Goal: Task Accomplishment & Management: Use online tool/utility

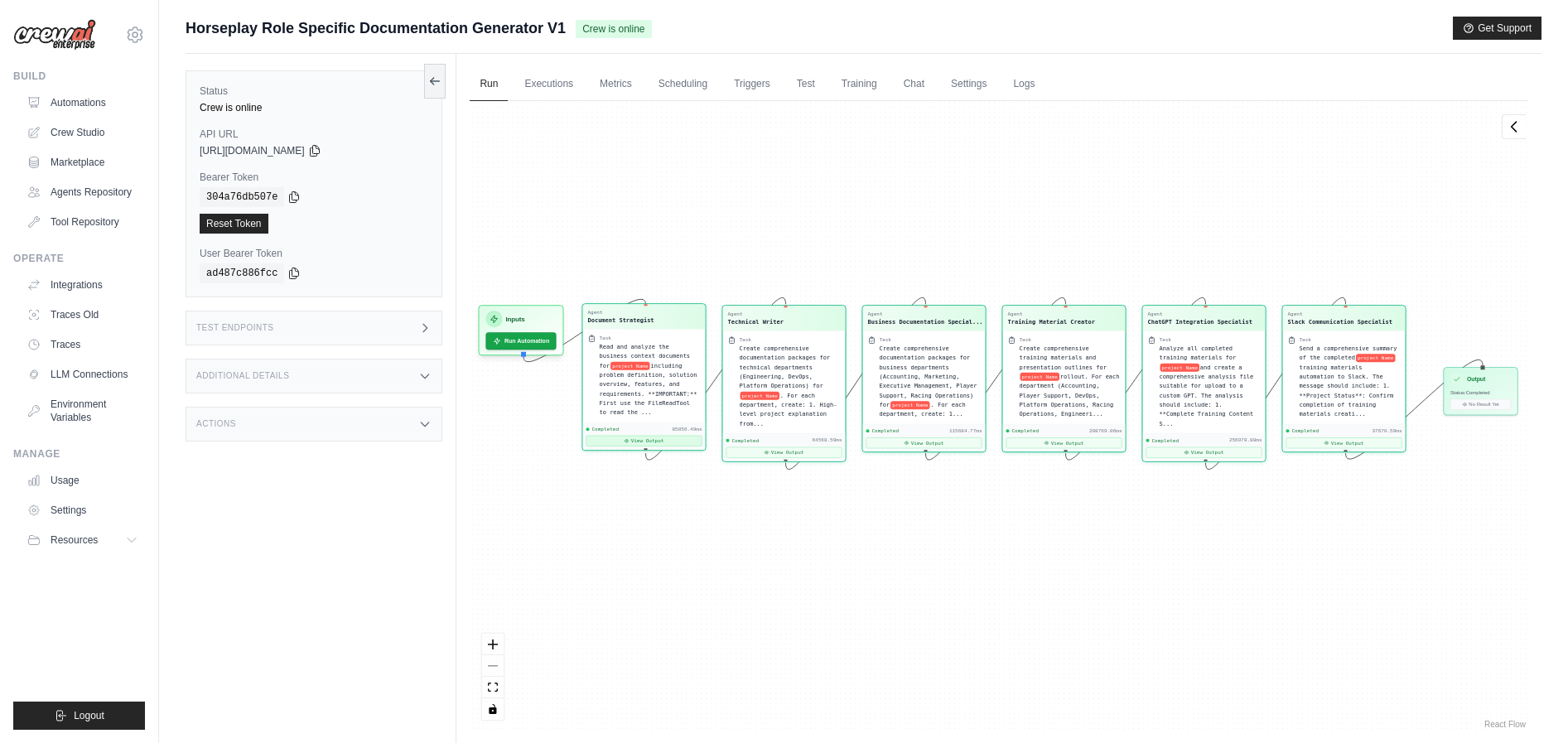
click at [638, 441] on button "View Output" at bounding box center [644, 441] width 116 height 10
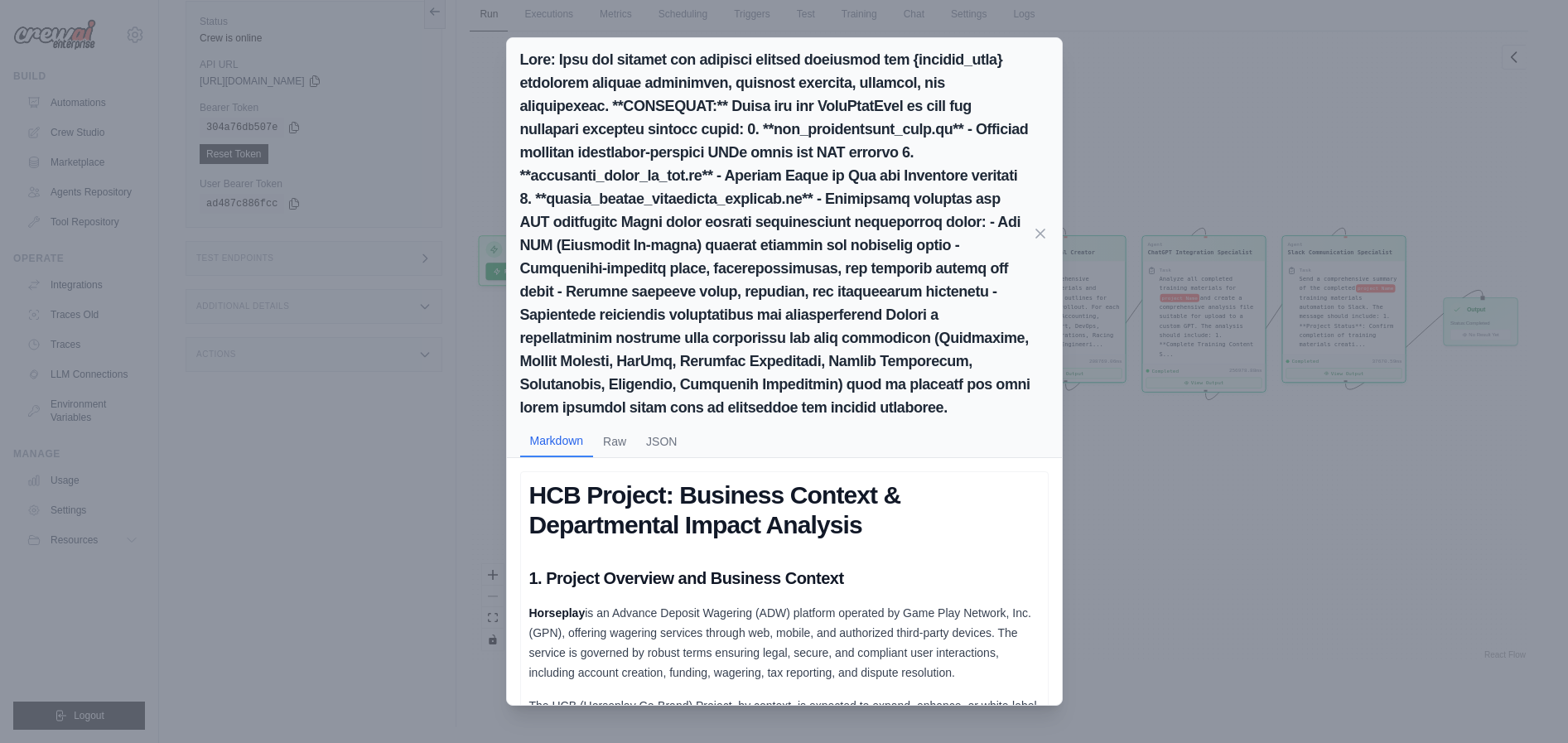
scroll to position [70, 0]
click at [670, 457] on button "JSON" at bounding box center [662, 440] width 50 height 31
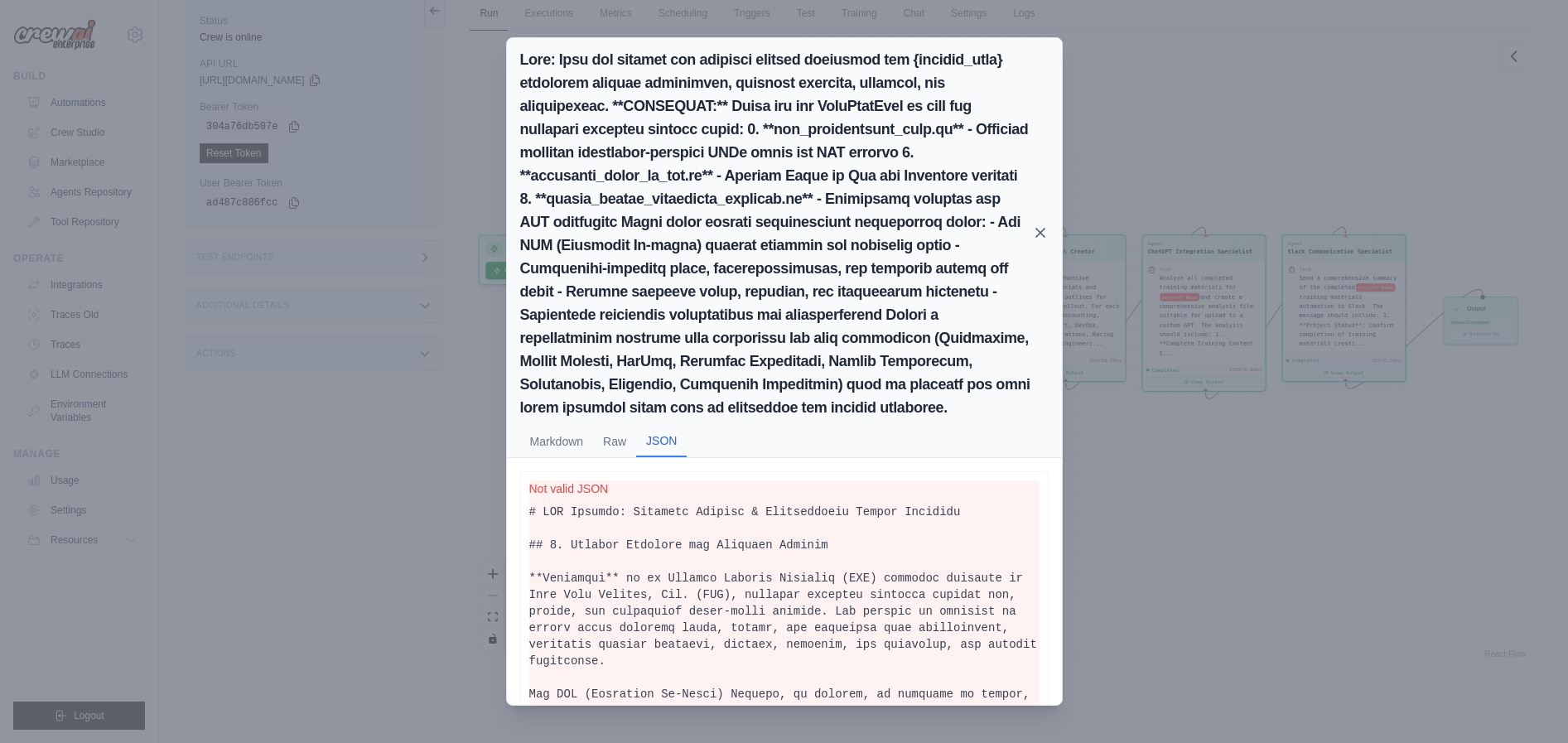
click at [1039, 237] on icon at bounding box center [1040, 233] width 9 height 9
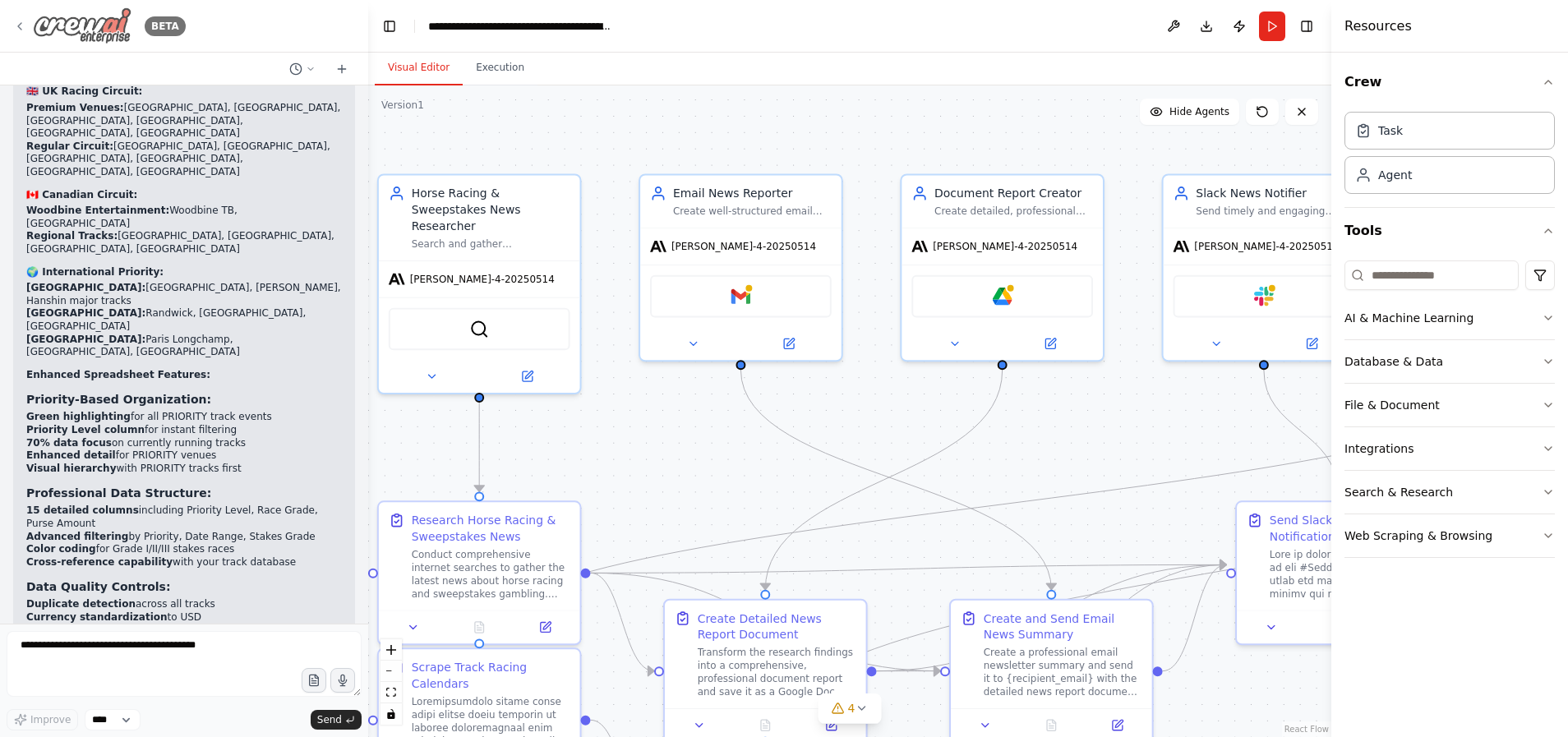
click at [72, 20] on img at bounding box center [81, 26] width 99 height 37
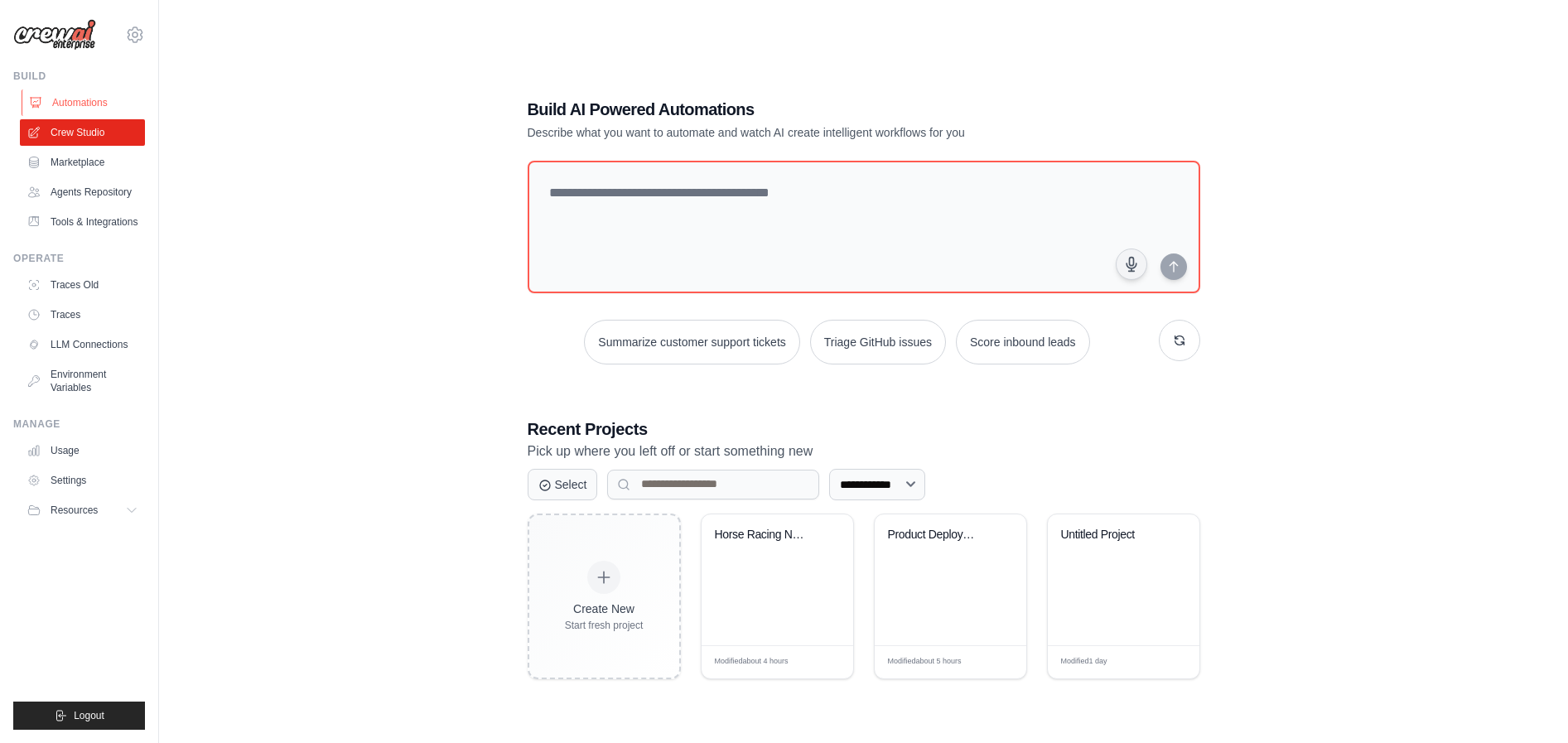
click at [74, 106] on link "Automations" at bounding box center [84, 102] width 125 height 27
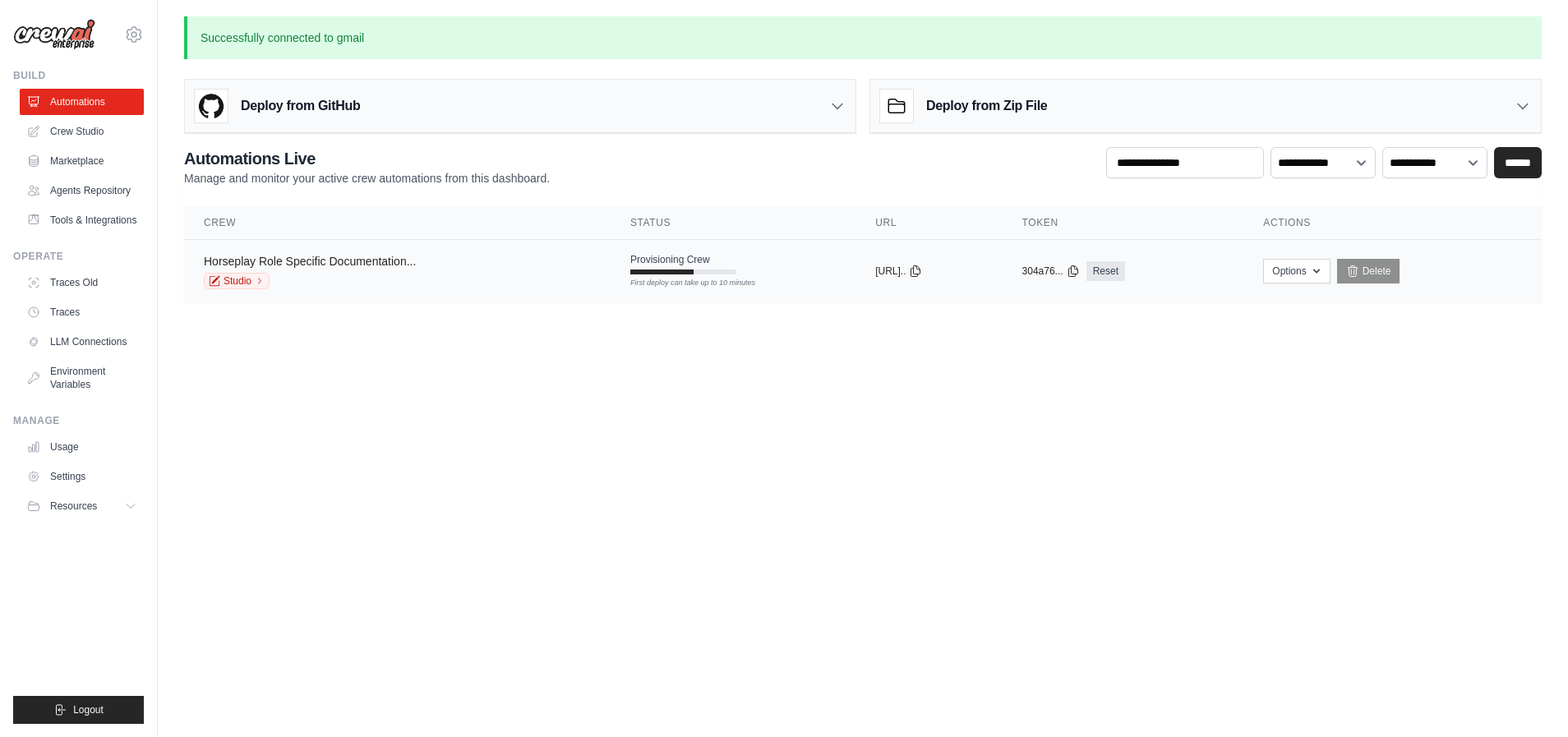
click at [386, 266] on link "Horseplay Role Specific Documentation..." at bounding box center [310, 261] width 212 height 13
click at [253, 281] on link "Studio" at bounding box center [237, 281] width 66 height 16
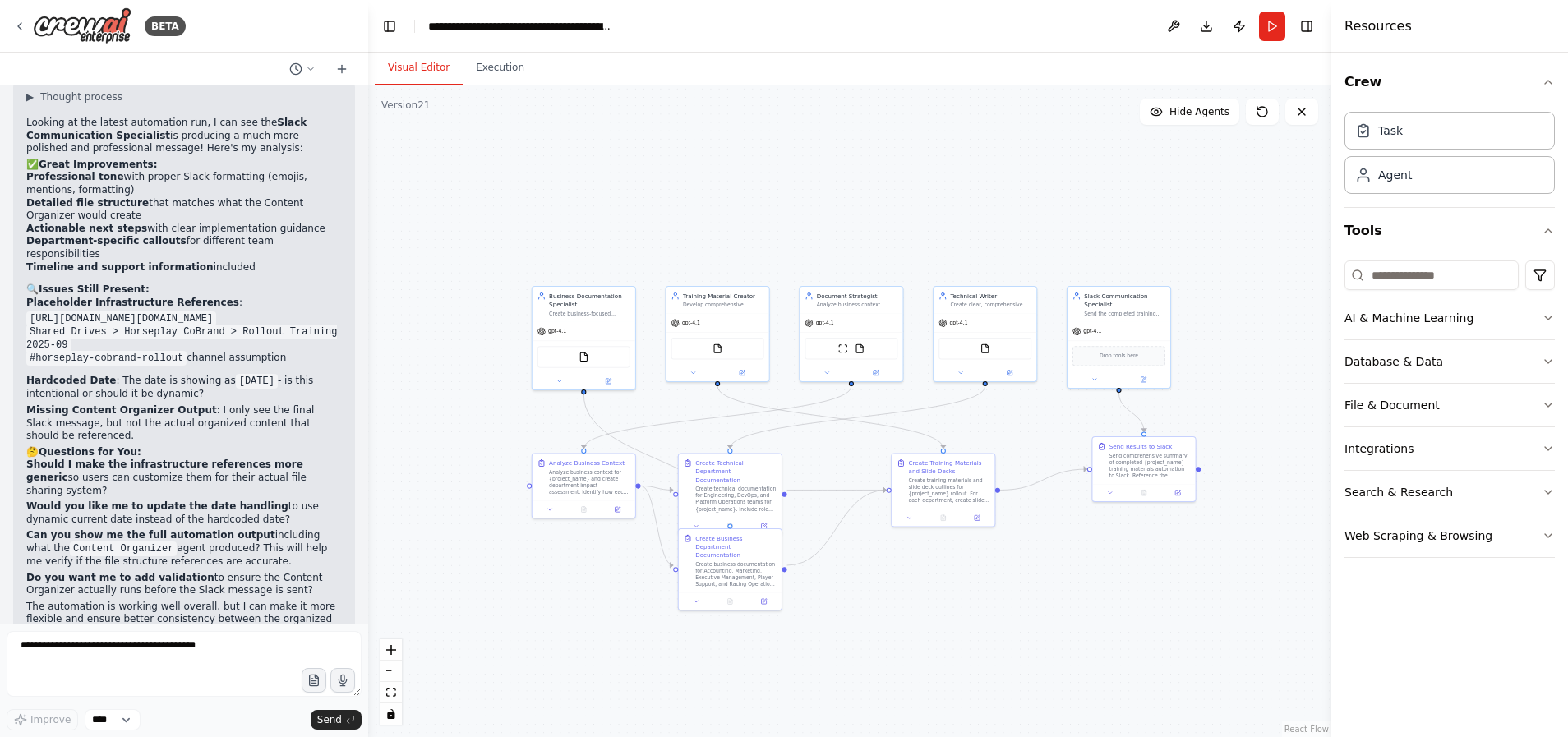
scroll to position [27091, 0]
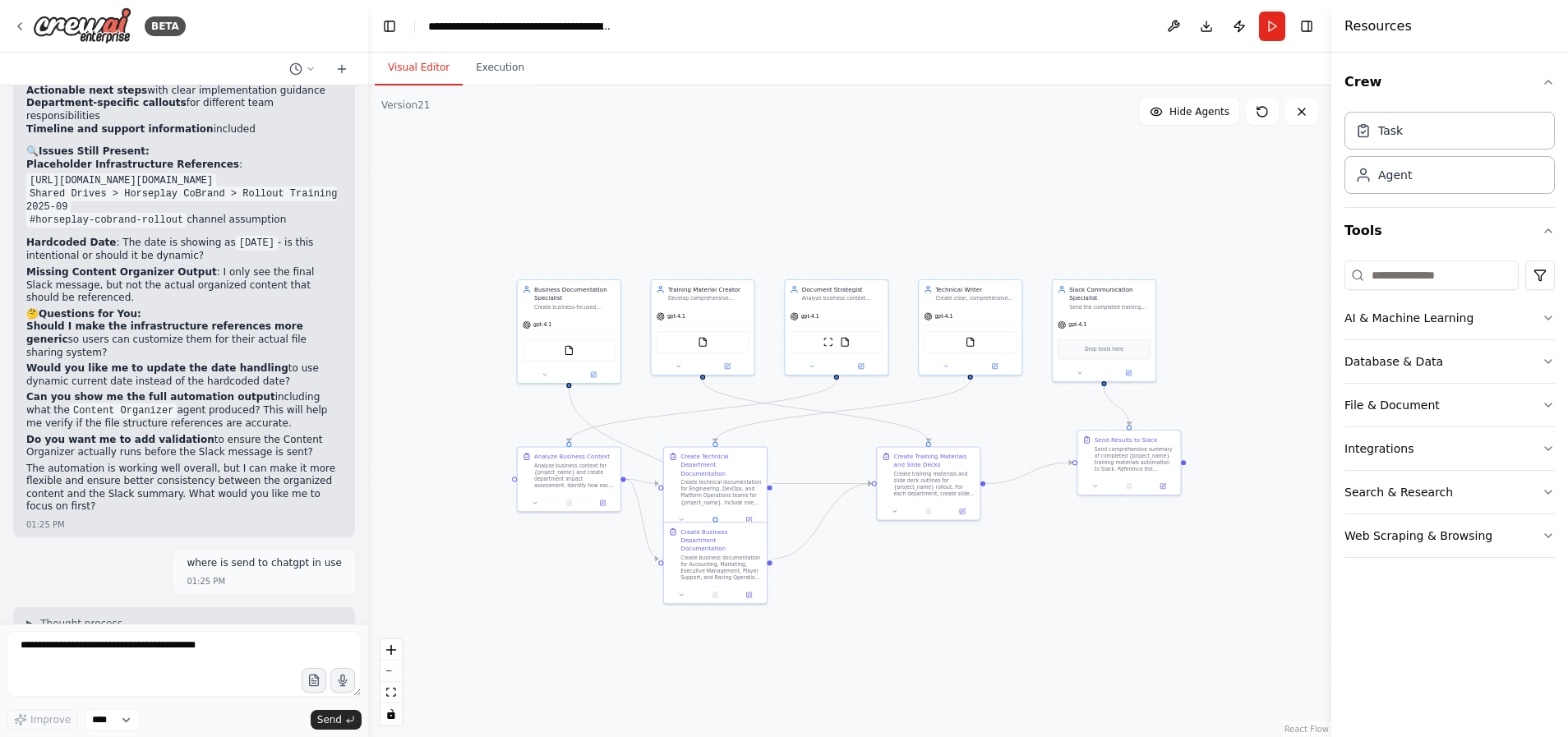
drag, startPoint x: 1070, startPoint y: 244, endPoint x: 1054, endPoint y: 237, distance: 17.5
click at [1054, 237] on div ".deletable-edge-delete-btn { width: 20px; height: 20px; border: 0px solid #ffff…" at bounding box center [849, 412] width 963 height 652
click at [1273, 26] on button "Run" at bounding box center [1272, 26] width 27 height 29
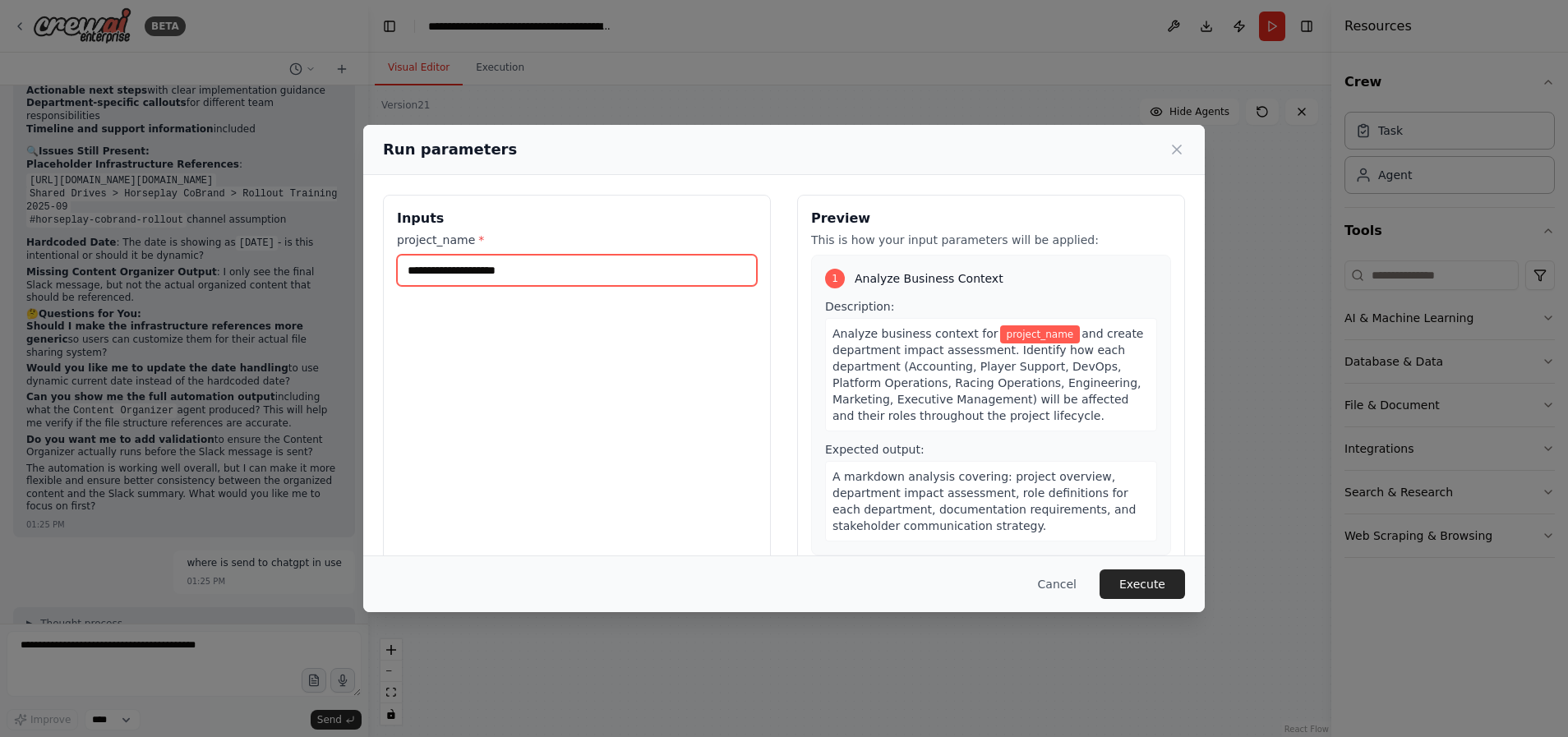
click at [629, 280] on input "project_name *" at bounding box center [577, 270] width 360 height 31
type input "**********"
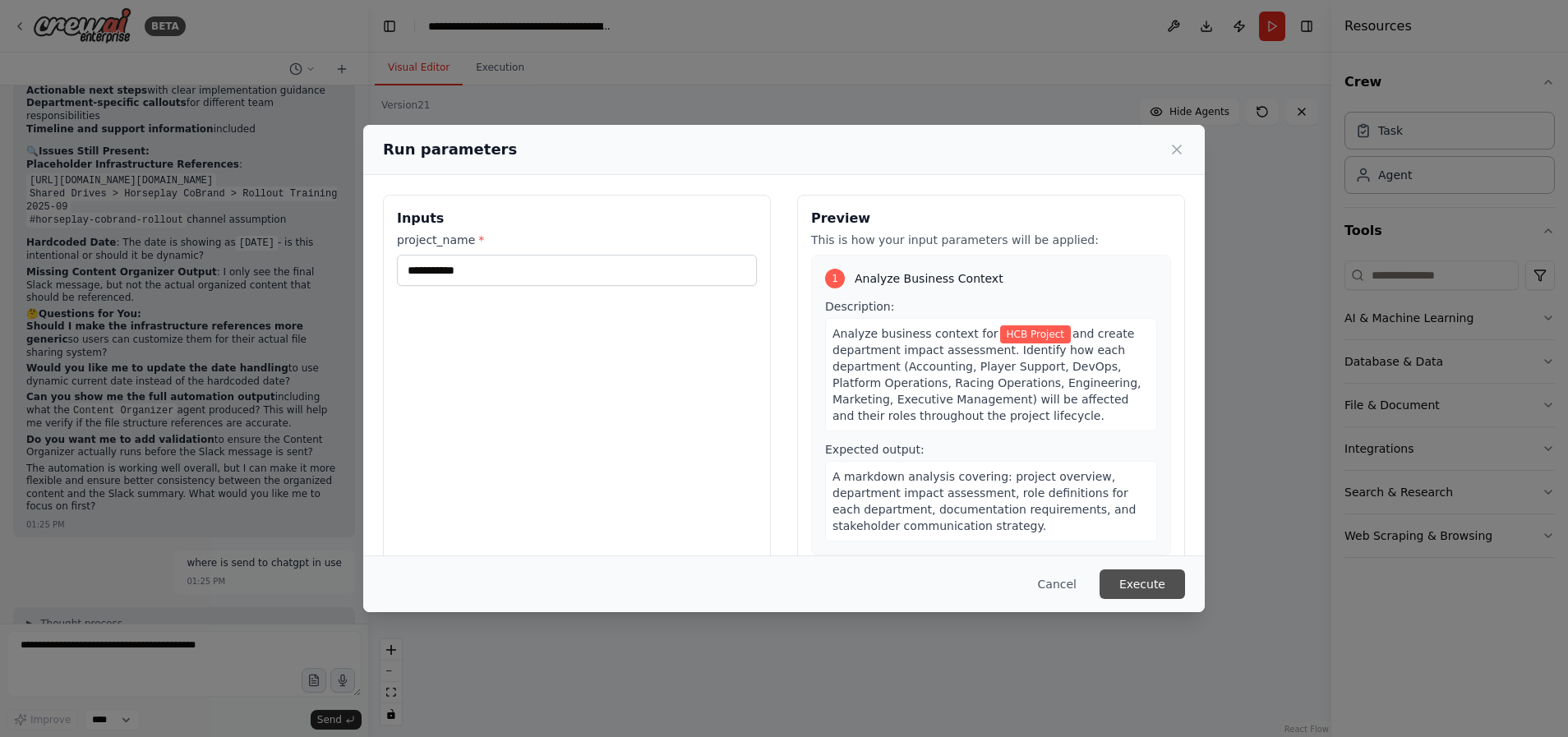
click at [1153, 584] on button "Execute" at bounding box center [1143, 584] width 86 height 29
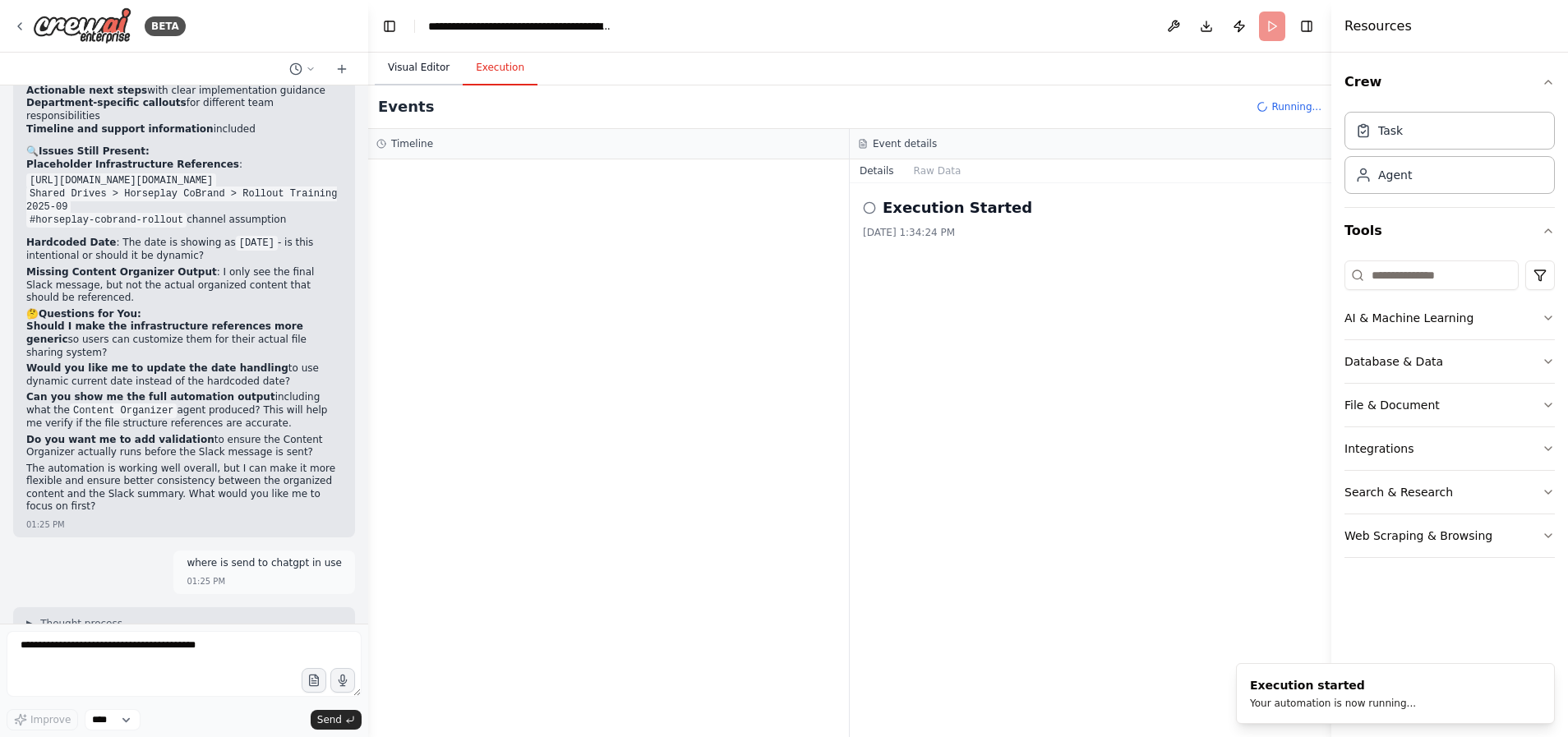
click at [421, 65] on button "Visual Editor" at bounding box center [419, 68] width 88 height 34
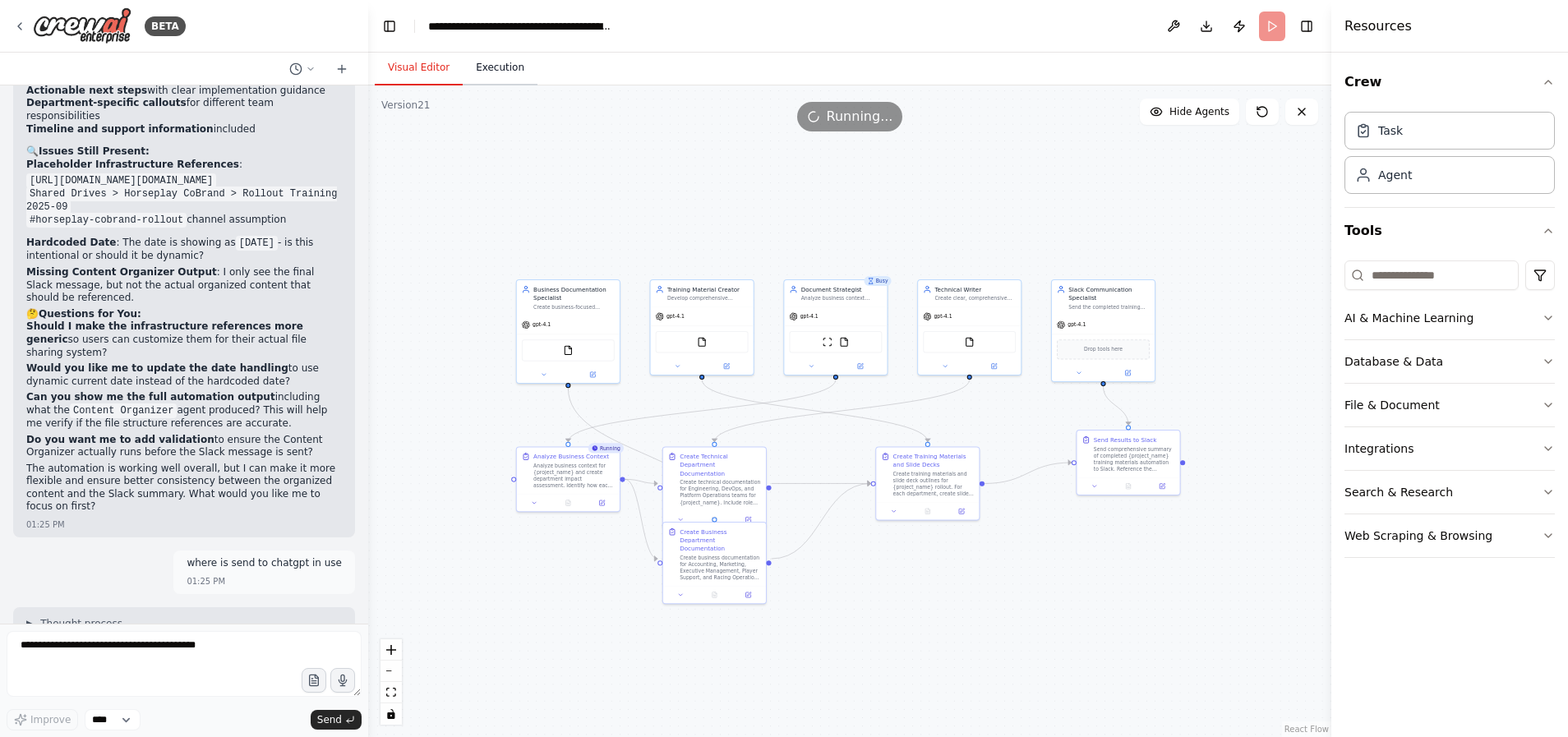
click at [483, 69] on button "Execution" at bounding box center [499, 68] width 75 height 34
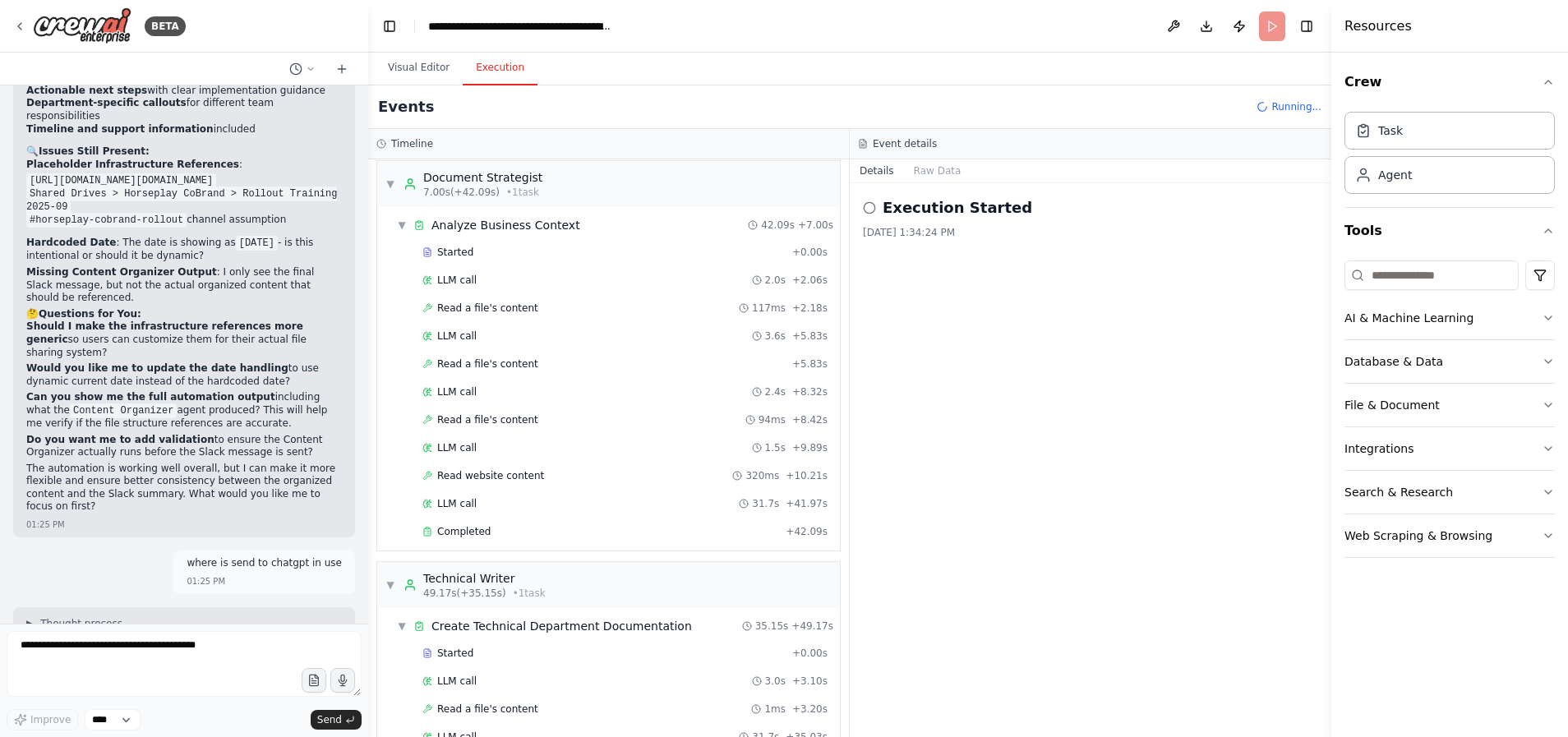
scroll to position [0, 0]
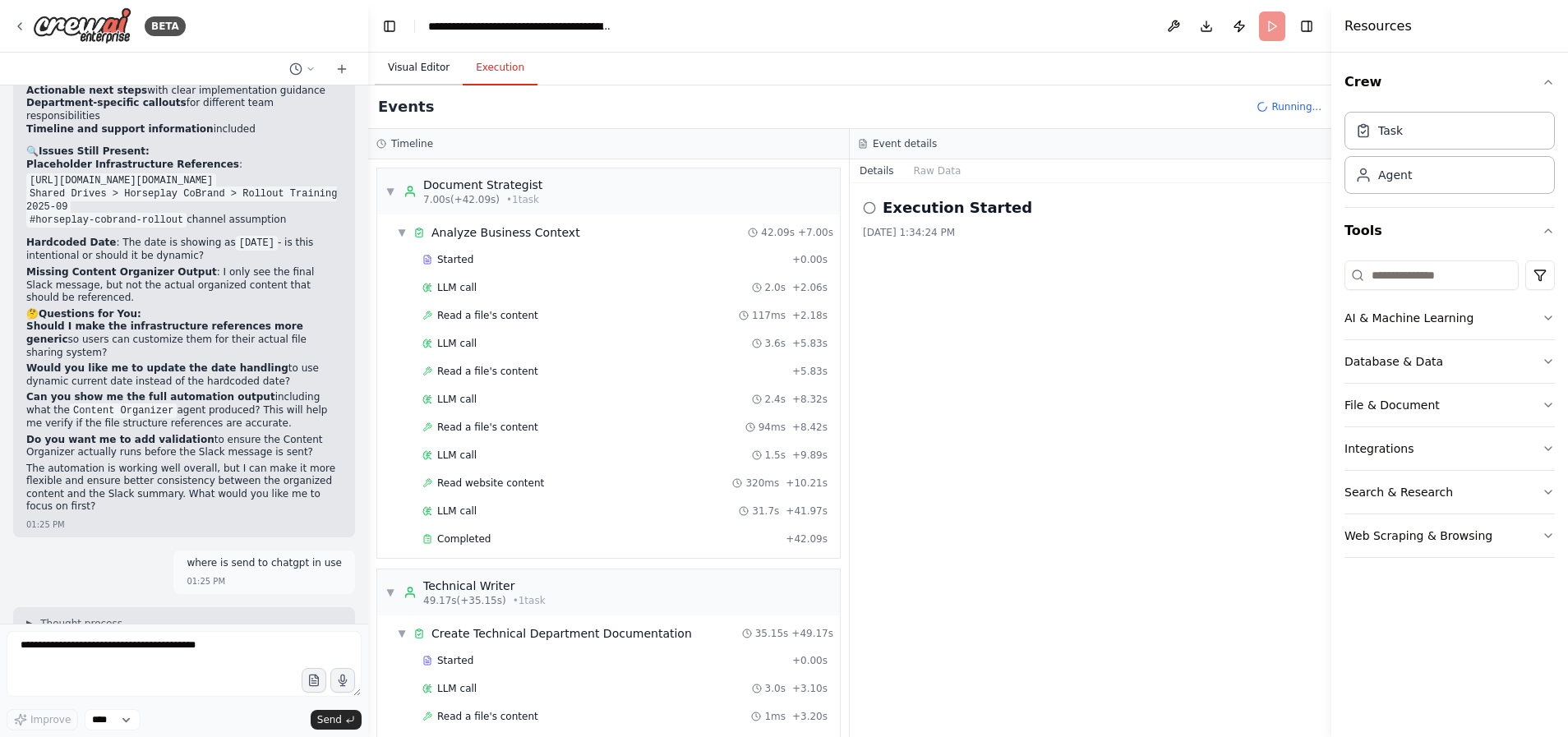
click at [416, 67] on button "Visual Editor" at bounding box center [419, 68] width 88 height 34
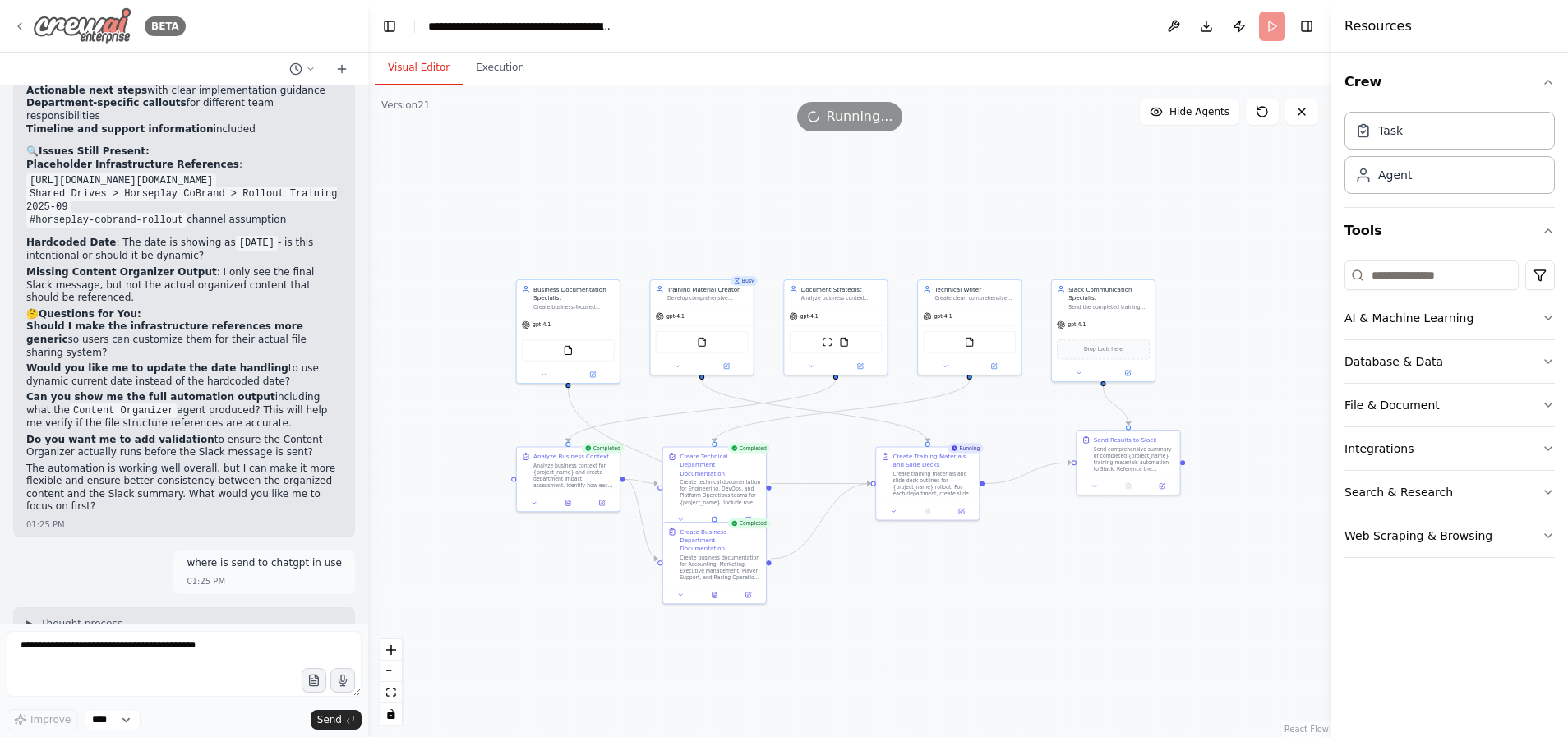
click at [15, 32] on icon at bounding box center [19, 26] width 13 height 13
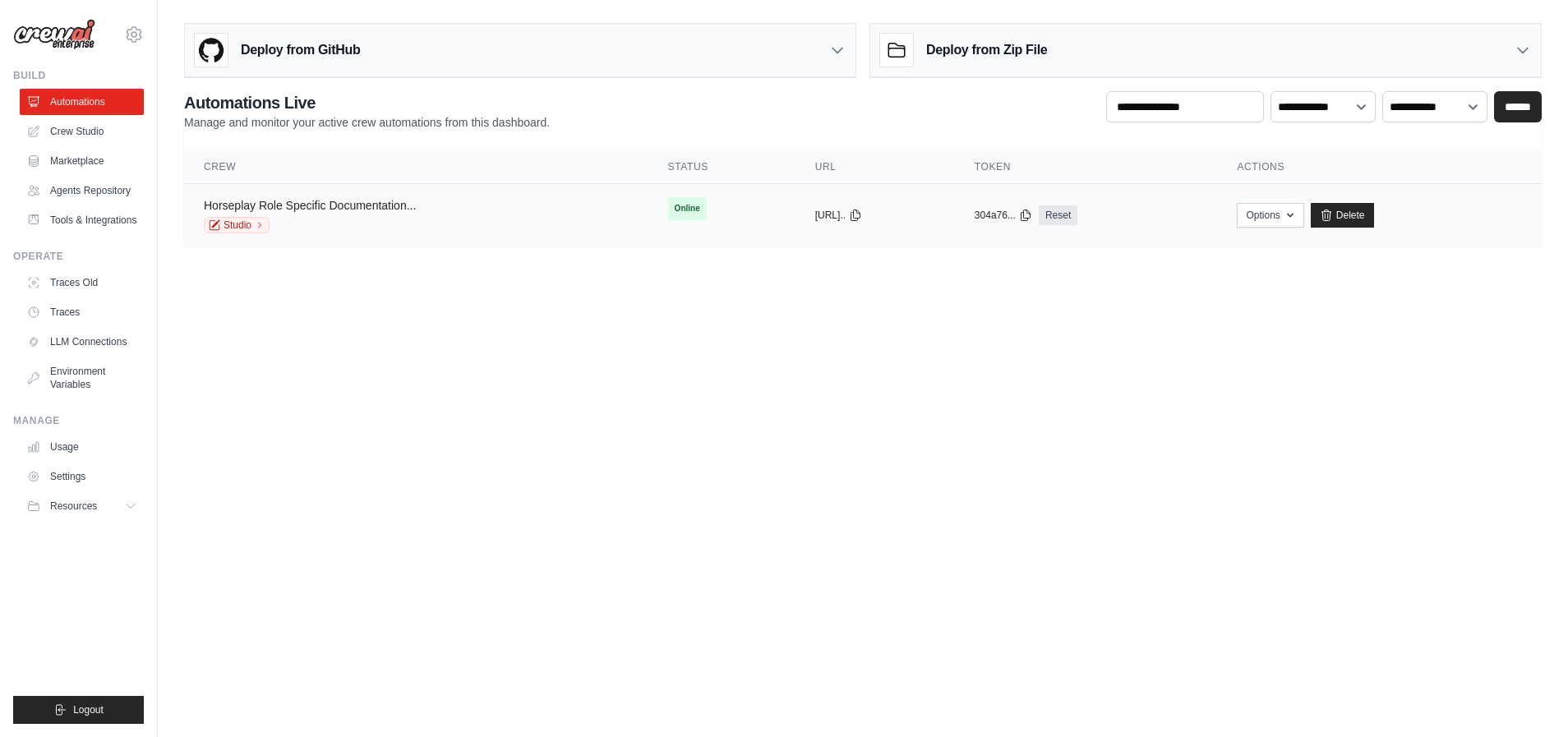
click at [377, 208] on link "Horseplay Role Specific Documentation..." at bounding box center [310, 205] width 212 height 13
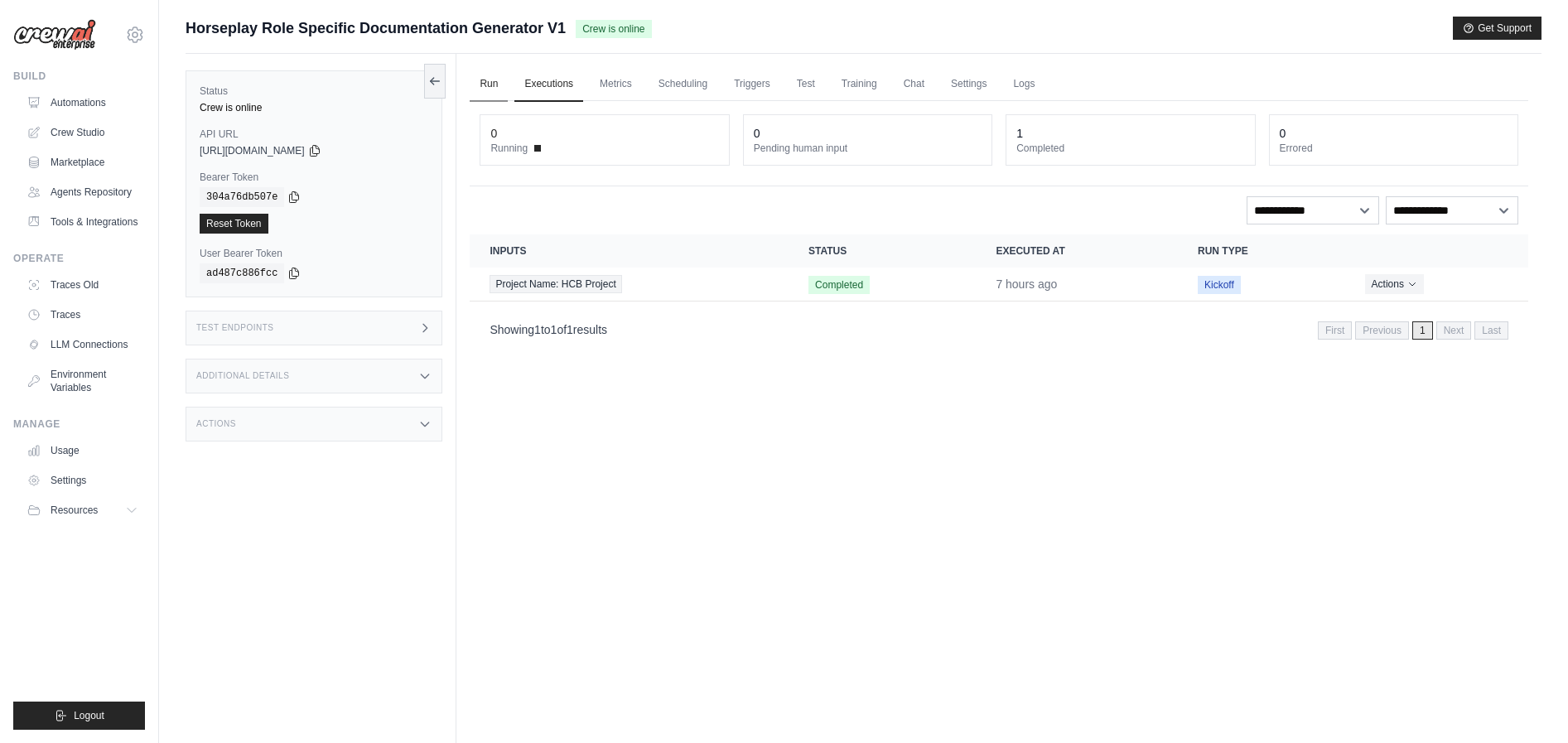
click at [494, 80] on link "Run" at bounding box center [489, 85] width 38 height 35
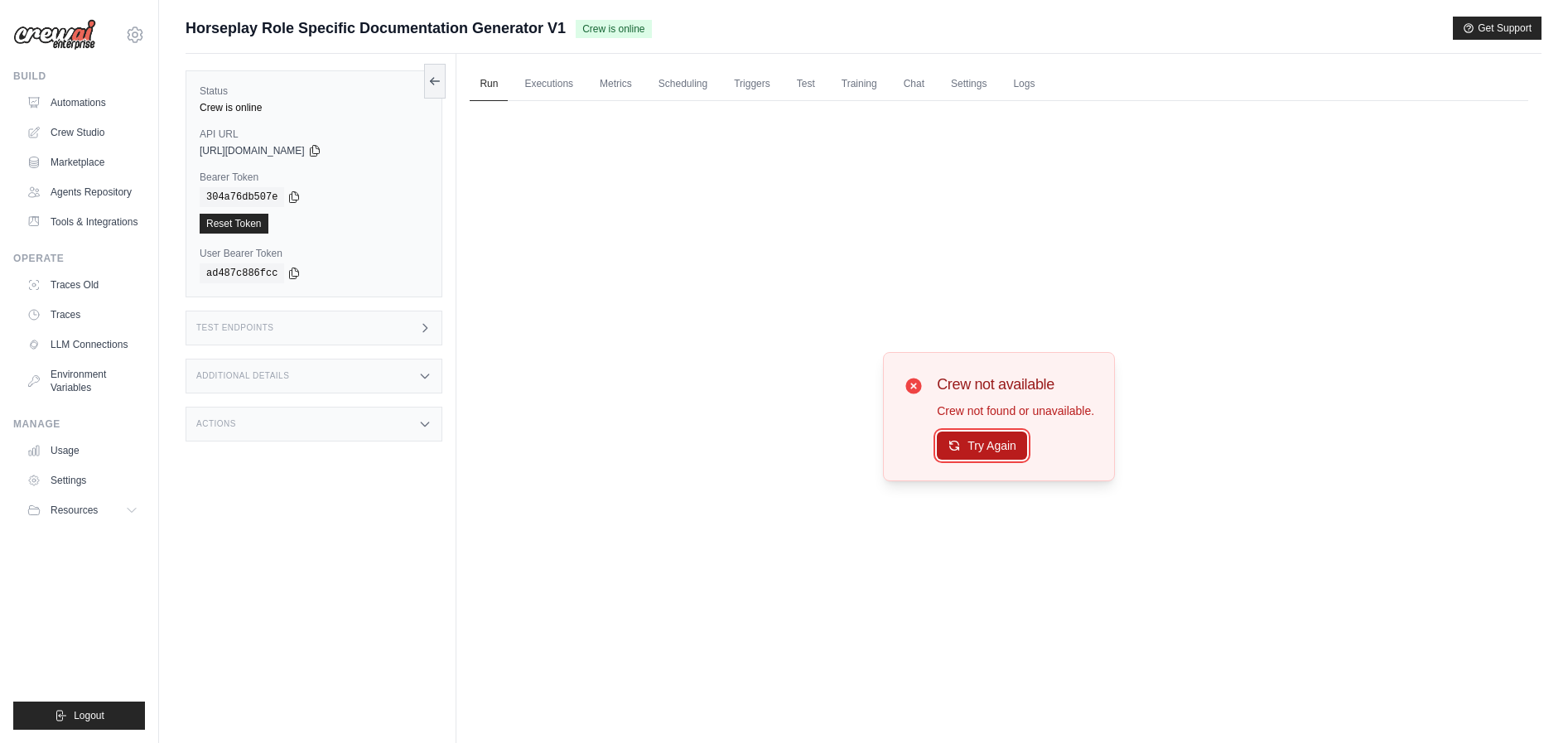
click at [984, 441] on button "Try Again" at bounding box center [982, 445] width 90 height 29
click at [989, 448] on button "Try Again" at bounding box center [982, 445] width 90 height 29
click at [554, 84] on link "Executions" at bounding box center [549, 85] width 69 height 35
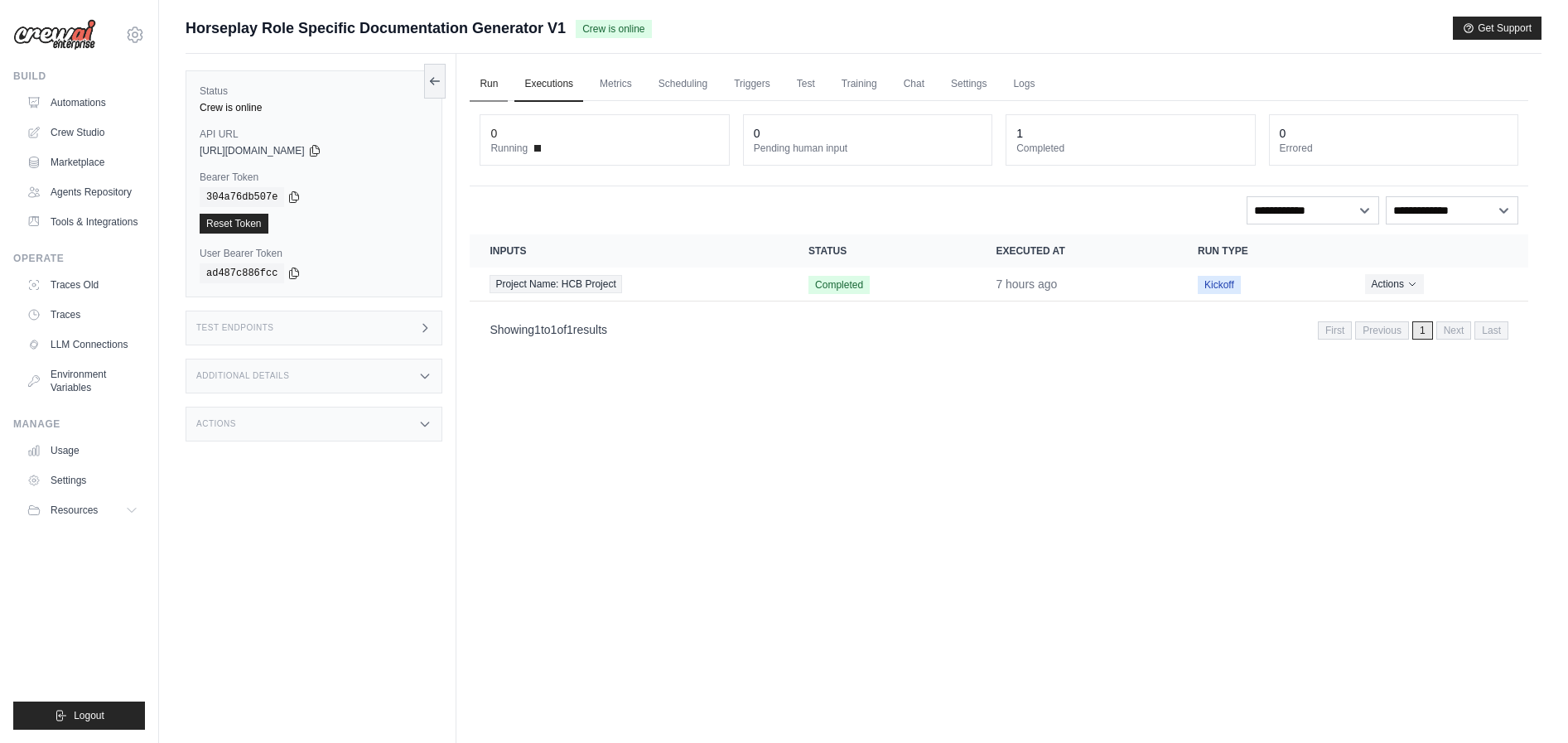
click at [481, 79] on link "Run" at bounding box center [489, 85] width 38 height 35
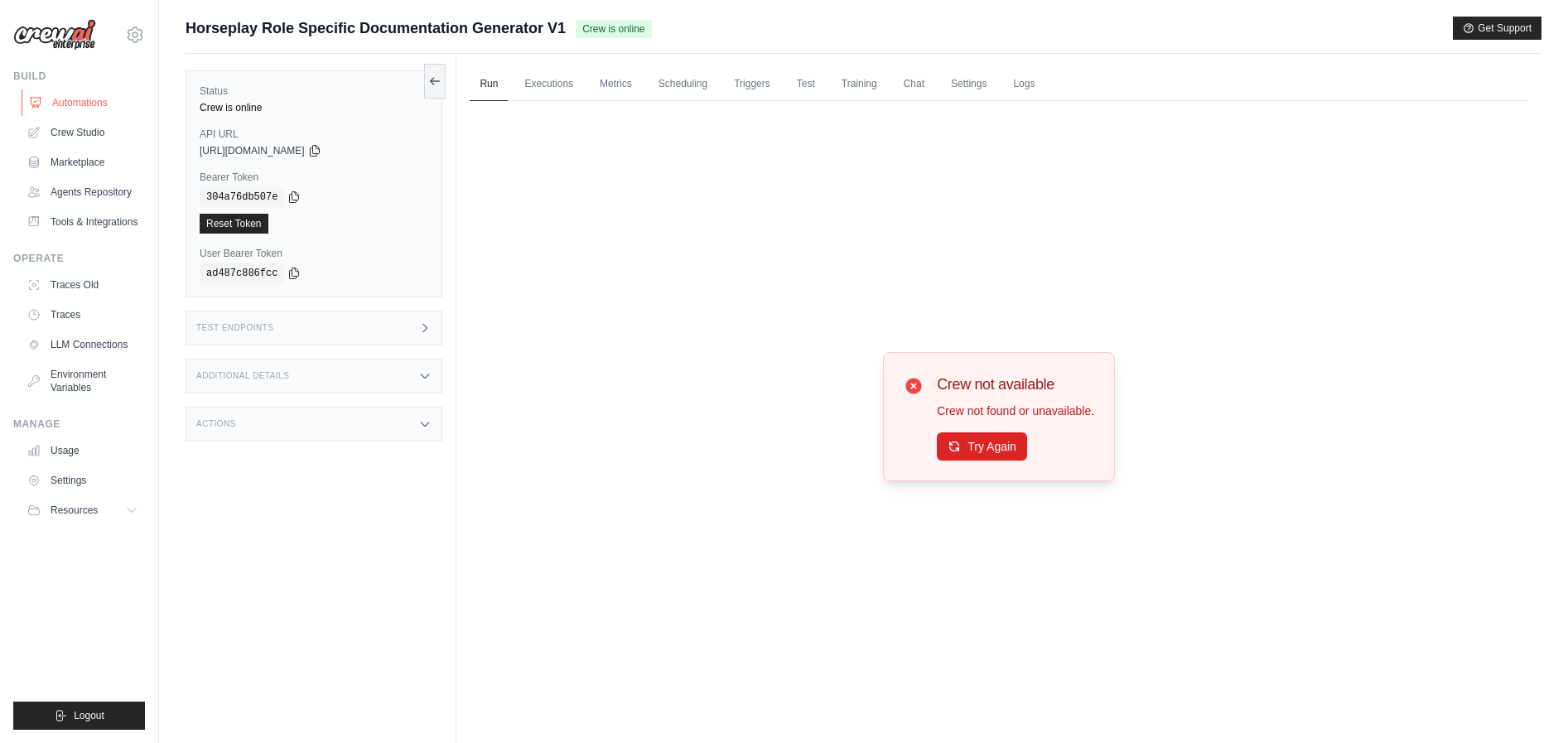
click at [81, 106] on link "Automations" at bounding box center [84, 102] width 125 height 27
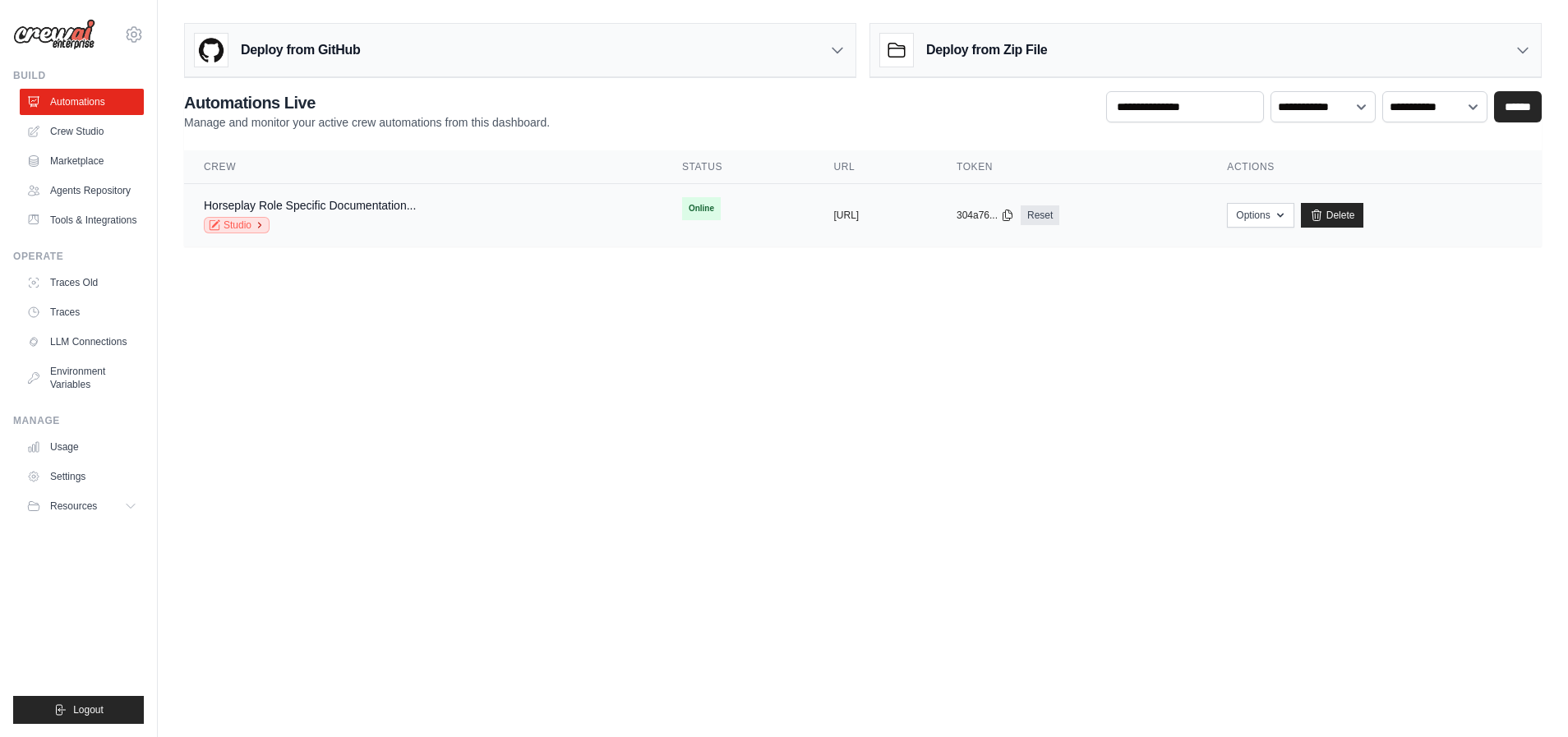
drag, startPoint x: 233, startPoint y: 226, endPoint x: 257, endPoint y: 228, distance: 24.1
click at [233, 226] on link "Studio" at bounding box center [237, 225] width 66 height 16
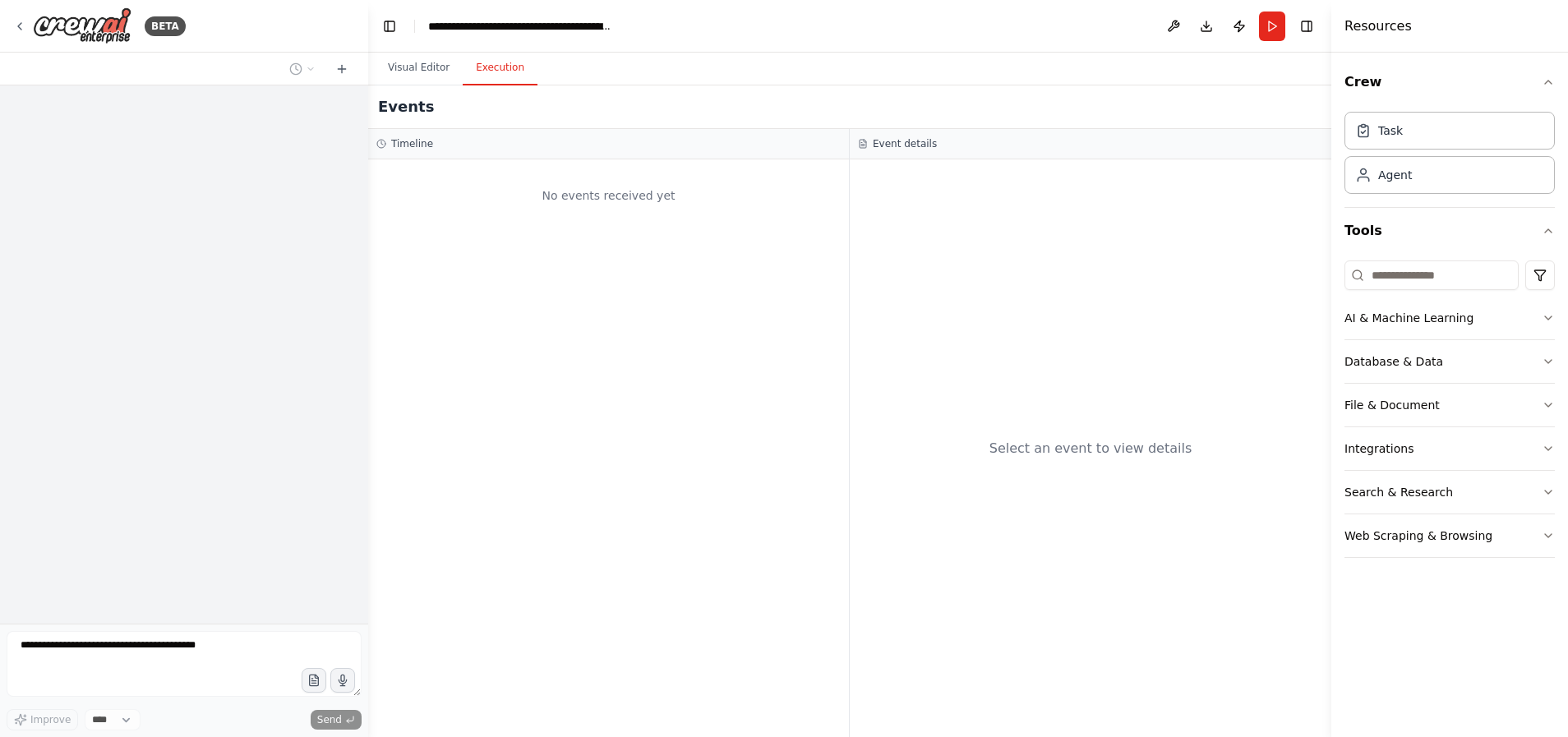
click at [482, 72] on button "Execution" at bounding box center [499, 68] width 75 height 34
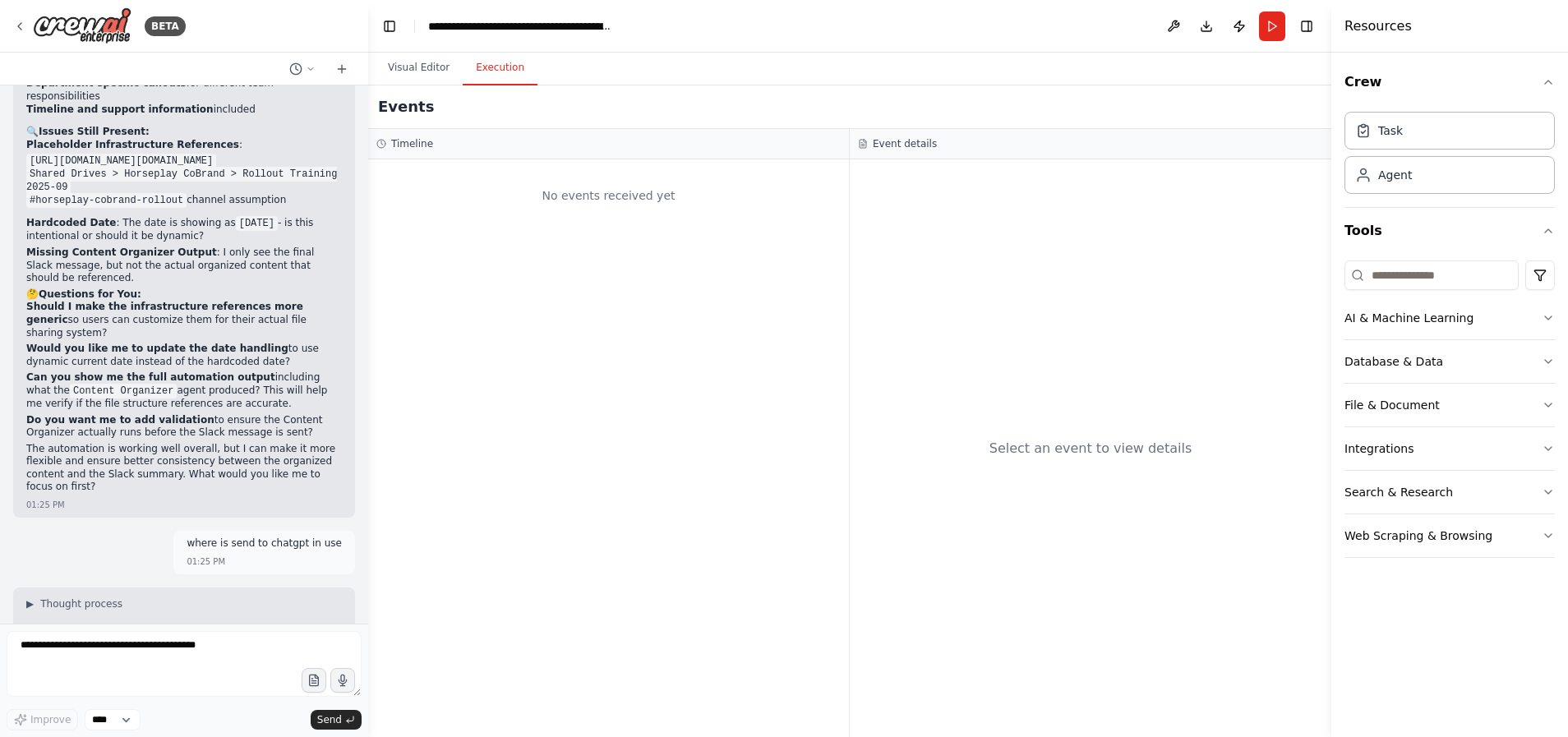
scroll to position [27091, 0]
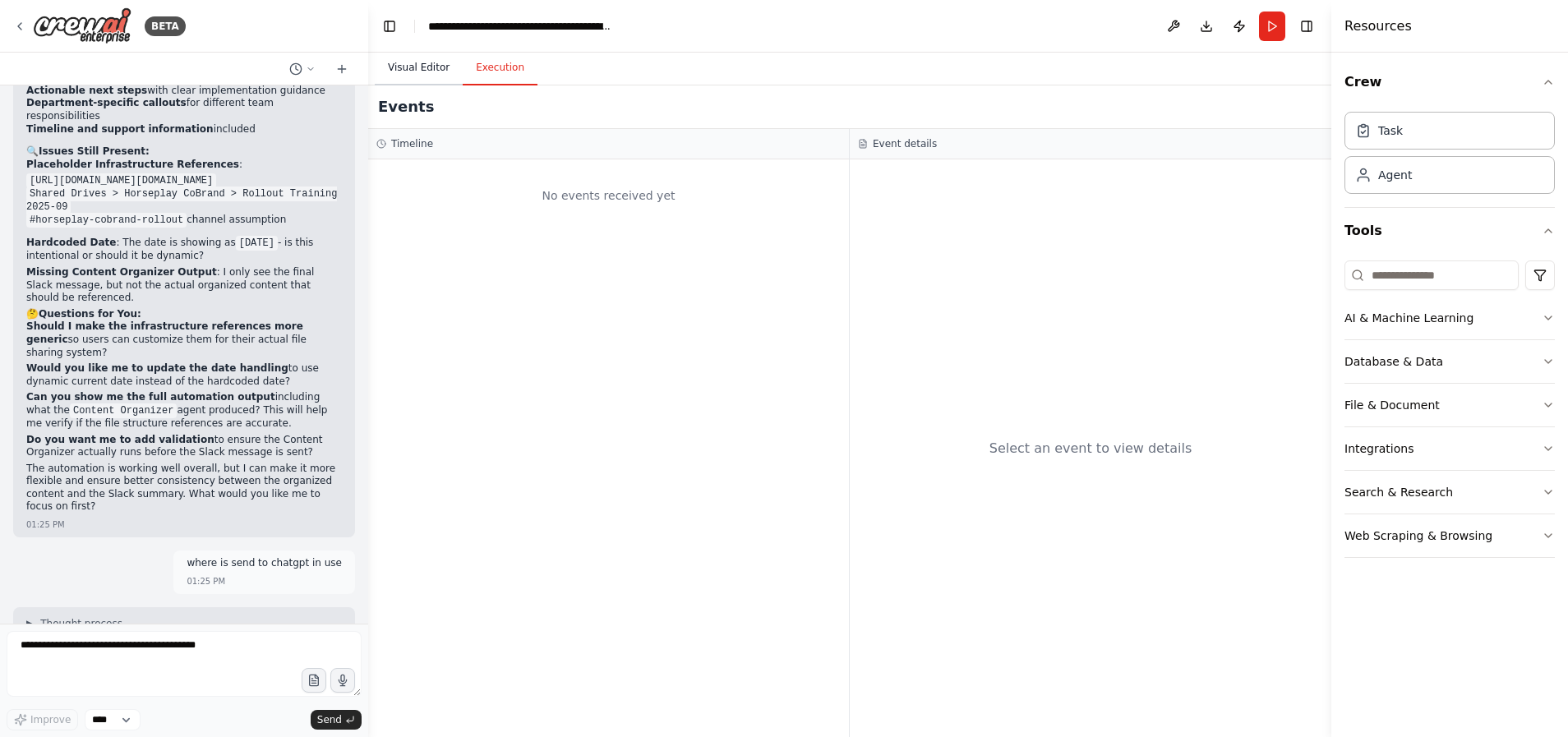
click at [428, 73] on button "Visual Editor" at bounding box center [419, 68] width 88 height 34
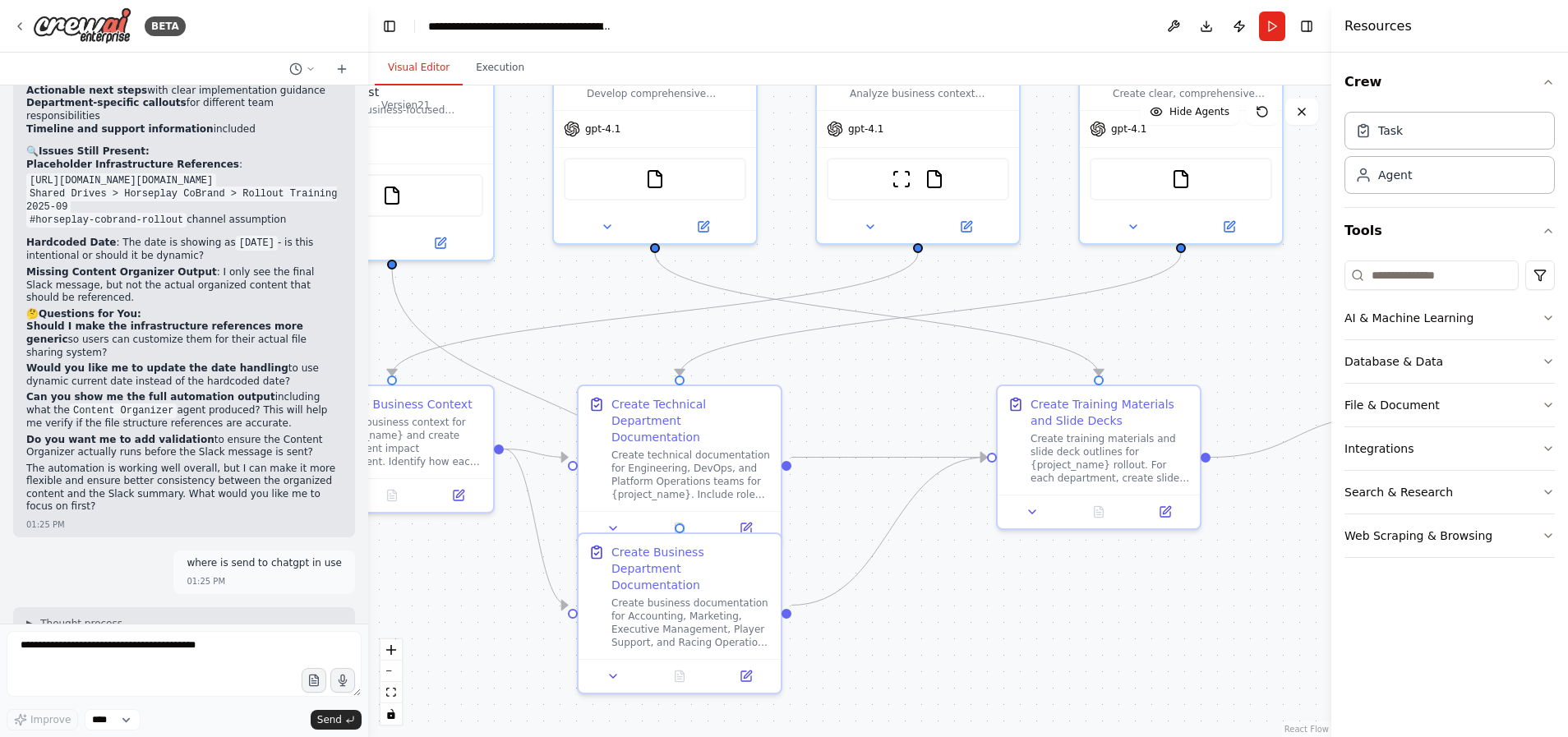
drag, startPoint x: 871, startPoint y: 381, endPoint x: 760, endPoint y: 309, distance: 132.3
click at [760, 309] on div ".deletable-edge-delete-btn { width: 20px; height: 20px; border: 0px solid #ffff…" at bounding box center [849, 412] width 963 height 652
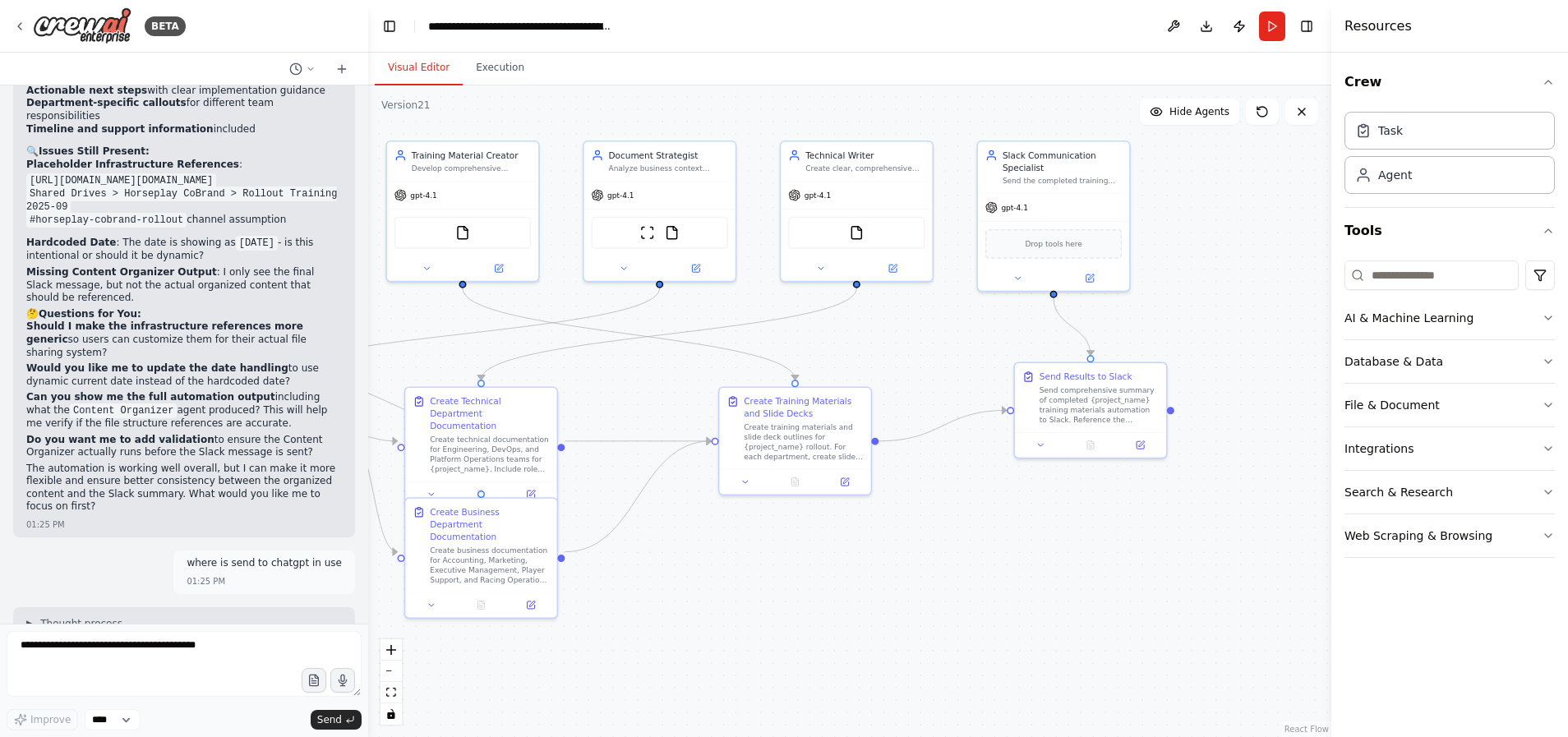
drag, startPoint x: 1117, startPoint y: 345, endPoint x: 880, endPoint y: 343, distance: 237.0
click at [880, 343] on div ".deletable-edge-delete-btn { width: 20px; height: 20px; border: 0px solid #ffff…" at bounding box center [849, 412] width 963 height 652
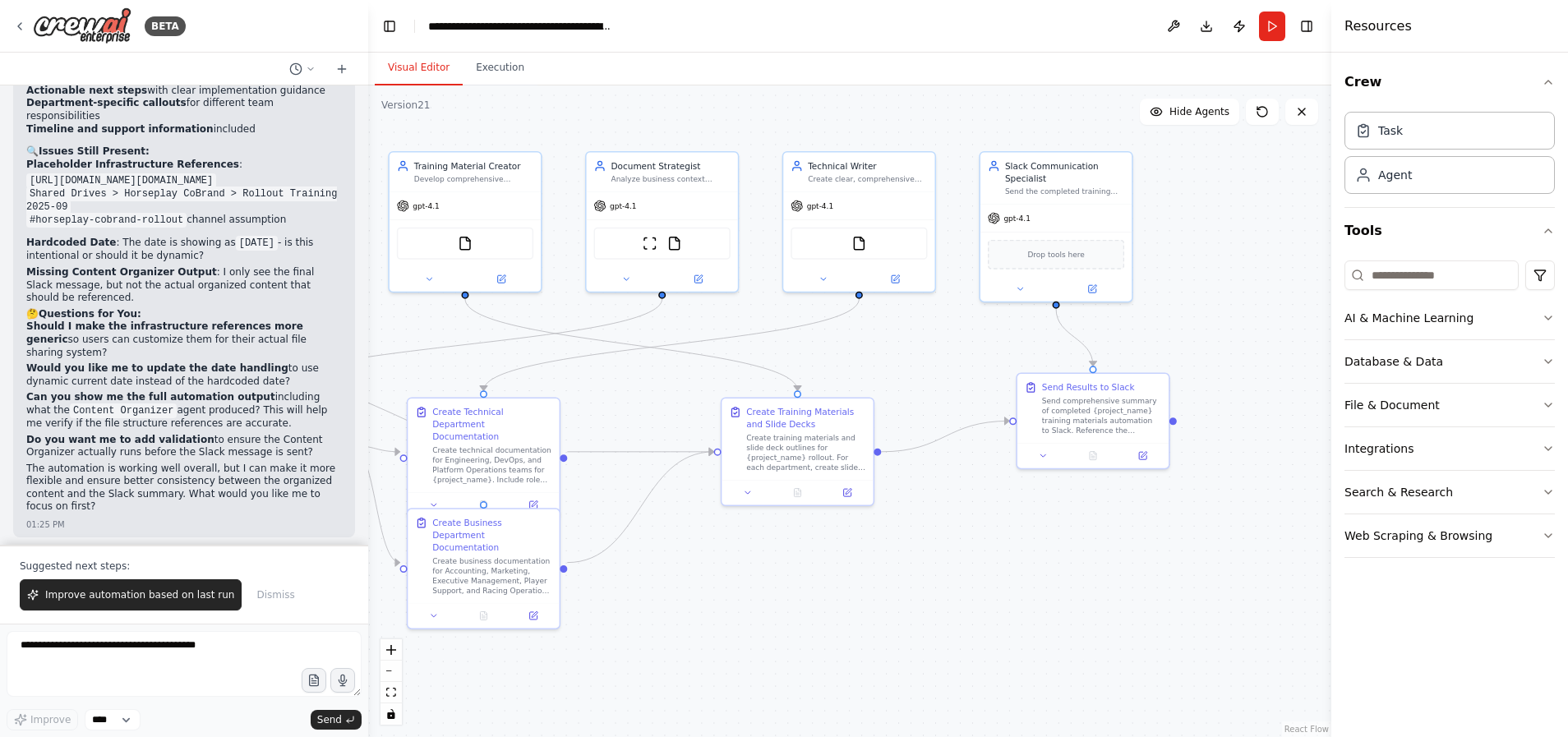
click at [1155, 571] on div ".deletable-edge-delete-btn { width: 20px; height: 20px; border: 0px solid #ffff…" at bounding box center [849, 412] width 963 height 652
click at [274, 596] on span "Dismiss" at bounding box center [275, 595] width 38 height 13
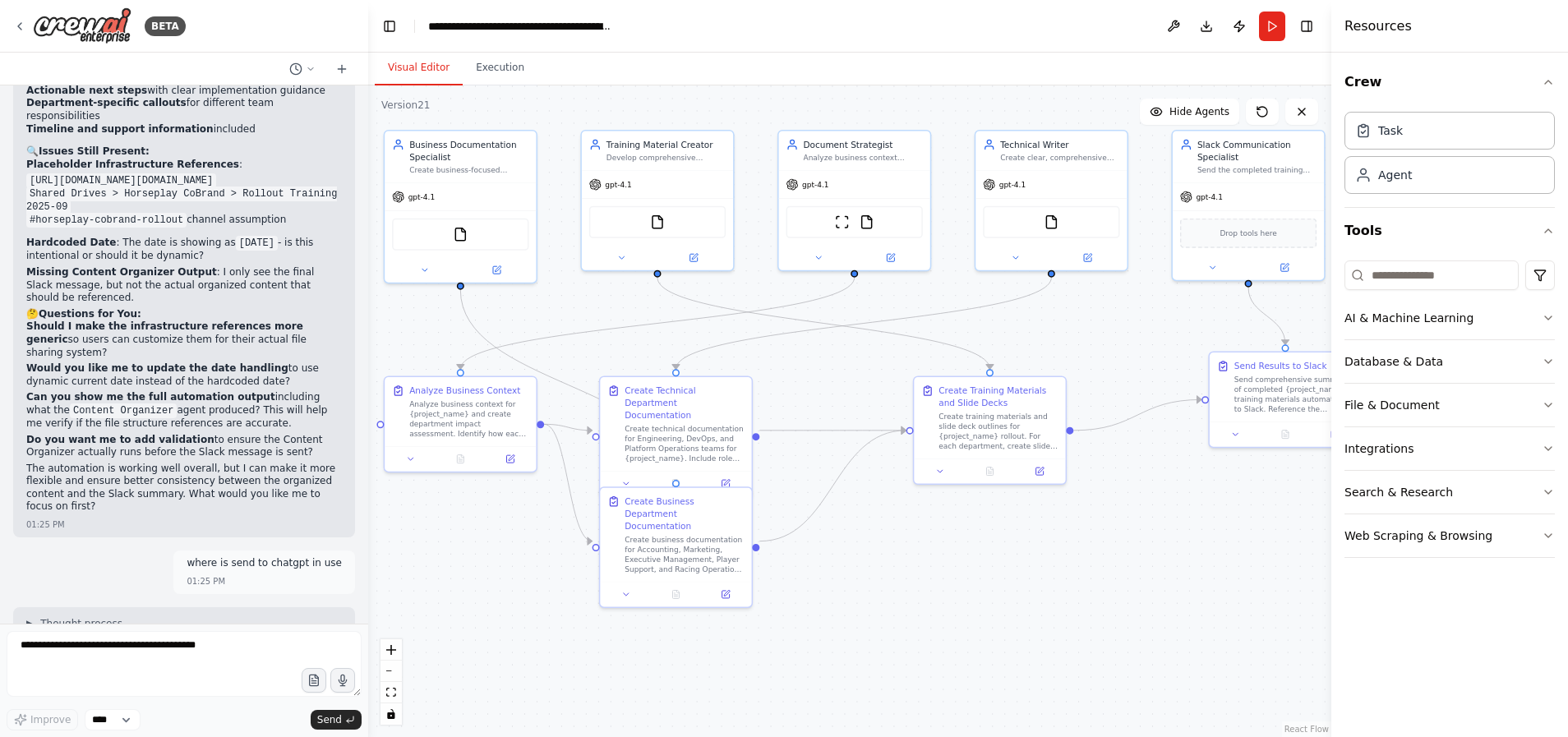
drag, startPoint x: 1179, startPoint y: 527, endPoint x: 1224, endPoint y: 518, distance: 45.9
click at [1224, 518] on div ".deletable-edge-delete-btn { width: 20px; height: 20px; border: 0px solid #ffff…" at bounding box center [849, 412] width 963 height 652
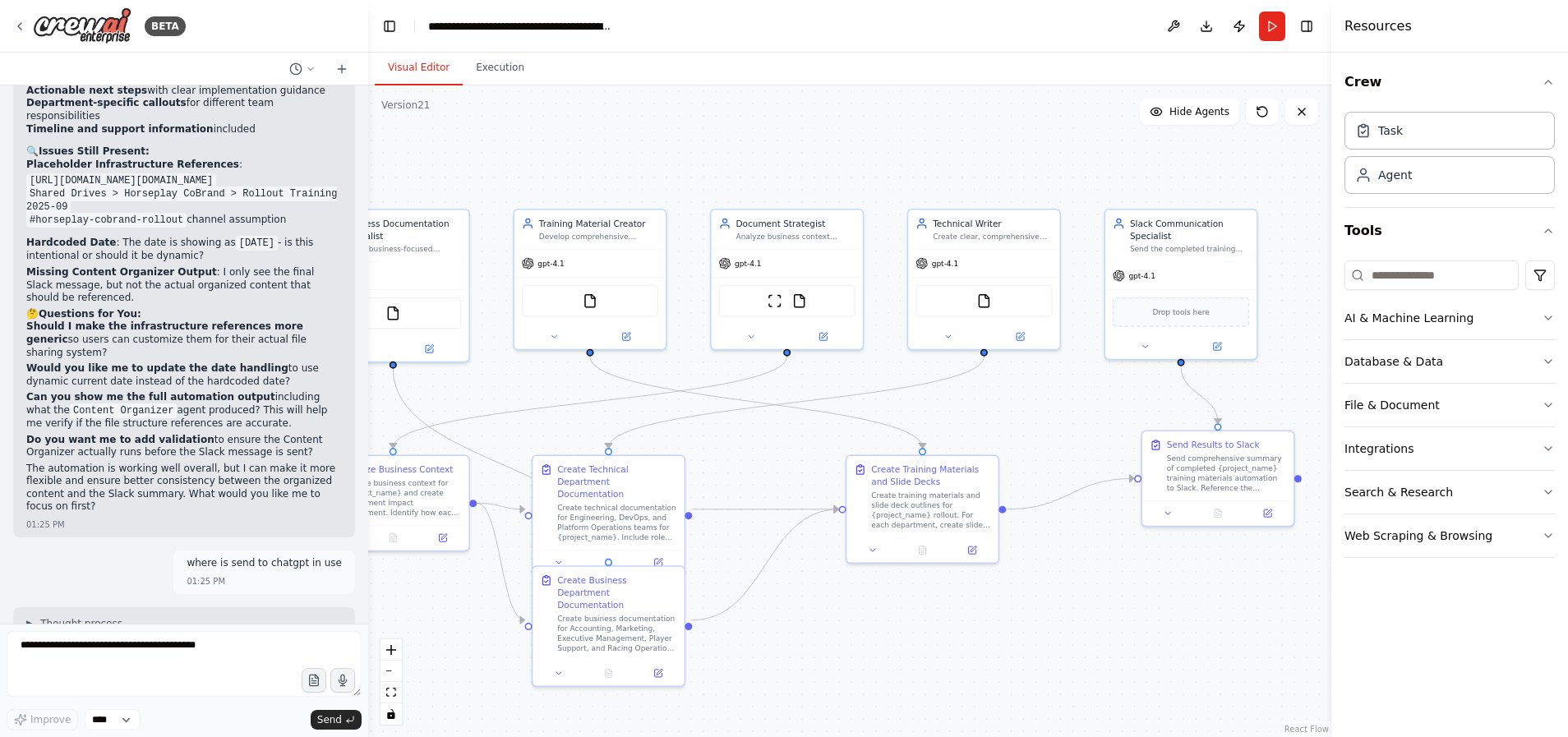
drag, startPoint x: 821, startPoint y: 402, endPoint x: 753, endPoint y: 481, distance: 104.2
click at [753, 481] on div ".deletable-edge-delete-btn { width: 20px; height: 20px; border: 0px solid #ffff…" at bounding box center [849, 412] width 963 height 652
drag, startPoint x: 1269, startPoint y: 599, endPoint x: 1201, endPoint y: 590, distance: 68.6
click at [1201, 590] on div ".deletable-edge-delete-btn { width: 20px; height: 20px; border: 0px solid #ffff…" at bounding box center [849, 412] width 963 height 652
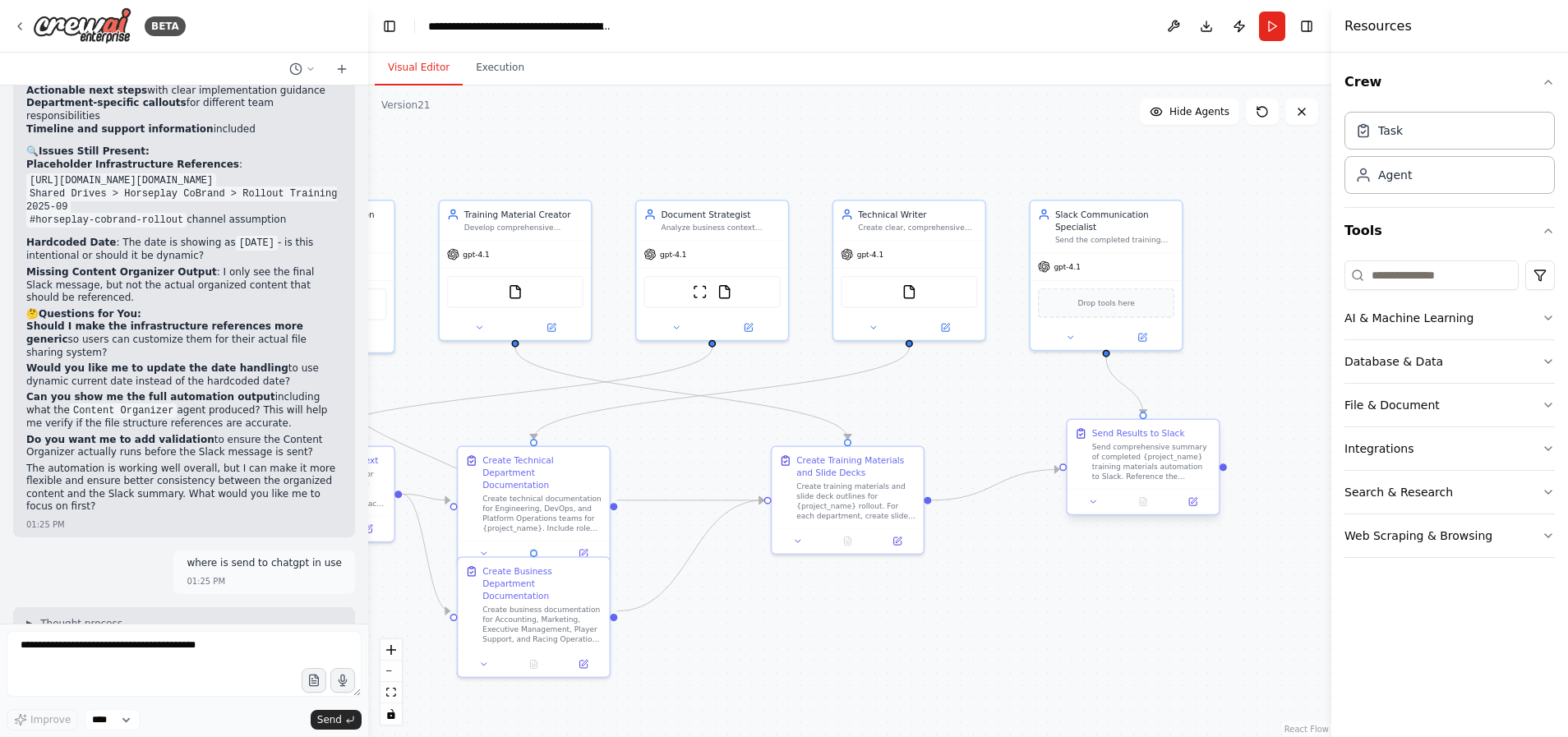
click at [1148, 438] on div "Send Results to Slack" at bounding box center [1138, 433] width 93 height 12
click at [1208, 408] on icon at bounding box center [1206, 405] width 7 height 9
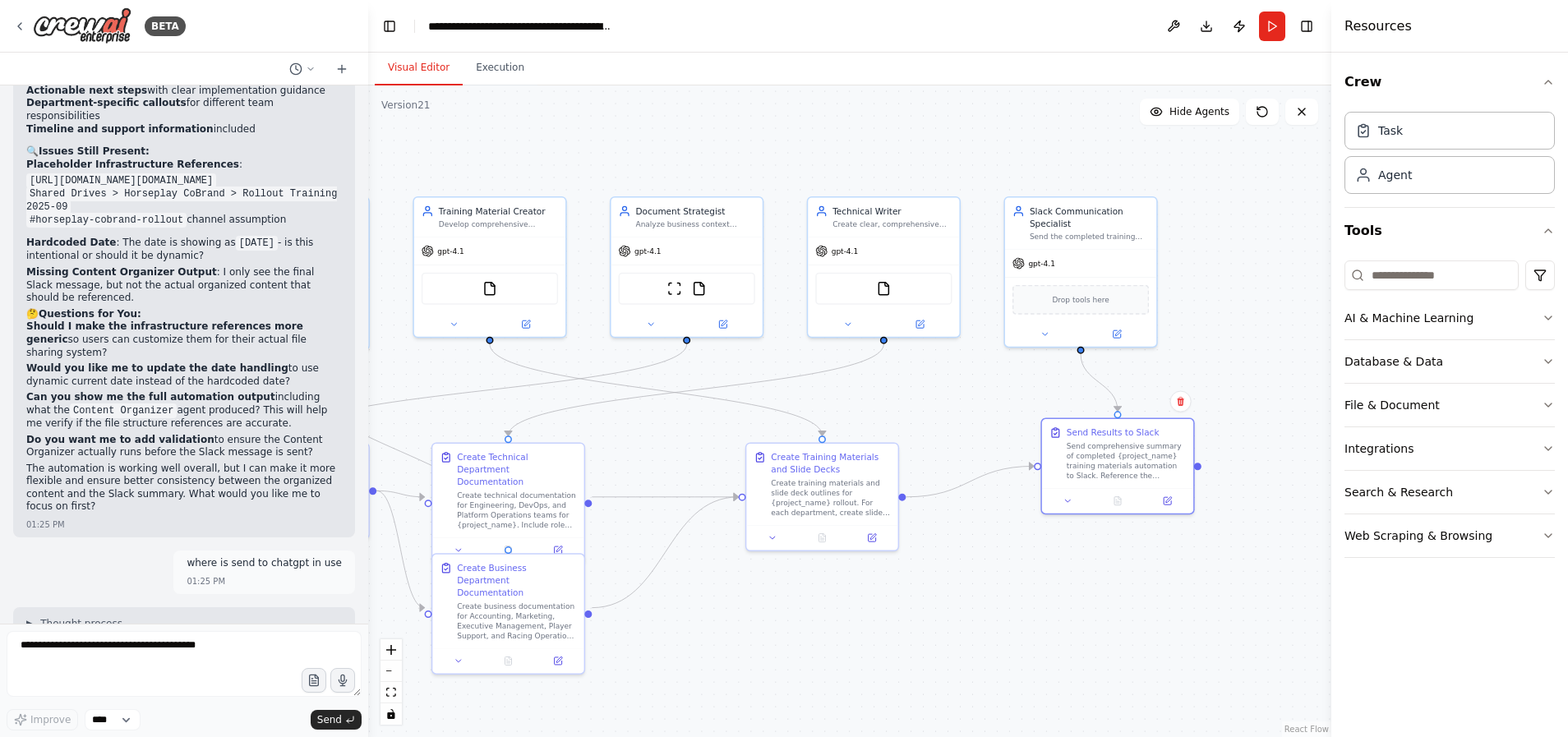
drag, startPoint x: 1291, startPoint y: 516, endPoint x: 1215, endPoint y: 451, distance: 100.0
click at [1259, 515] on div ".deletable-edge-delete-btn { width: 20px; height: 20px; border: 0px solid #ffff…" at bounding box center [849, 412] width 963 height 652
click at [1173, 405] on icon at bounding box center [1172, 403] width 9 height 9
click at [1137, 402] on button "Confirm" at bounding box center [1125, 403] width 58 height 20
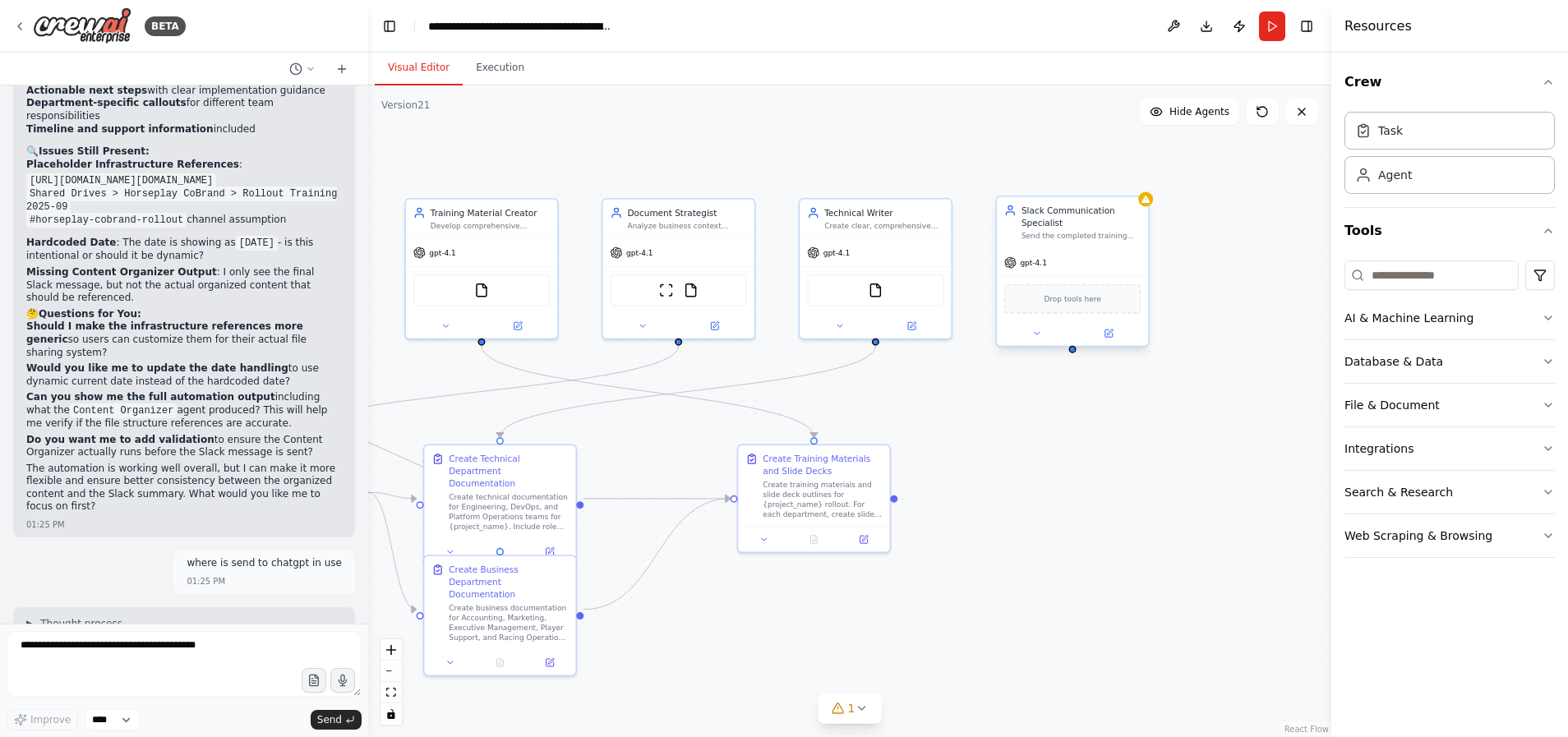
click at [1113, 209] on div "Slack Communication Specialist" at bounding box center [1081, 216] width 119 height 25
click at [1133, 185] on button at bounding box center [1135, 179] width 21 height 21
click at [1090, 178] on button "Confirm" at bounding box center [1089, 179] width 58 height 20
click at [18, 23] on icon at bounding box center [19, 26] width 13 height 13
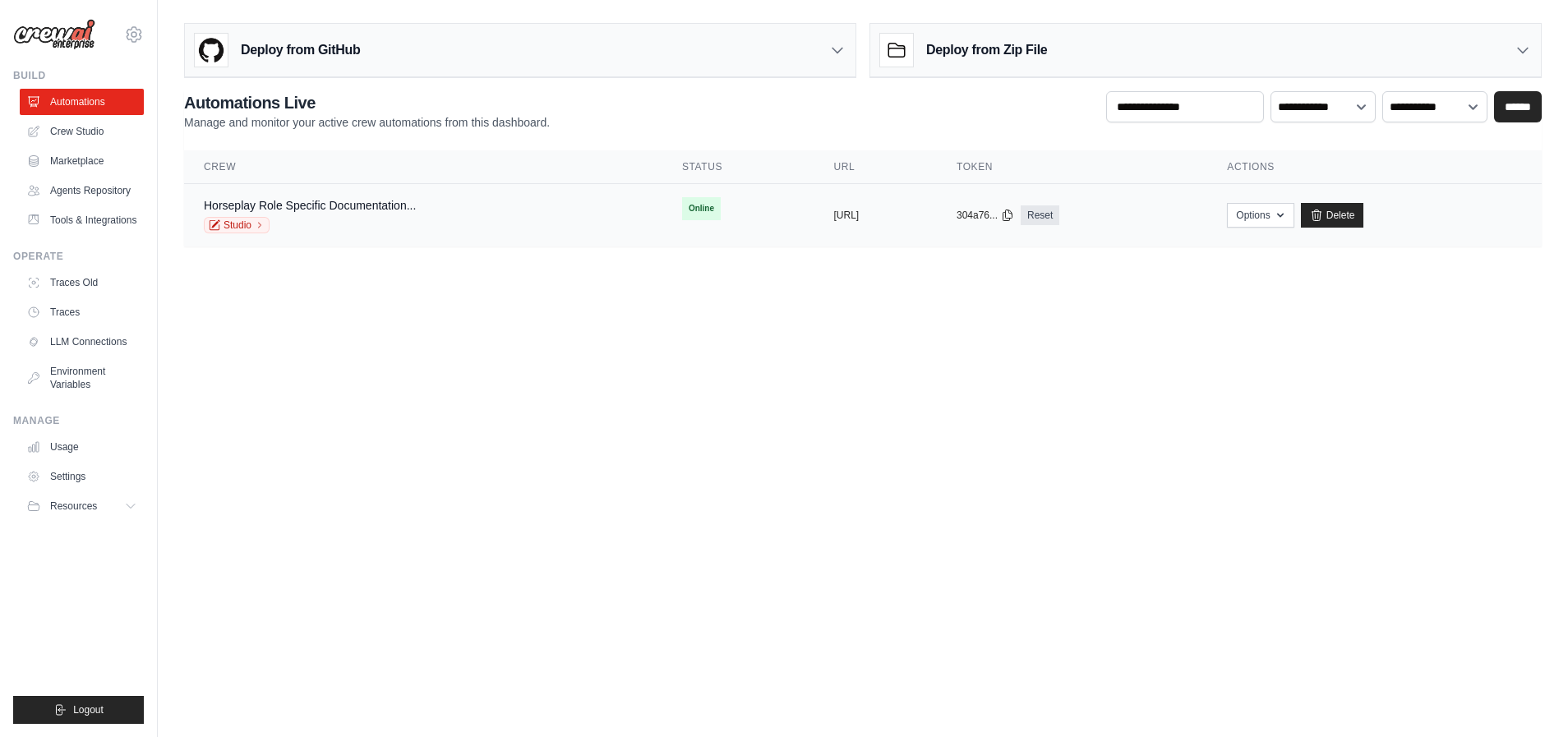
click at [540, 233] on div "Horseplay Role Specific Documentation... Studio" at bounding box center [424, 215] width 439 height 36
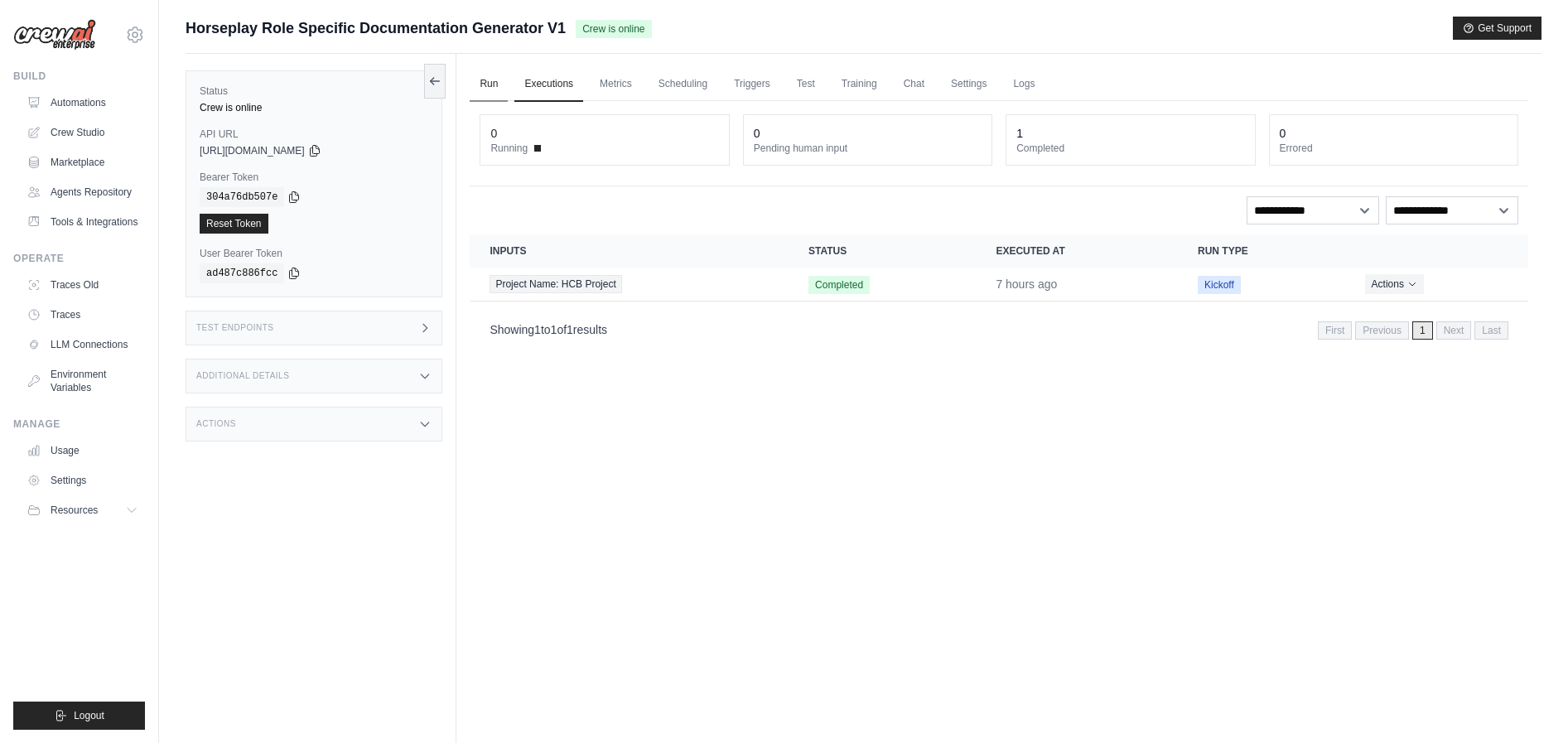
click at [483, 77] on link "Run" at bounding box center [489, 85] width 38 height 35
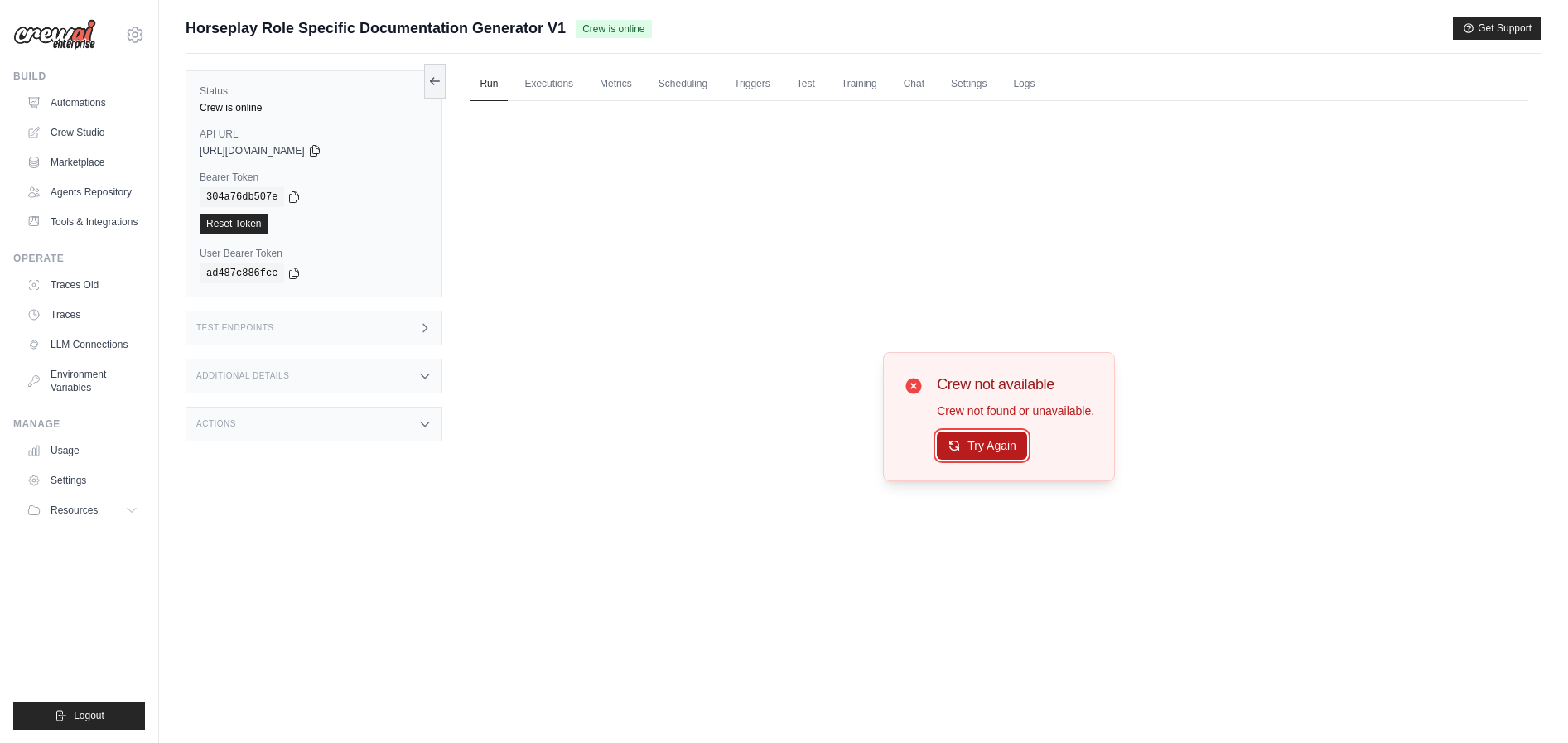
click at [990, 437] on button "Try Again" at bounding box center [982, 445] width 90 height 29
click at [436, 82] on icon at bounding box center [434, 80] width 13 height 13
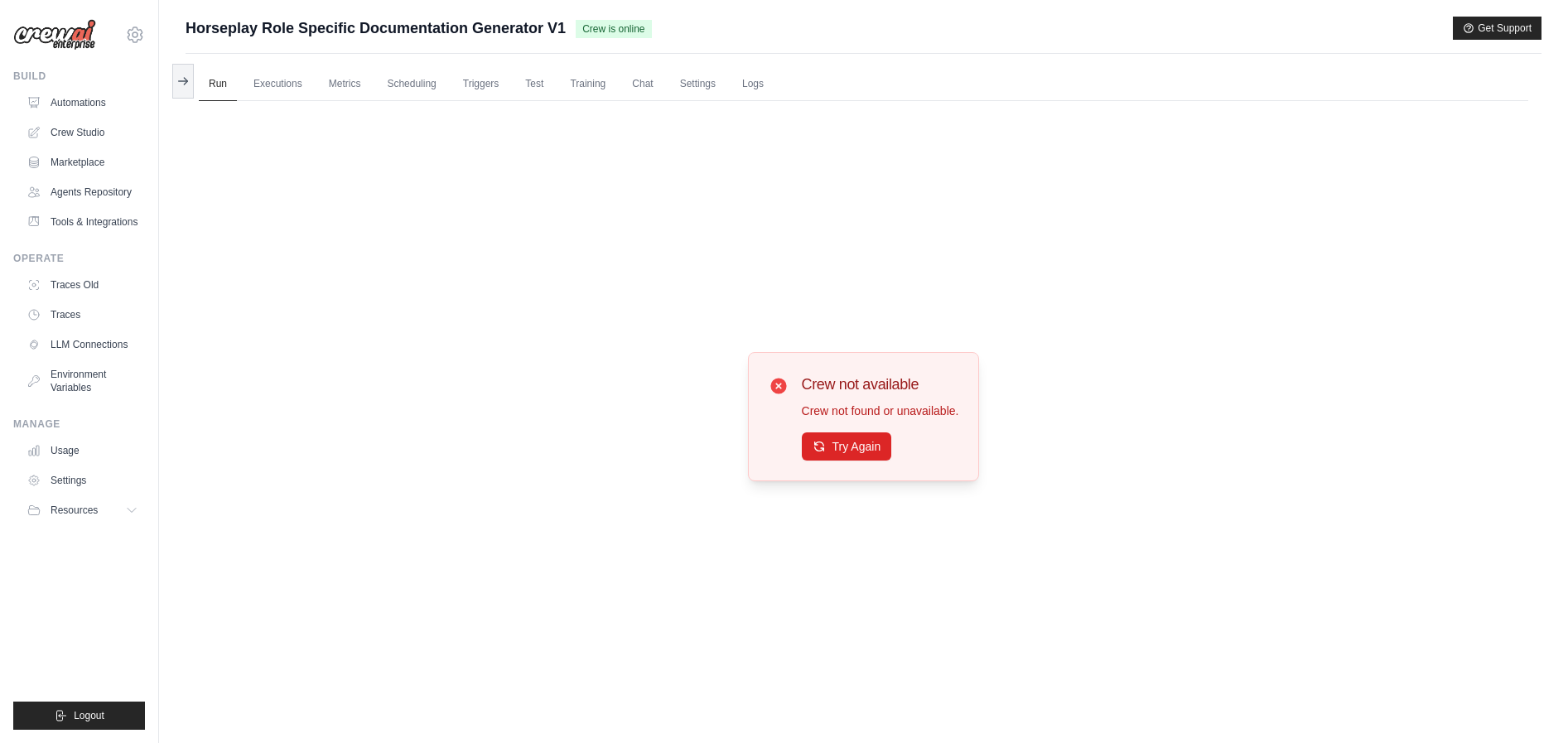
click at [66, 26] on img at bounding box center [54, 35] width 83 height 31
click at [67, 34] on img at bounding box center [54, 35] width 83 height 31
click at [67, 35] on img at bounding box center [54, 35] width 83 height 31
click at [70, 100] on link "Automations" at bounding box center [84, 102] width 125 height 27
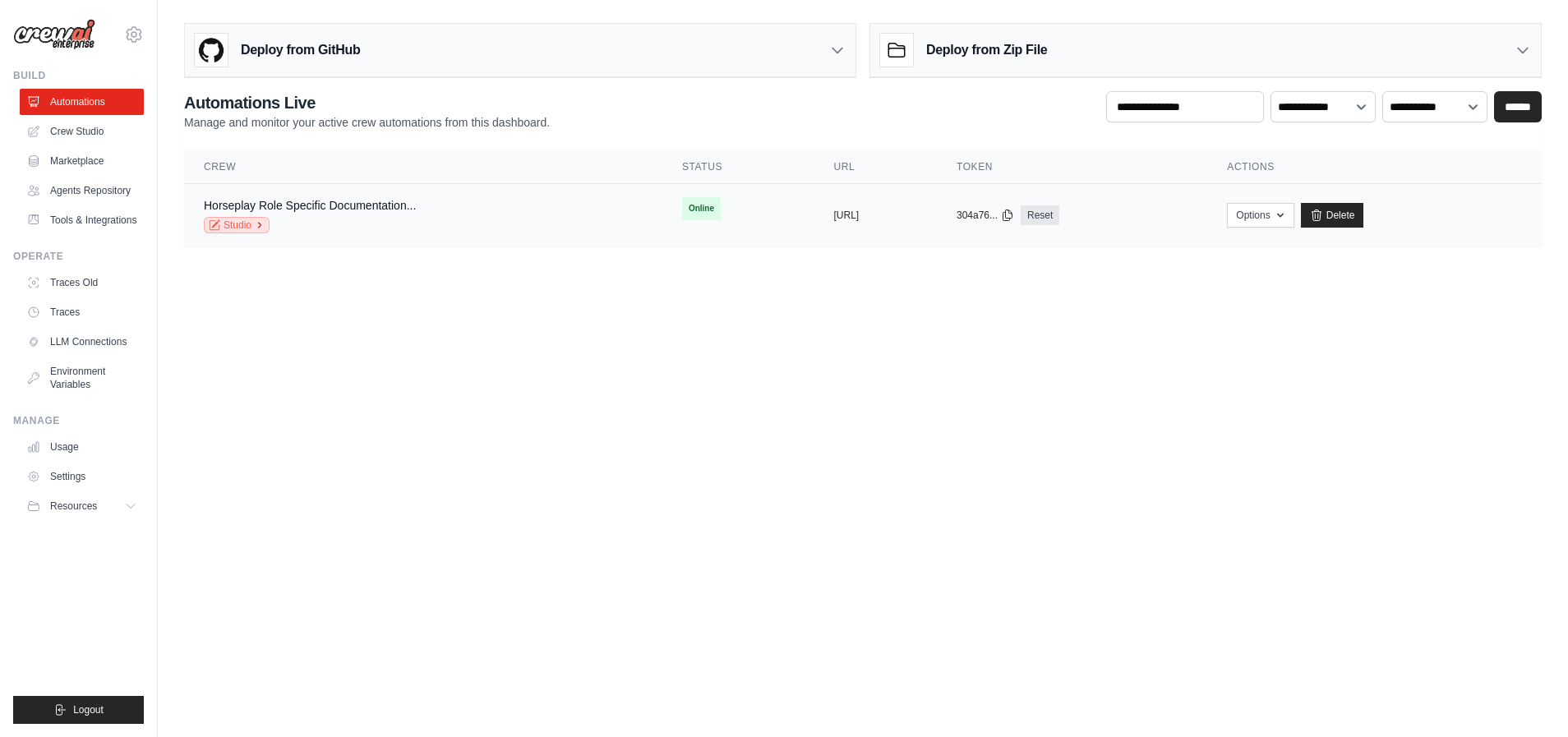
click at [232, 225] on link "Studio" at bounding box center [237, 225] width 66 height 16
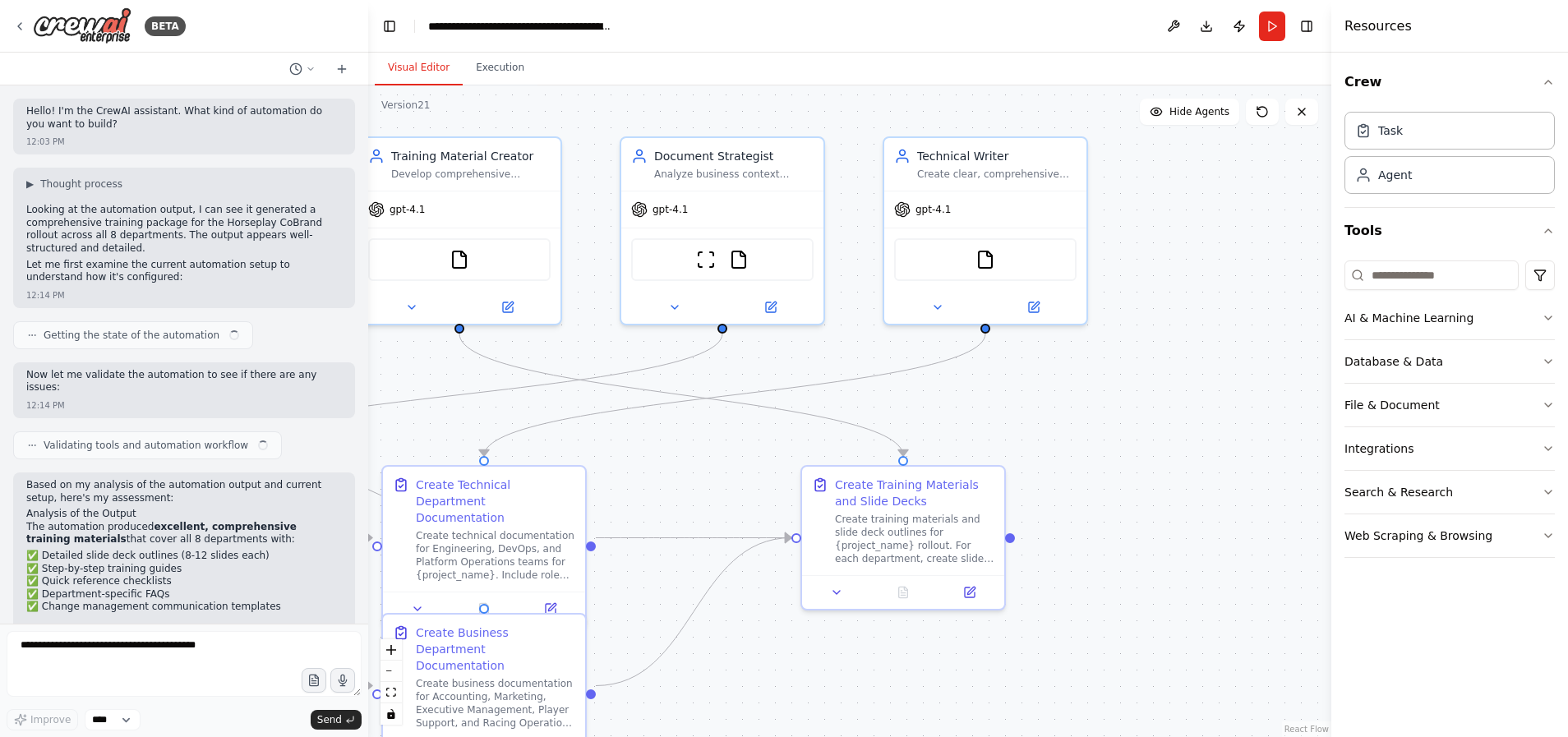
drag, startPoint x: 1050, startPoint y: 438, endPoint x: 702, endPoint y: 408, distance: 349.3
click at [702, 408] on div ".deletable-edge-delete-btn { width: 20px; height: 20px; border: 0px solid #ffff…" at bounding box center [849, 412] width 963 height 652
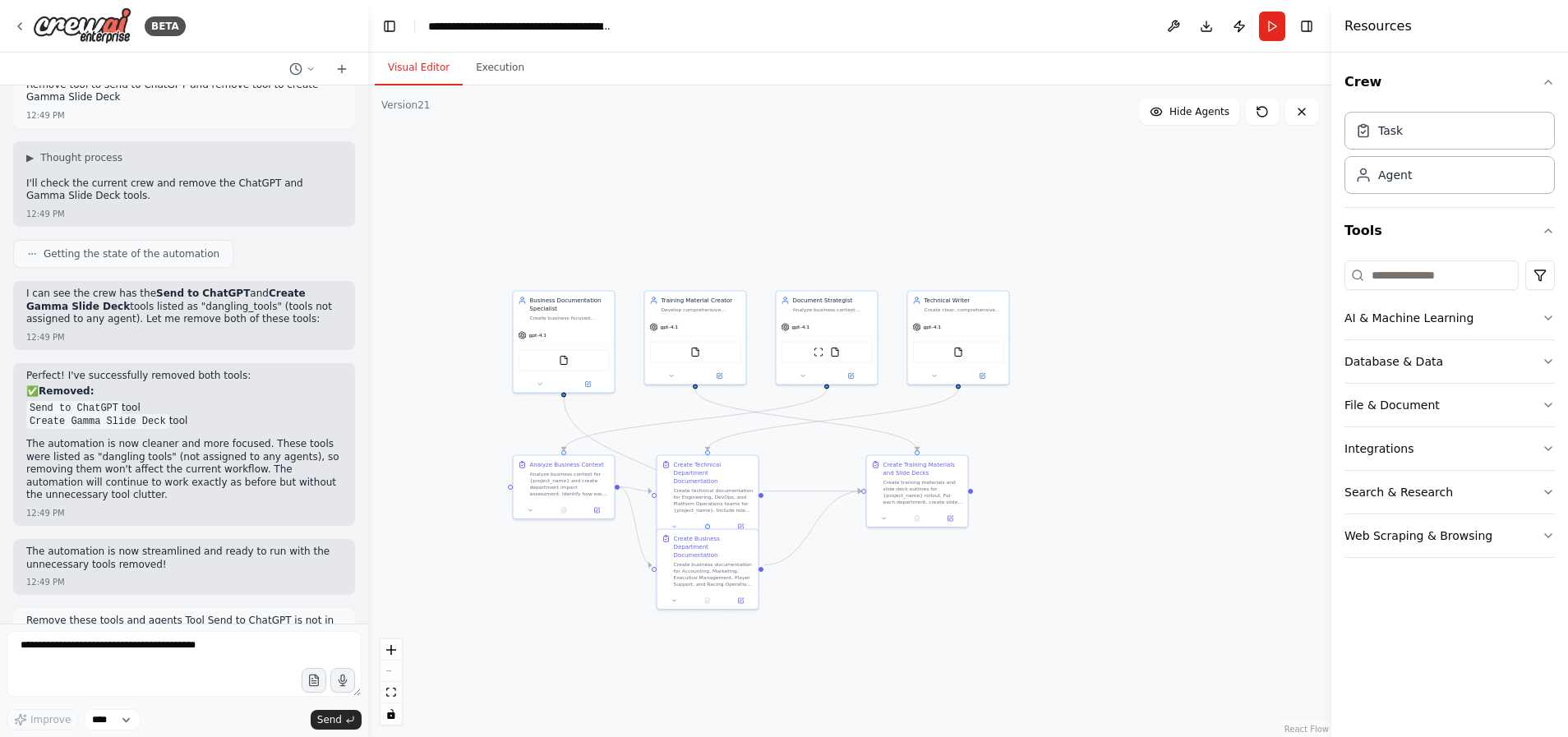
scroll to position [26001, 0]
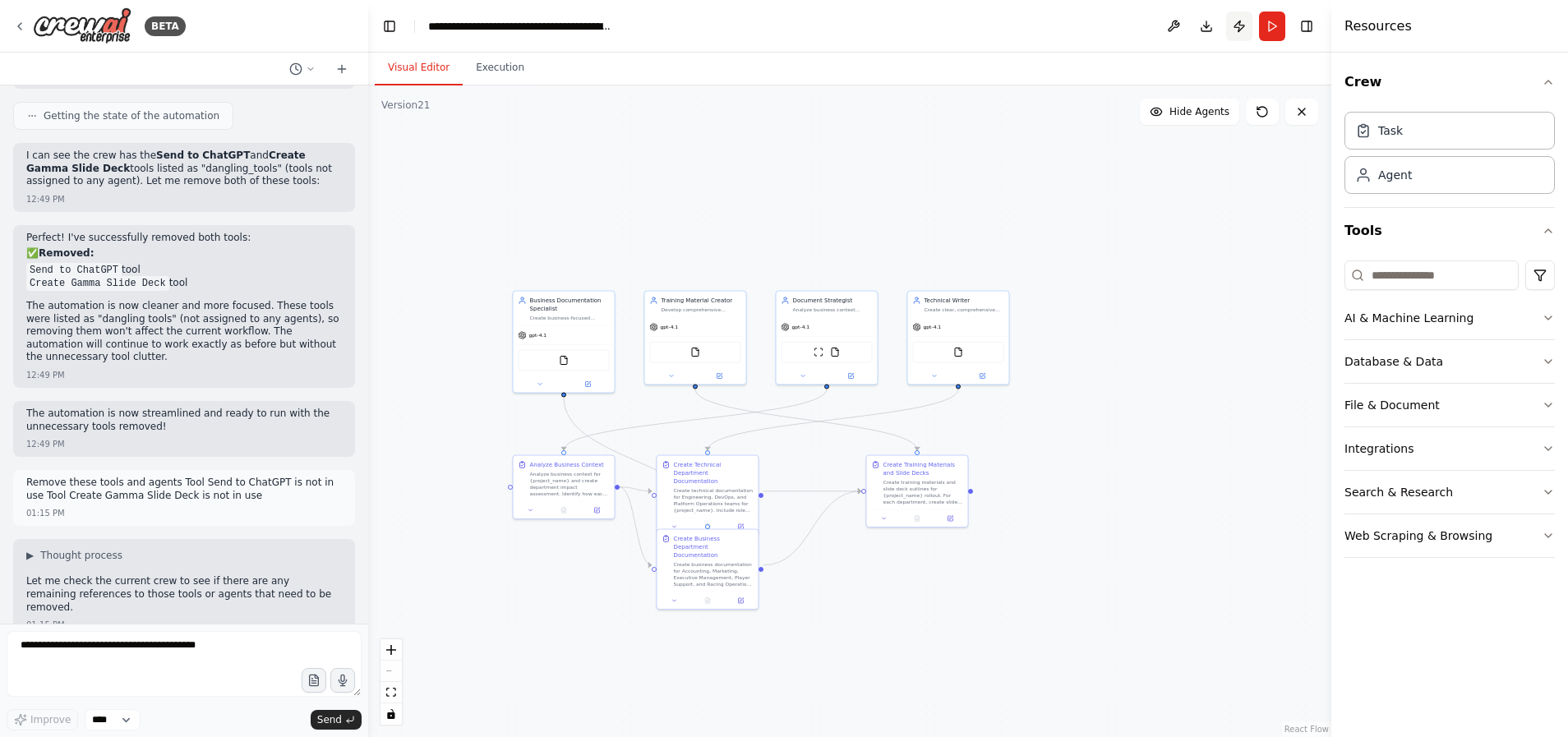
click at [1243, 27] on button "Publish" at bounding box center [1239, 26] width 27 height 29
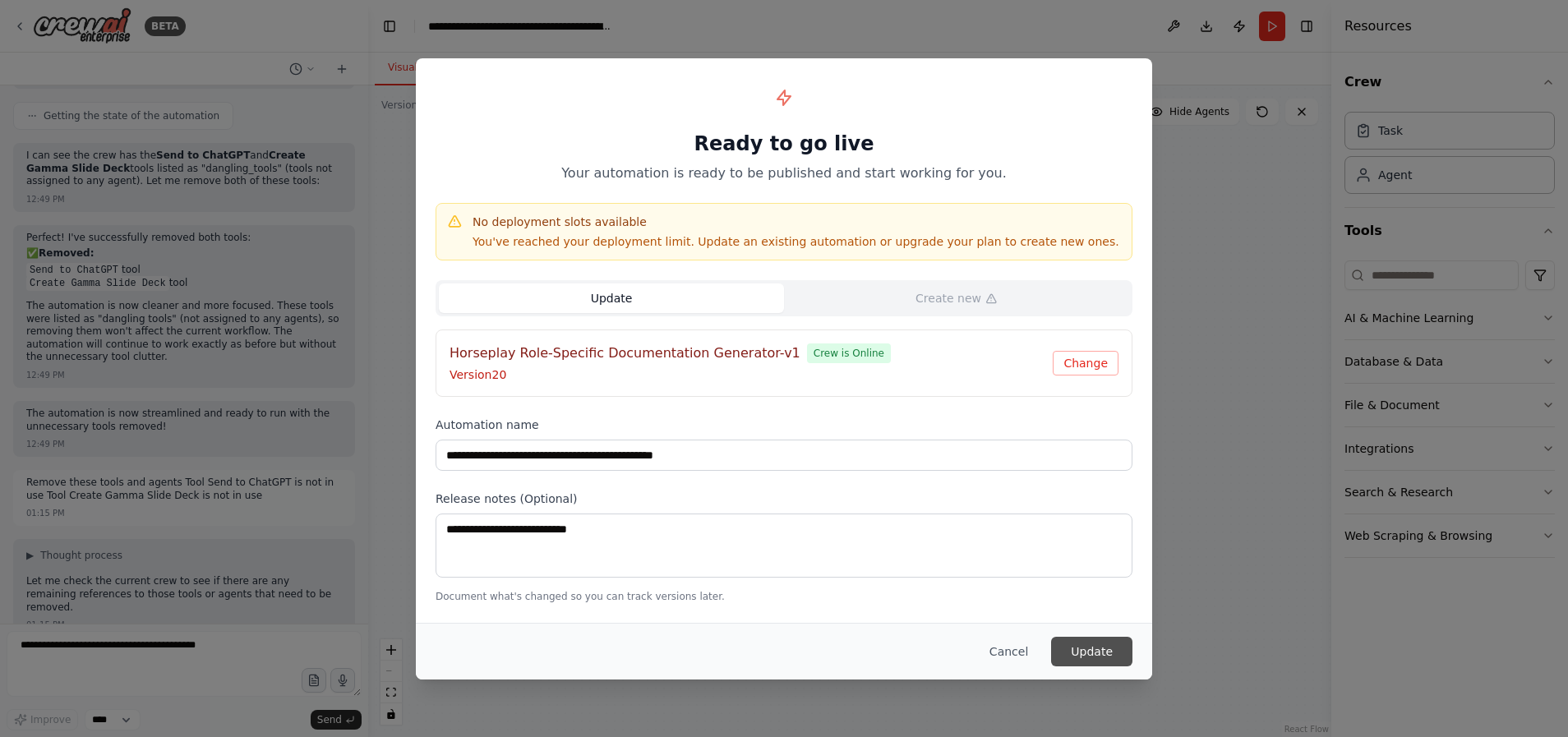
click at [1083, 655] on button "Update" at bounding box center [1091, 651] width 81 height 29
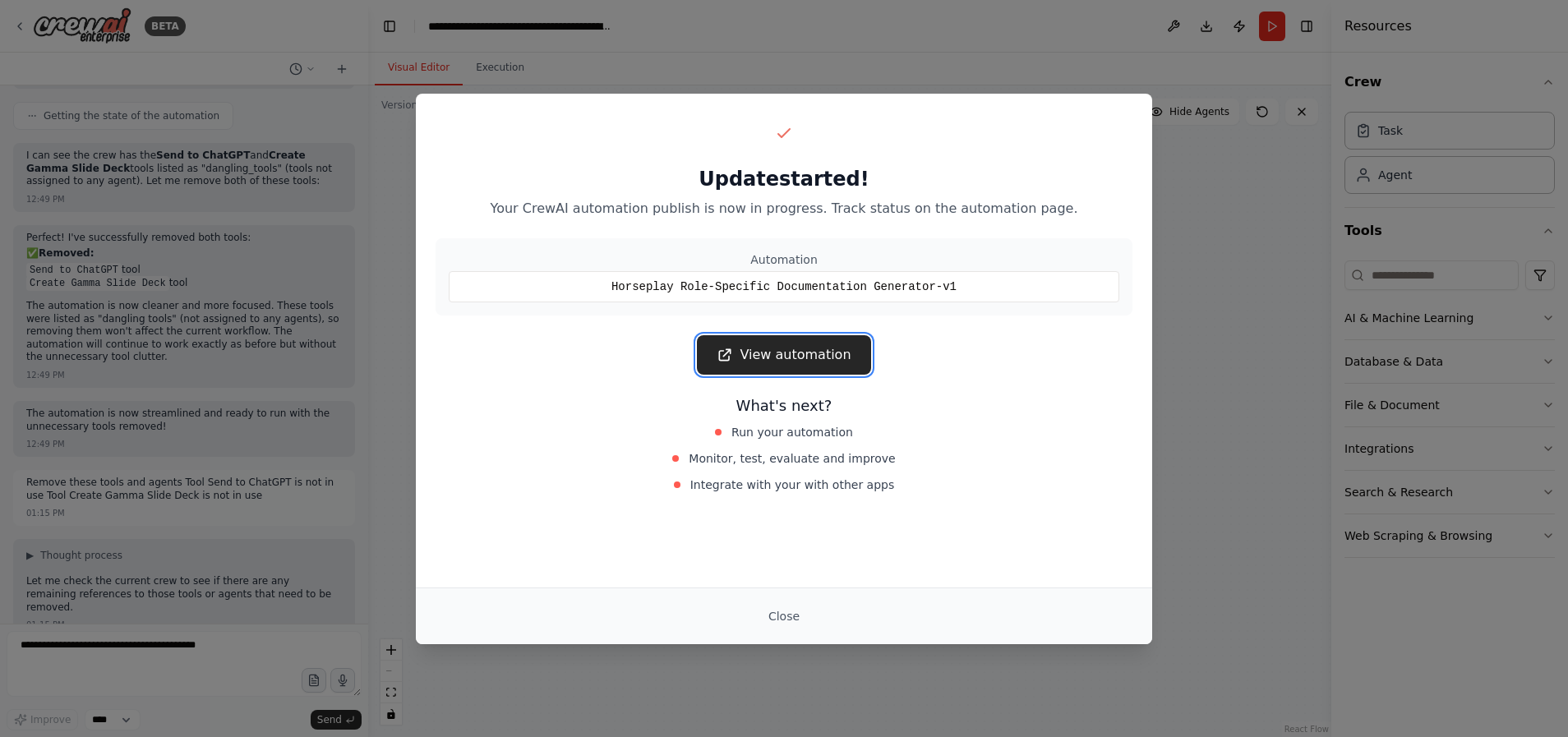
click at [777, 362] on link "View automation" at bounding box center [783, 355] width 173 height 39
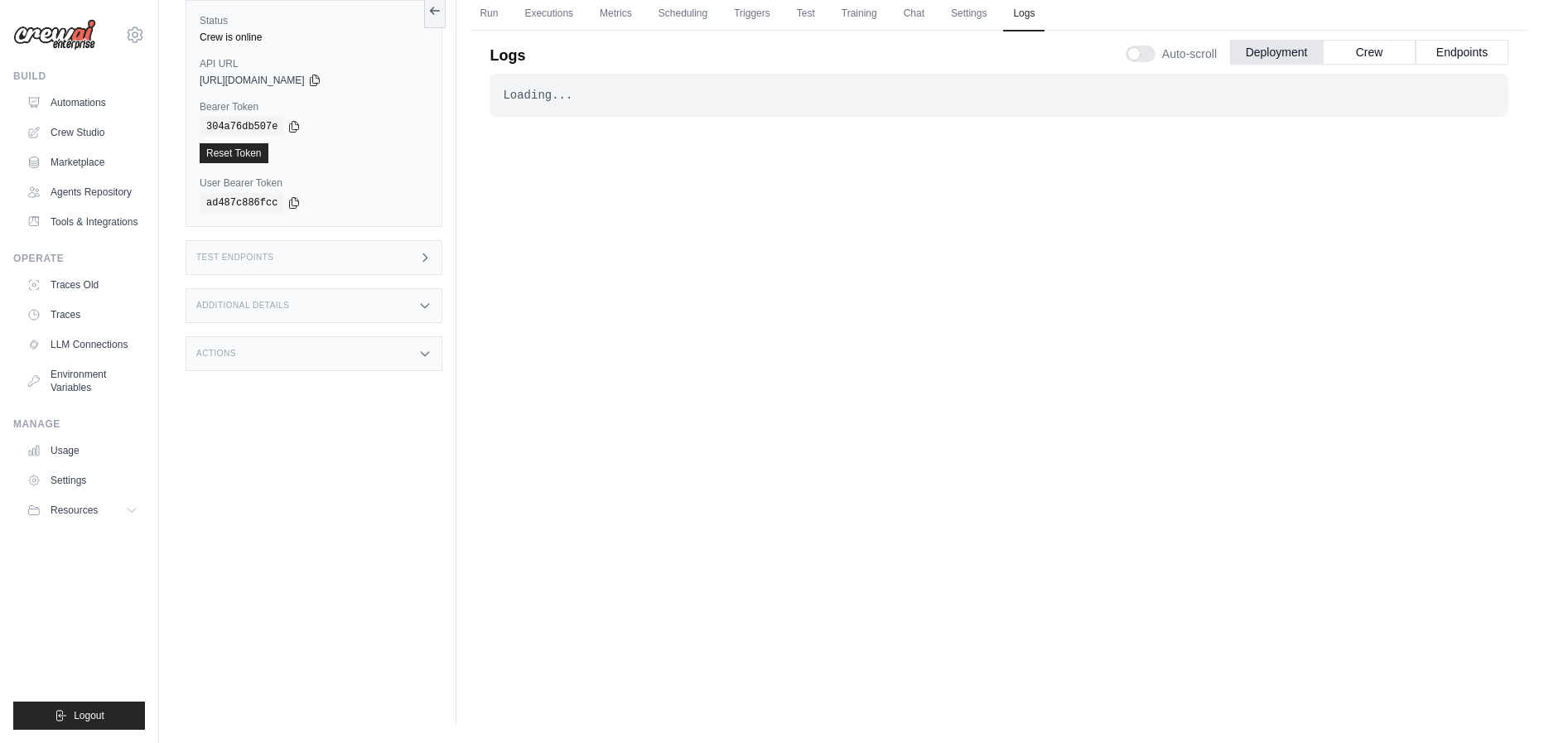
drag, startPoint x: 735, startPoint y: 330, endPoint x: 747, endPoint y: 399, distance: 70.0
click at [747, 400] on div "Loading... . . . Successful" at bounding box center [999, 359] width 1019 height 572
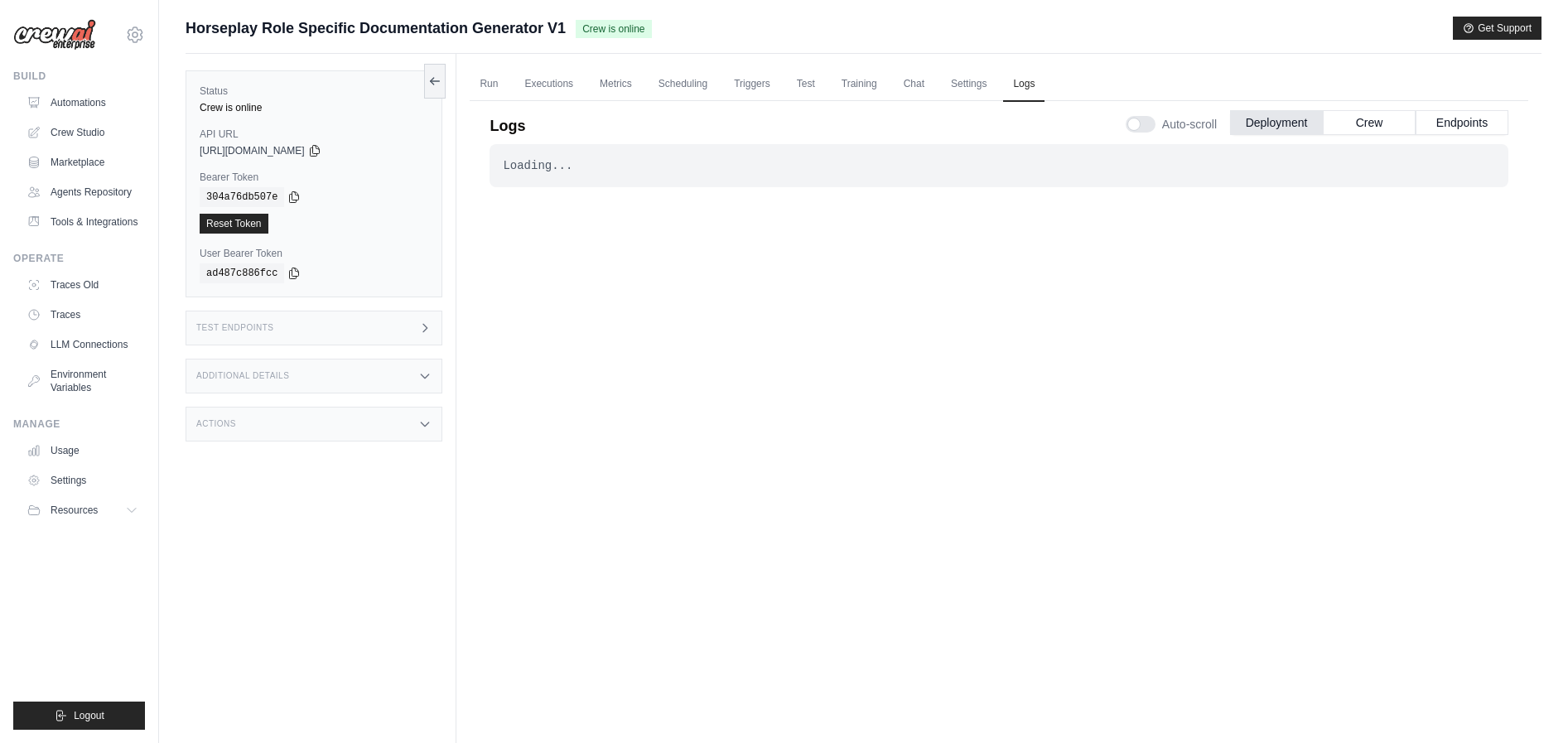
click at [676, 32] on div "Horseplay Role Specific Documentation Generator V1 Crew is online Get Support" at bounding box center [864, 28] width 1356 height 23
click at [489, 82] on link "Run" at bounding box center [489, 85] width 38 height 35
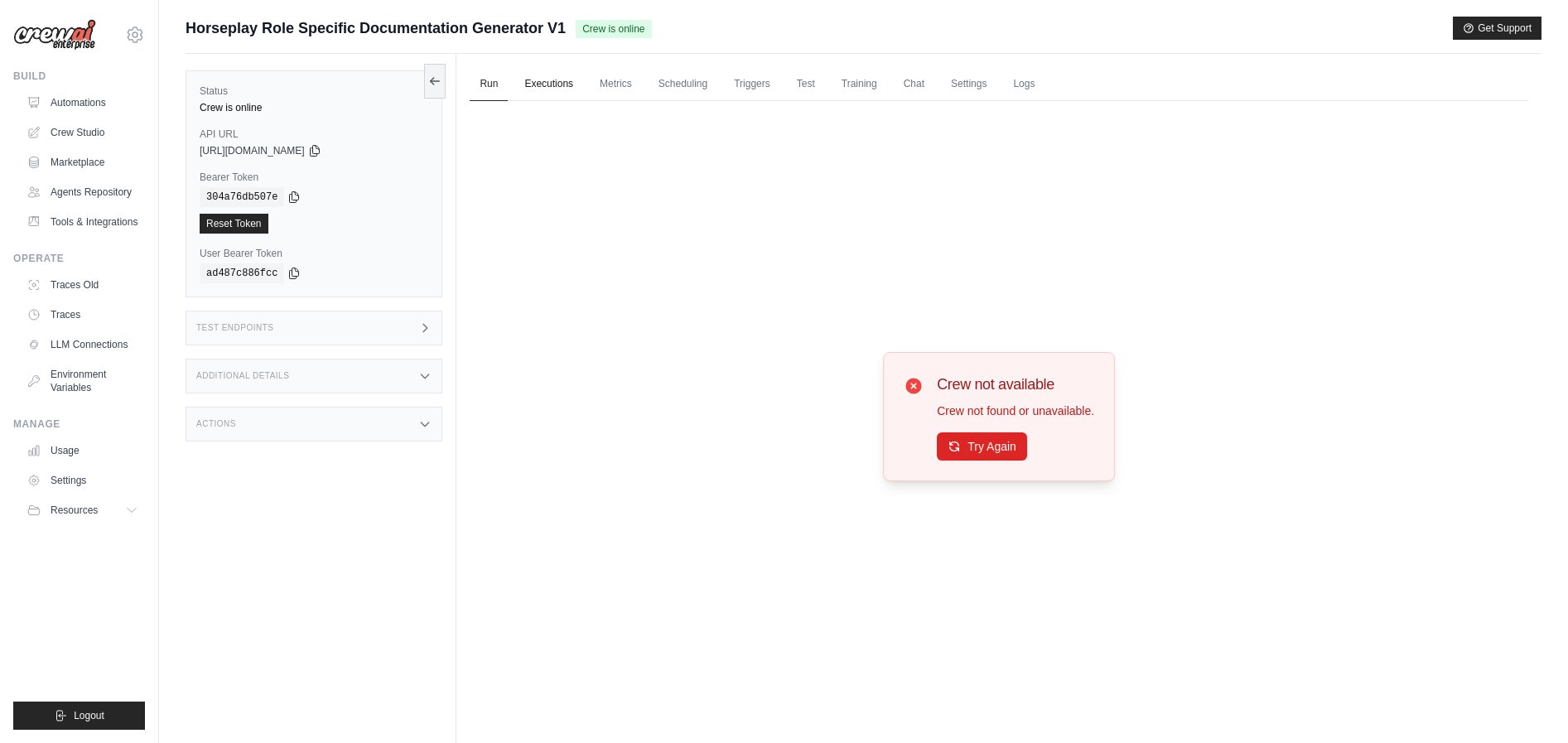
click at [541, 78] on link "Executions" at bounding box center [549, 85] width 69 height 35
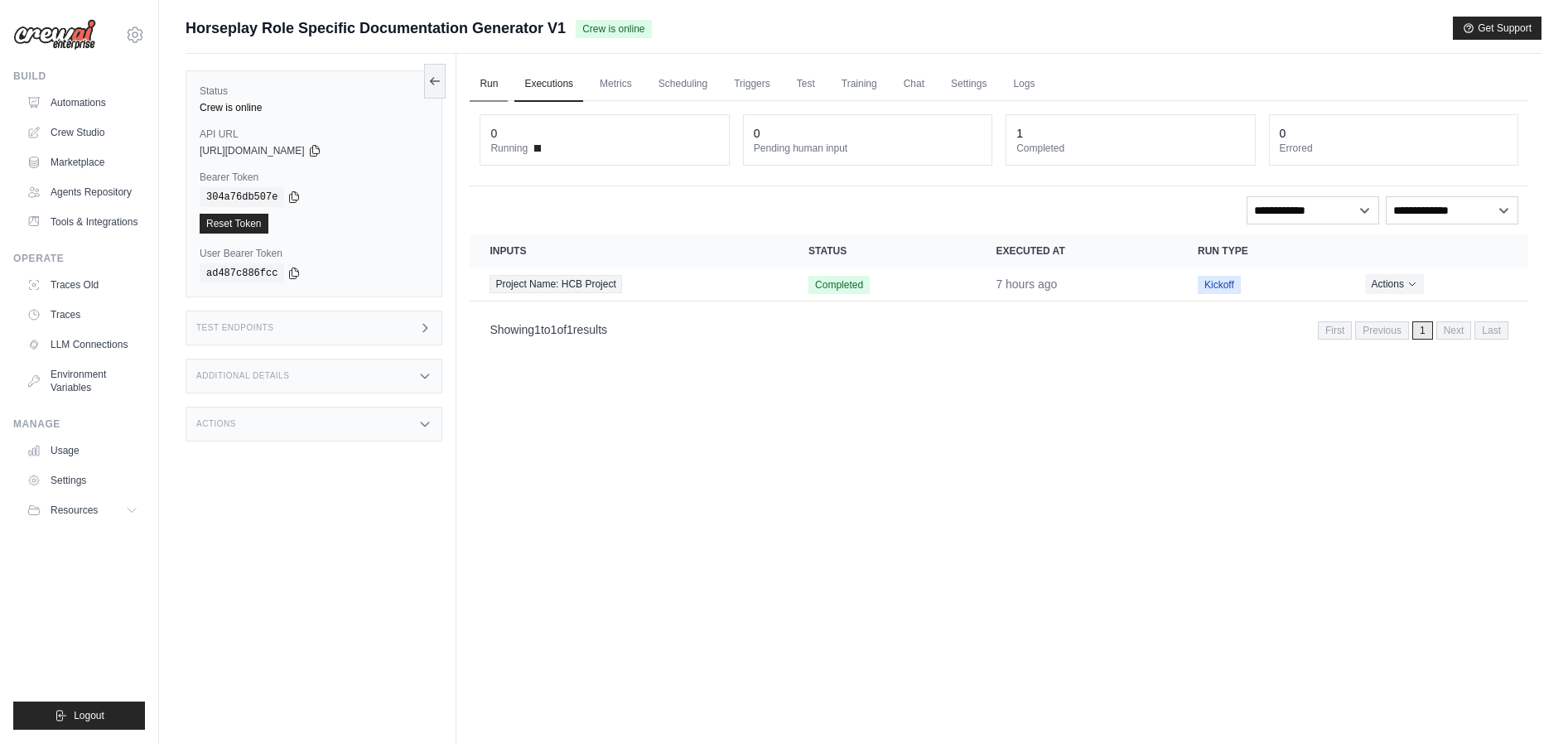
click at [495, 86] on link "Run" at bounding box center [489, 85] width 38 height 35
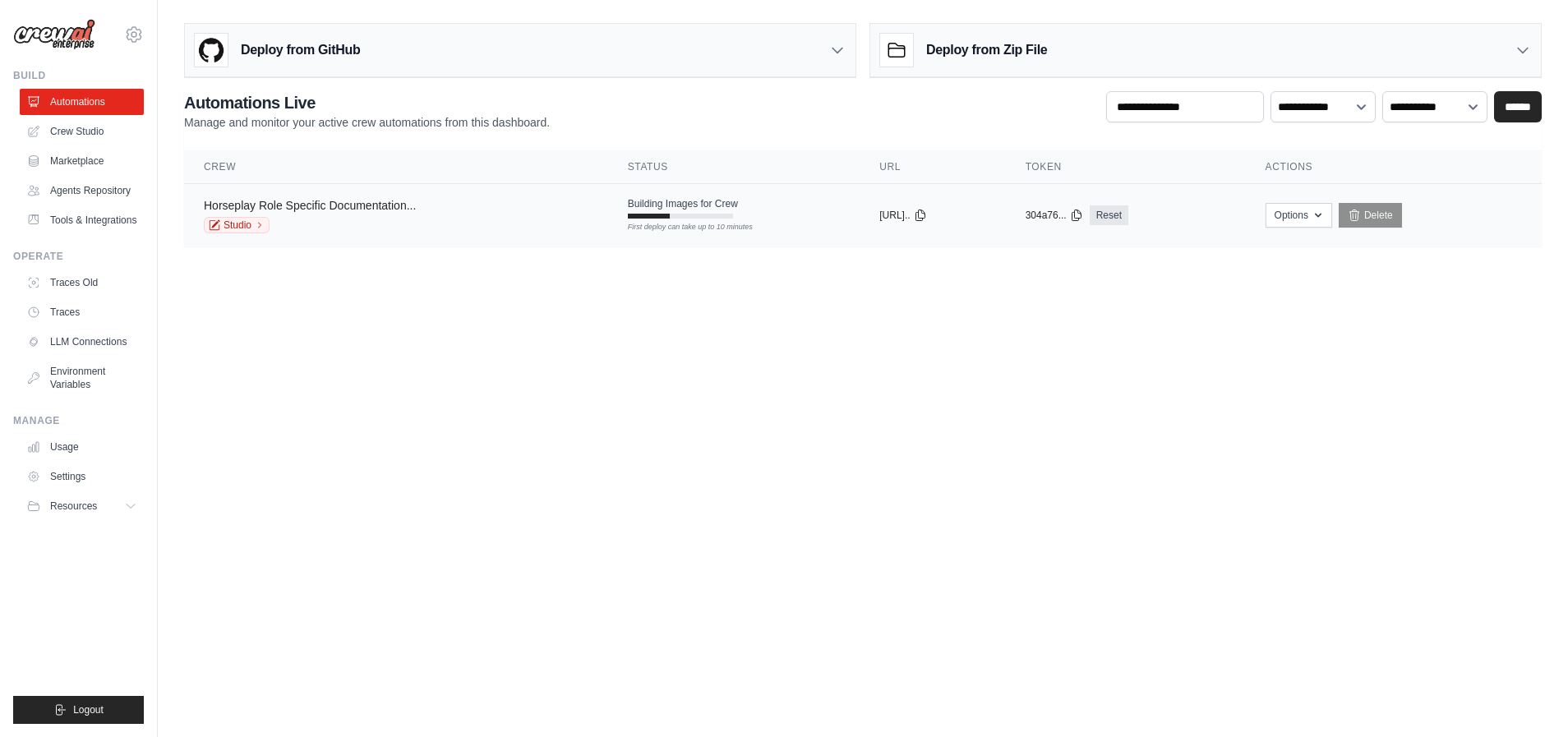
click at [305, 205] on link "Horseplay Role Specific Documentation..." at bounding box center [310, 205] width 212 height 13
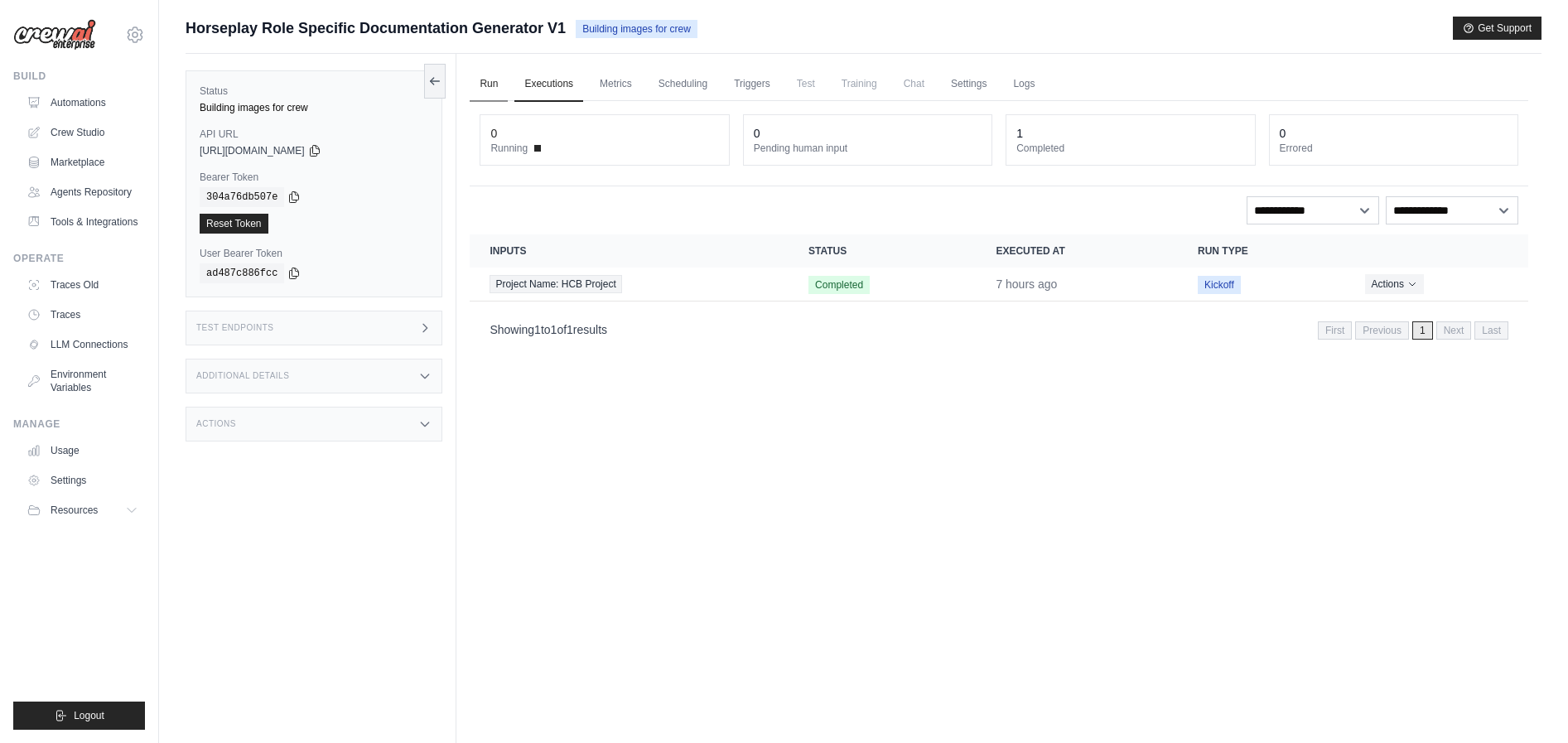
click at [468, 74] on div "Run Executions Metrics Scheduling Triggers Test Training Chat Settings Logs 0 R…" at bounding box center [999, 425] width 1085 height 743
click at [483, 77] on link "Run" at bounding box center [489, 85] width 38 height 35
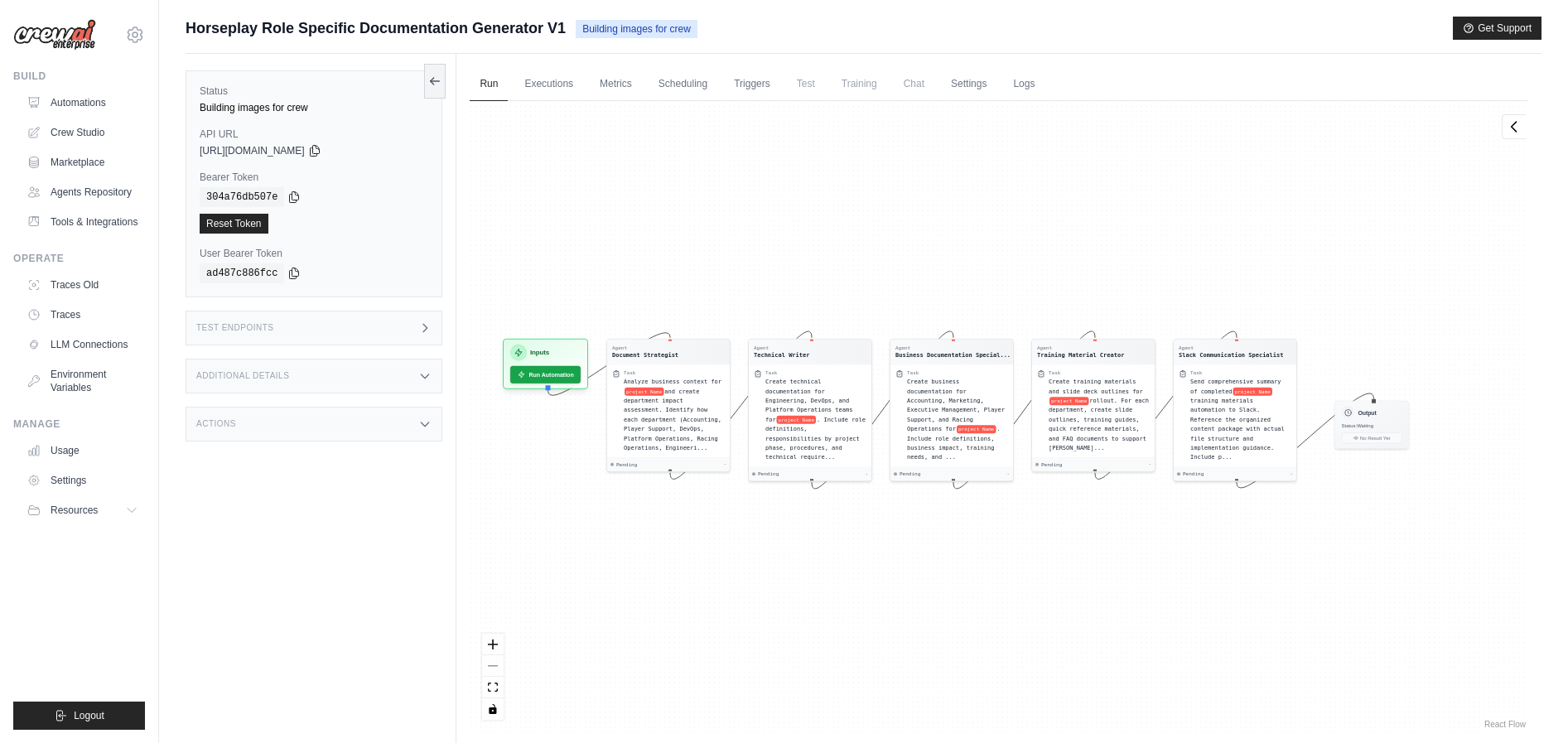
drag, startPoint x: 1166, startPoint y: 239, endPoint x: 1123, endPoint y: 232, distance: 43.6
click at [1123, 232] on div "Agent Document Strategist Task Analyze business context for project Name and cr…" at bounding box center [999, 417] width 1059 height 631
click at [1225, 412] on div "Send comprehensive summary of completed project Name training materials automat…" at bounding box center [1241, 418] width 101 height 85
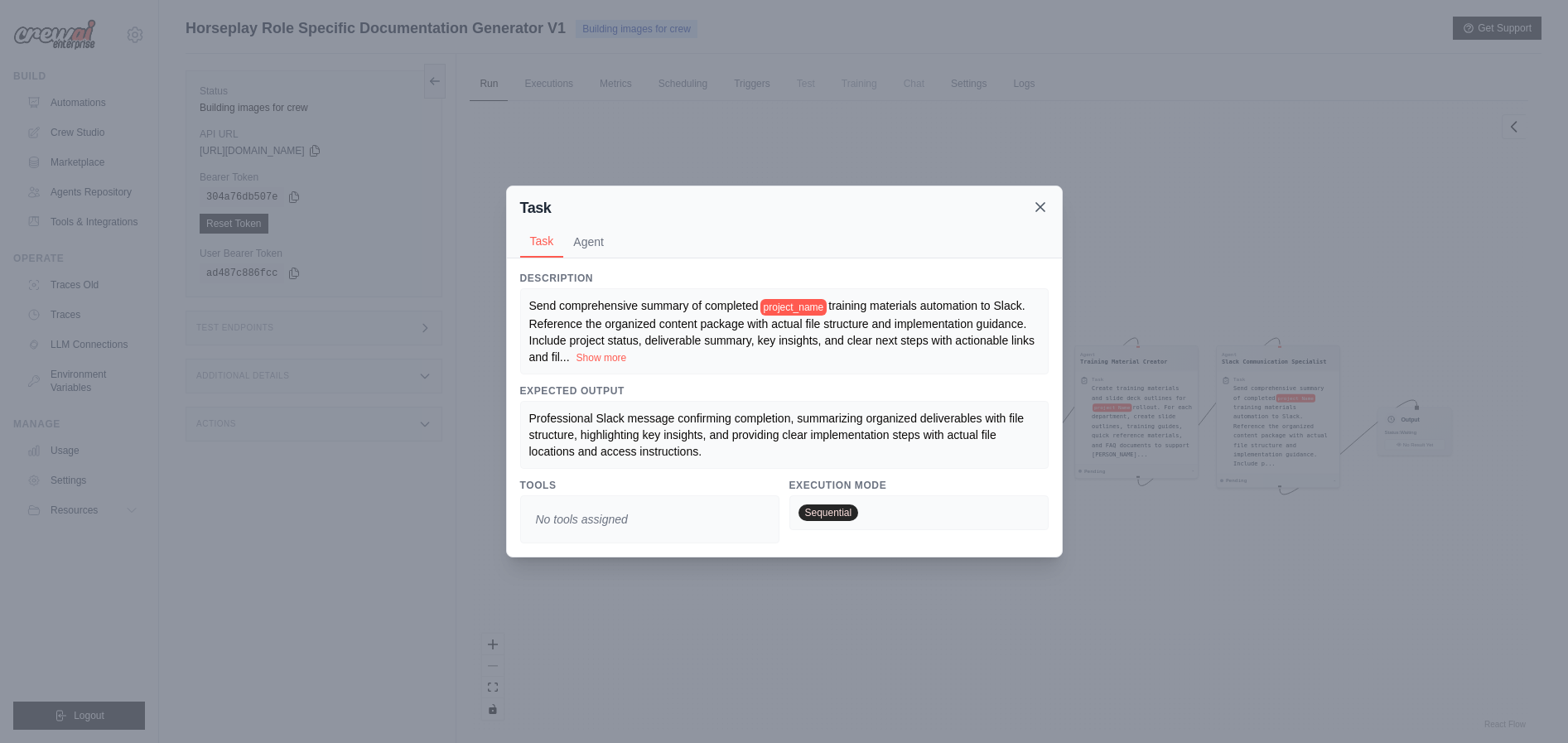
click at [1039, 205] on icon at bounding box center [1040, 207] width 16 height 16
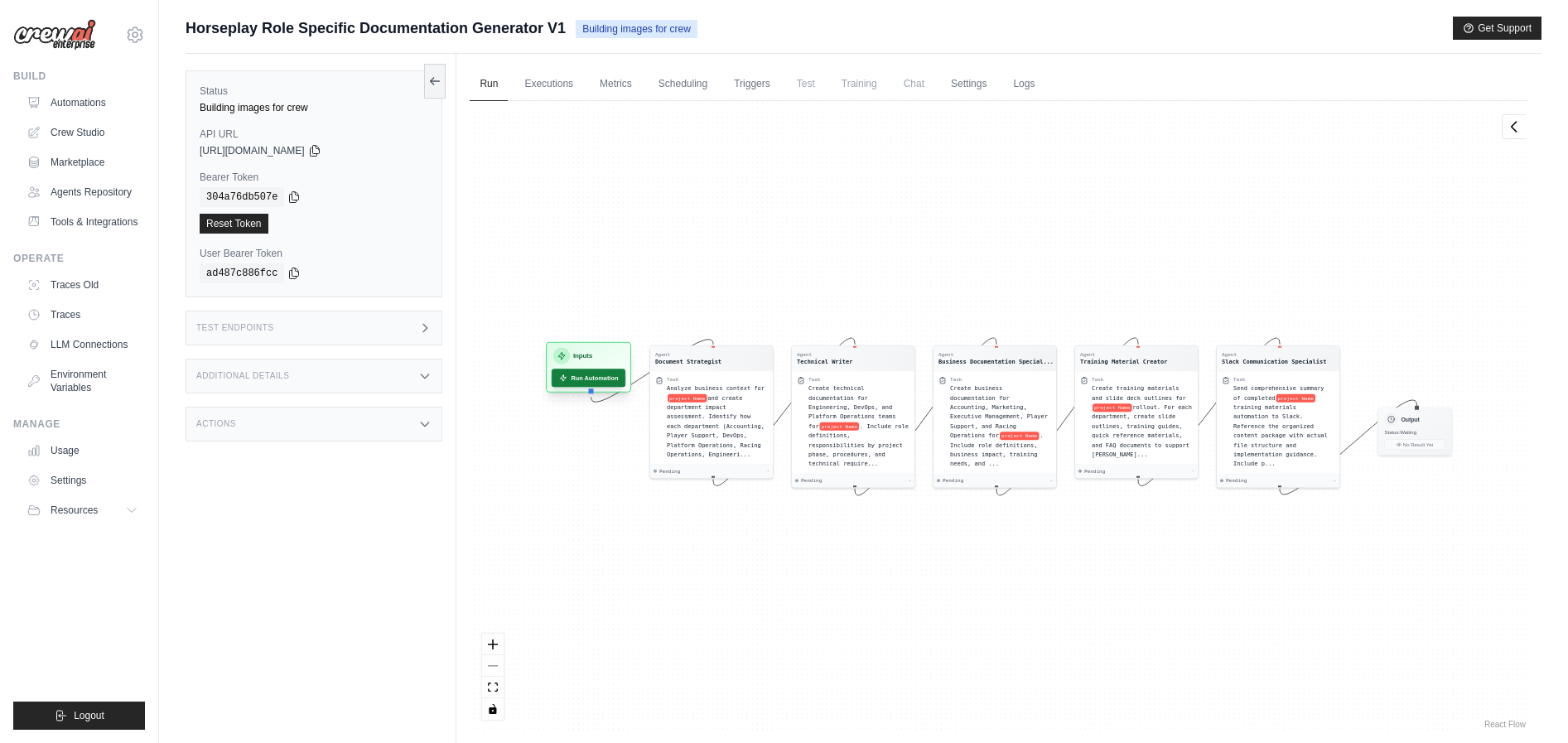
click at [598, 379] on button "Run Automation" at bounding box center [588, 377] width 74 height 18
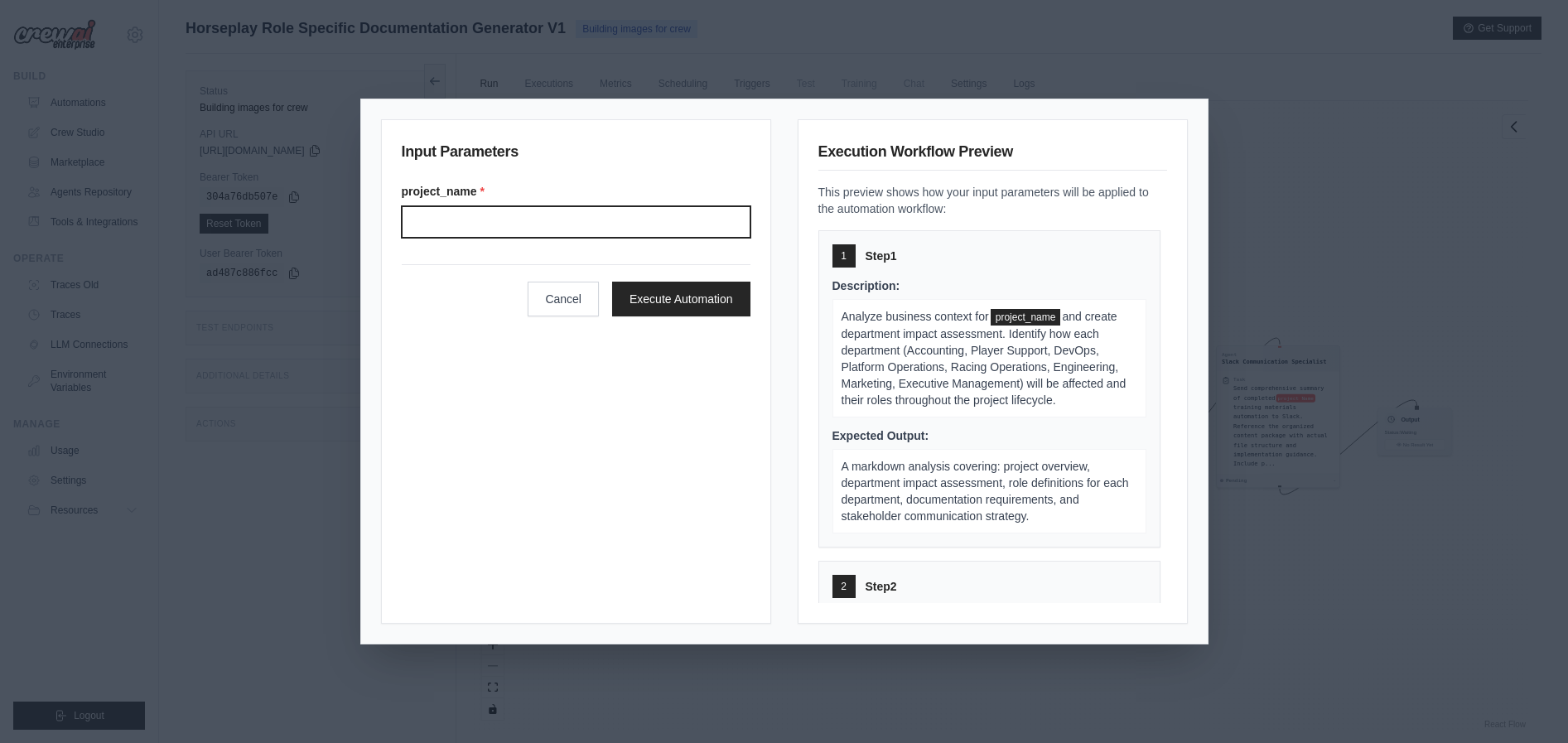
click at [548, 227] on input "project_name *" at bounding box center [576, 222] width 349 height 31
type input "**********"
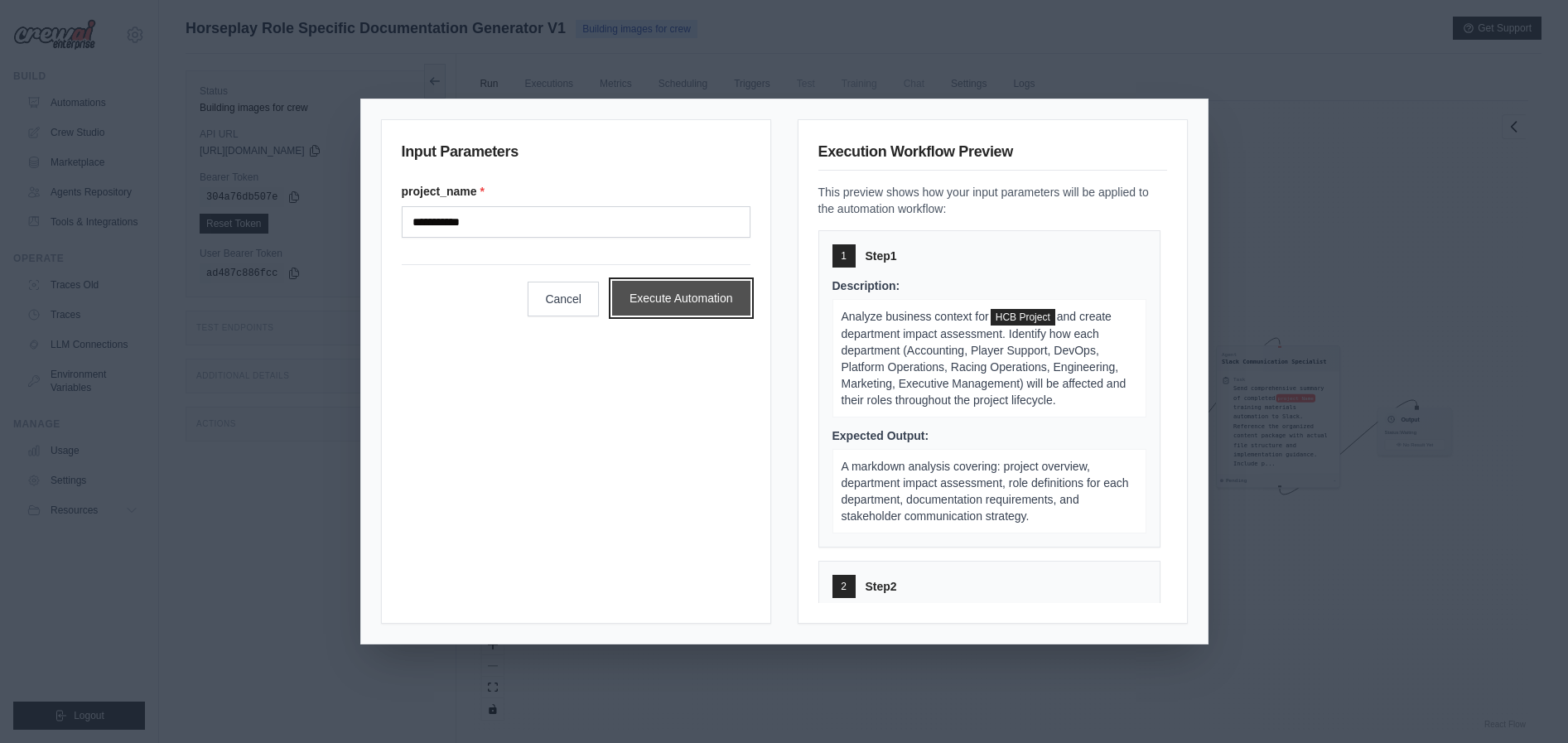
click at [693, 300] on button "Execute Automation" at bounding box center [682, 298] width 138 height 35
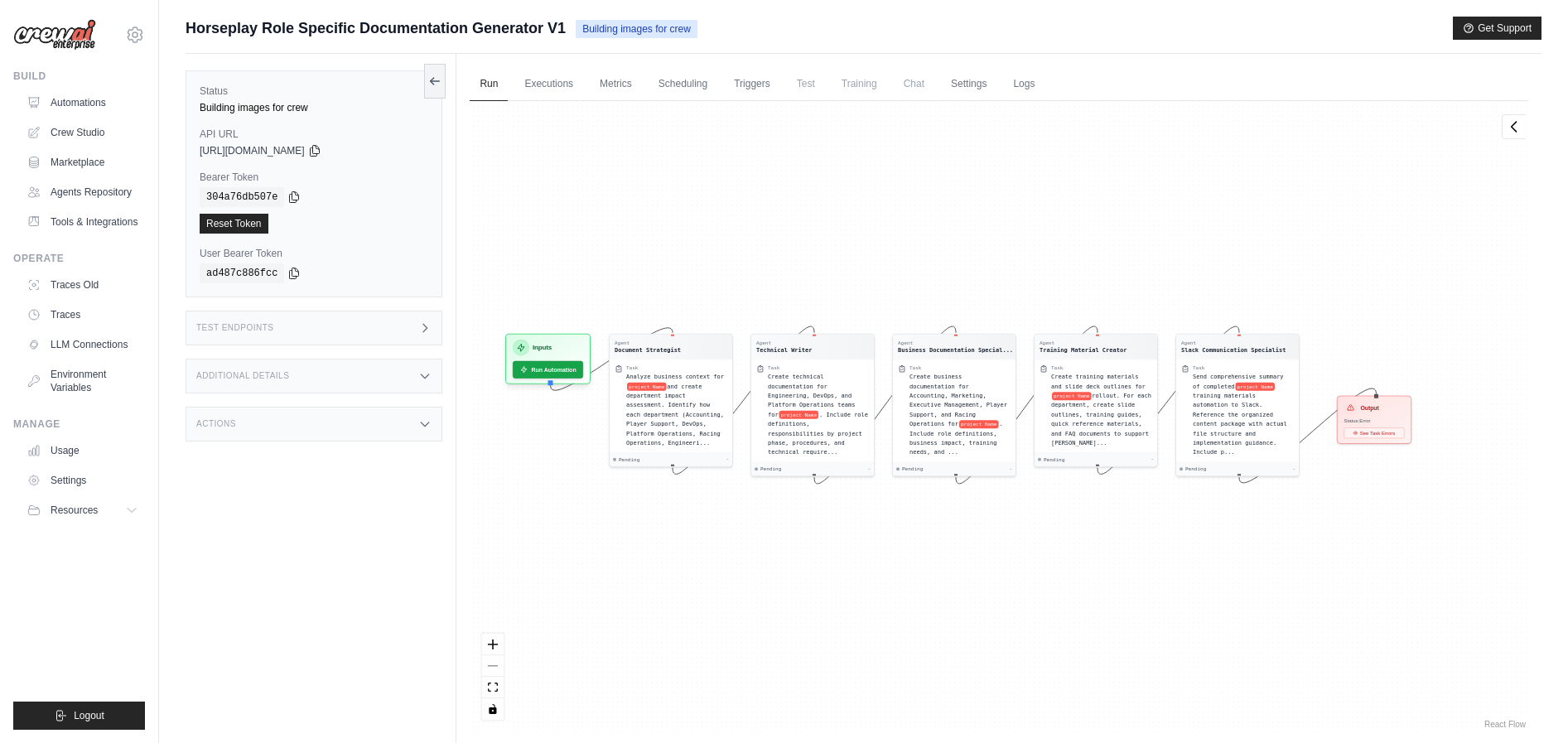
drag, startPoint x: 915, startPoint y: 284, endPoint x: 874, endPoint y: 272, distance: 42.7
click at [874, 272] on div "Agent Document Strategist Task Analyze business context for project Name and cr…" at bounding box center [999, 417] width 1059 height 631
click at [544, 366] on button "Run Automation" at bounding box center [547, 366] width 74 height 18
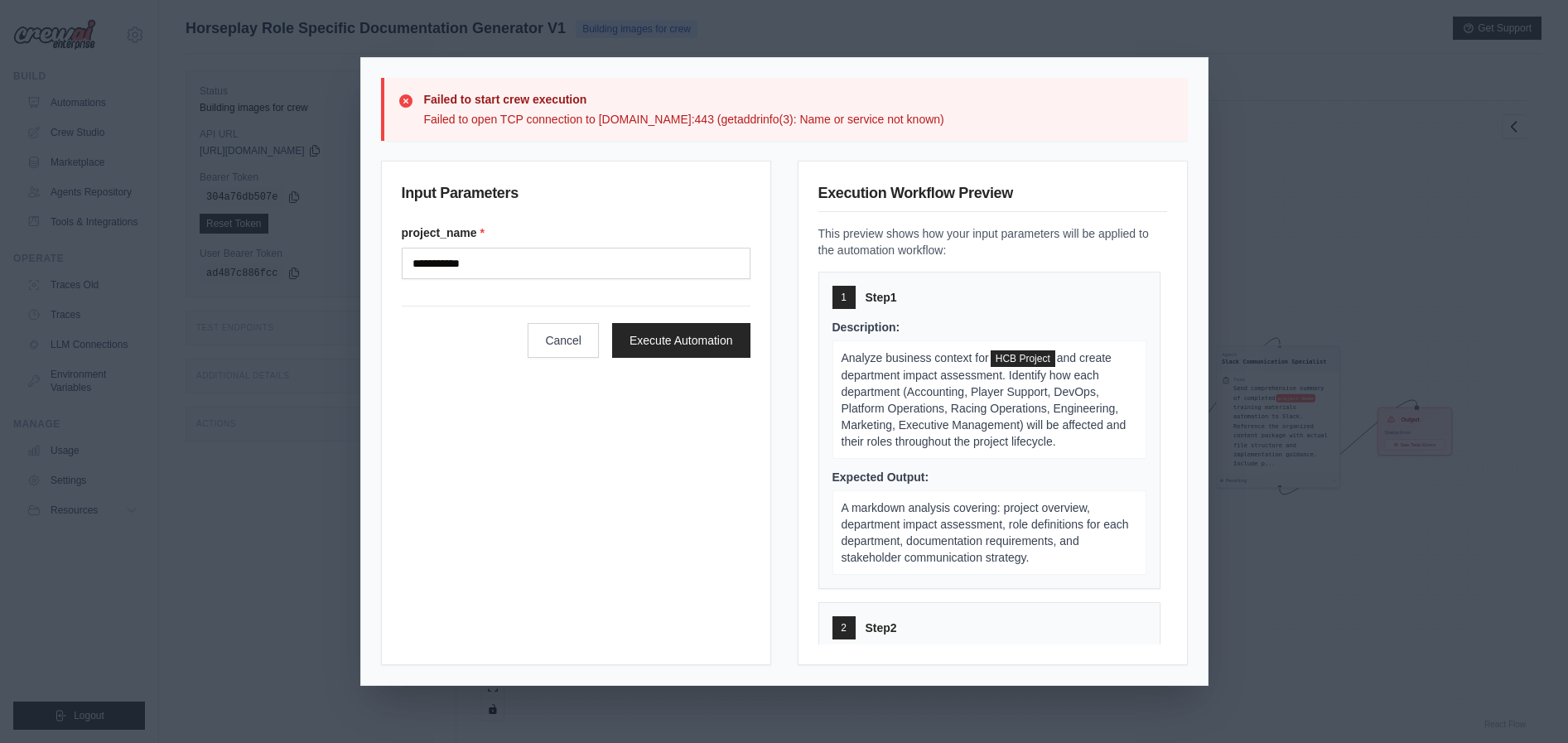
drag, startPoint x: 607, startPoint y: 111, endPoint x: 1054, endPoint y: 132, distance: 447.5
click at [1054, 128] on p "Failed to open TCP connection to horseplay-role-specific-documentation-gener-aa…" at bounding box center [799, 118] width 751 height 16
click at [1350, 223] on div "**********" at bounding box center [784, 371] width 1568 height 743
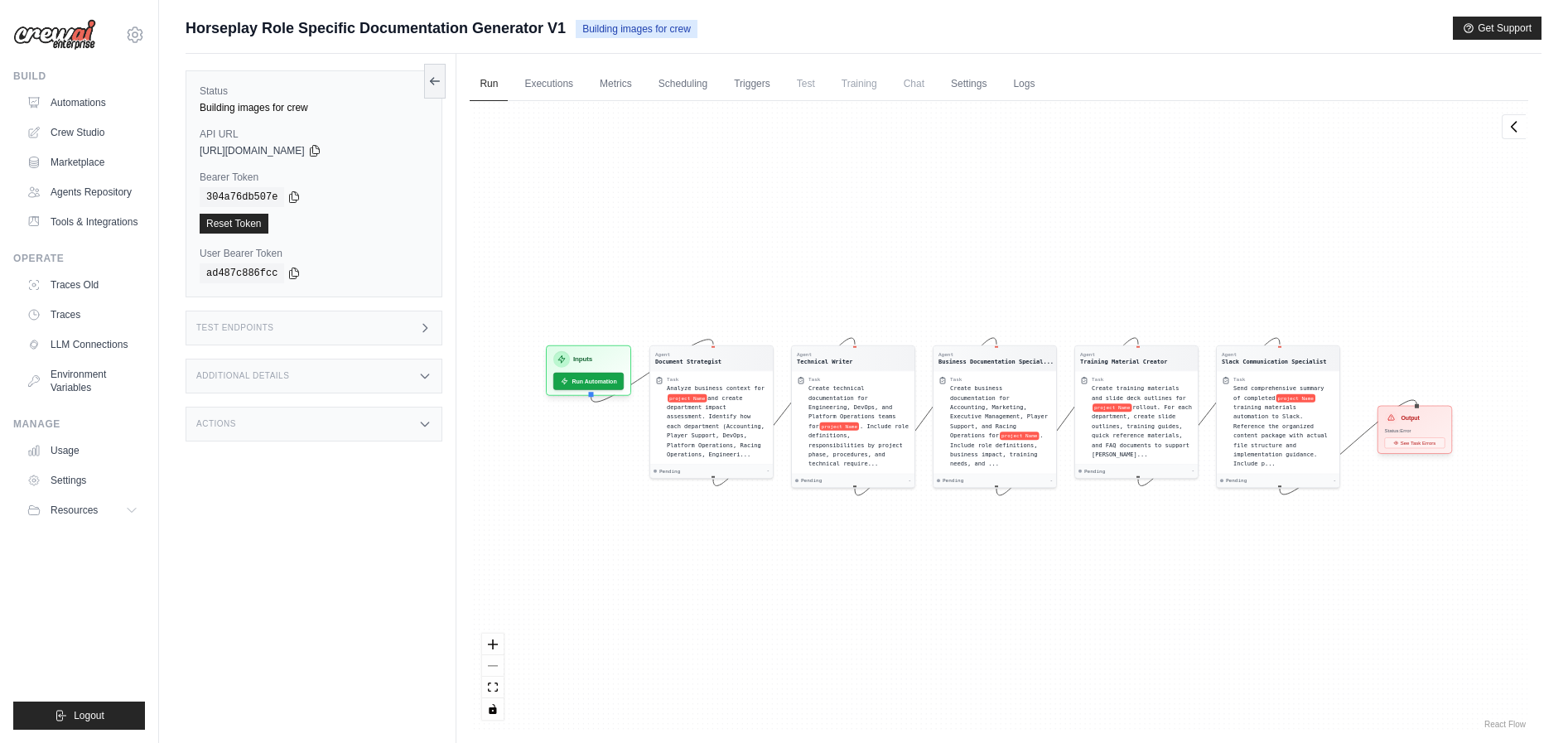
click at [1429, 432] on div "Status: Error" at bounding box center [1416, 431] width 61 height 7
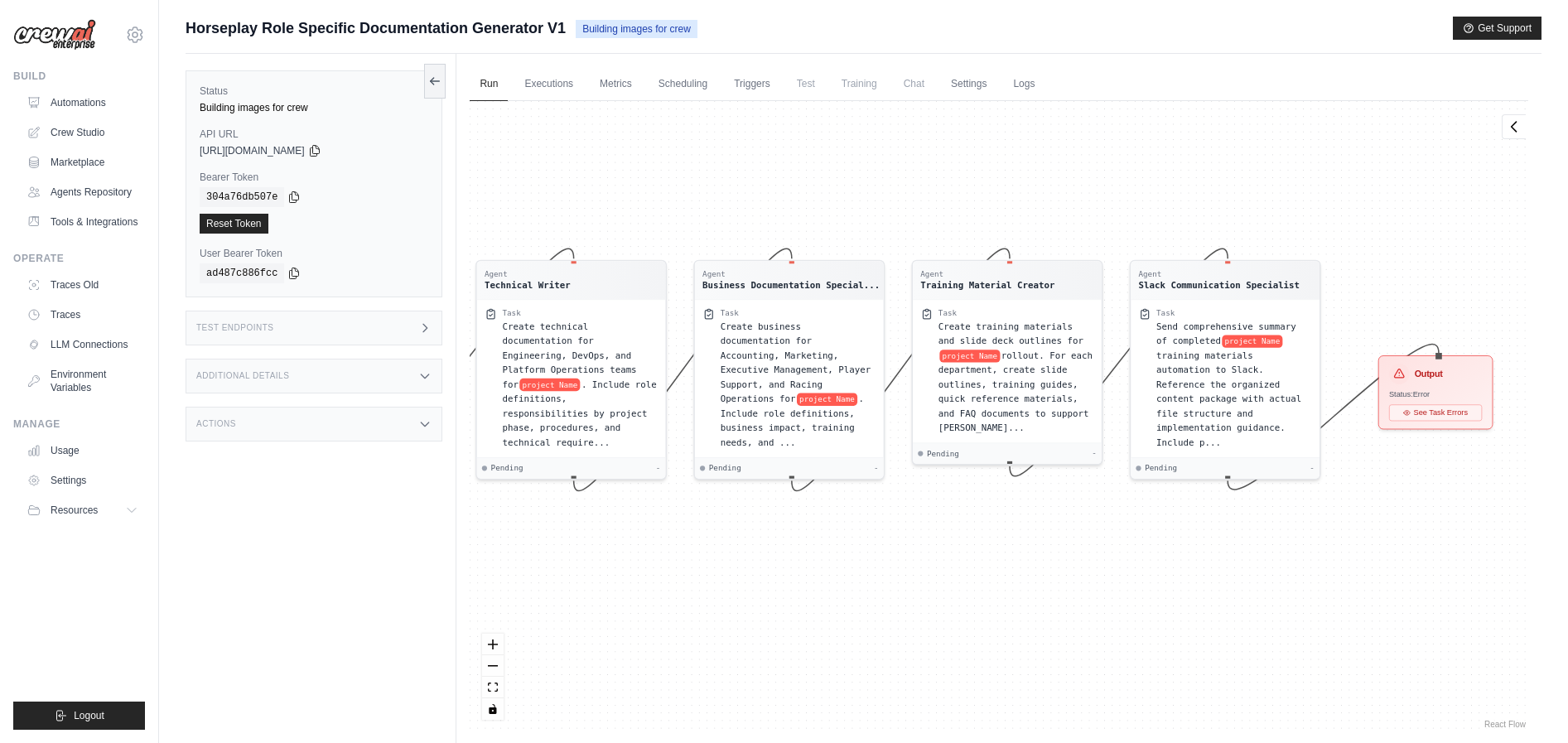
drag, startPoint x: 1109, startPoint y: 524, endPoint x: 1180, endPoint y: 524, distance: 71.0
click at [1180, 524] on div "Agent Document Strategist Task Analyze business context for project Name and cr…" at bounding box center [999, 417] width 1059 height 631
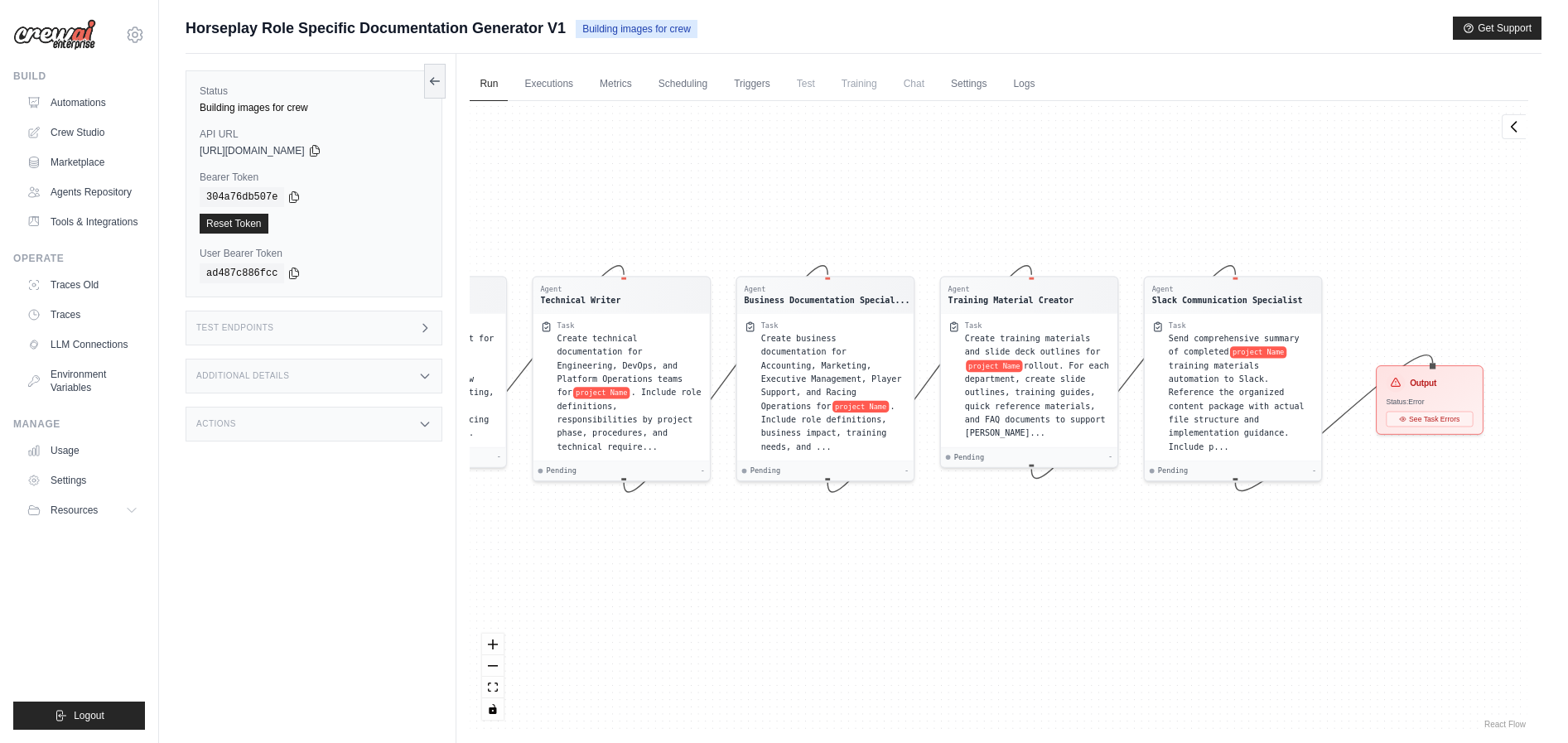
drag, startPoint x: 1116, startPoint y: 535, endPoint x: 1195, endPoint y: 513, distance: 82.0
click at [1195, 513] on div "Agent Document Strategist Task Analyze business context for project Name and cr…" at bounding box center [999, 417] width 1059 height 631
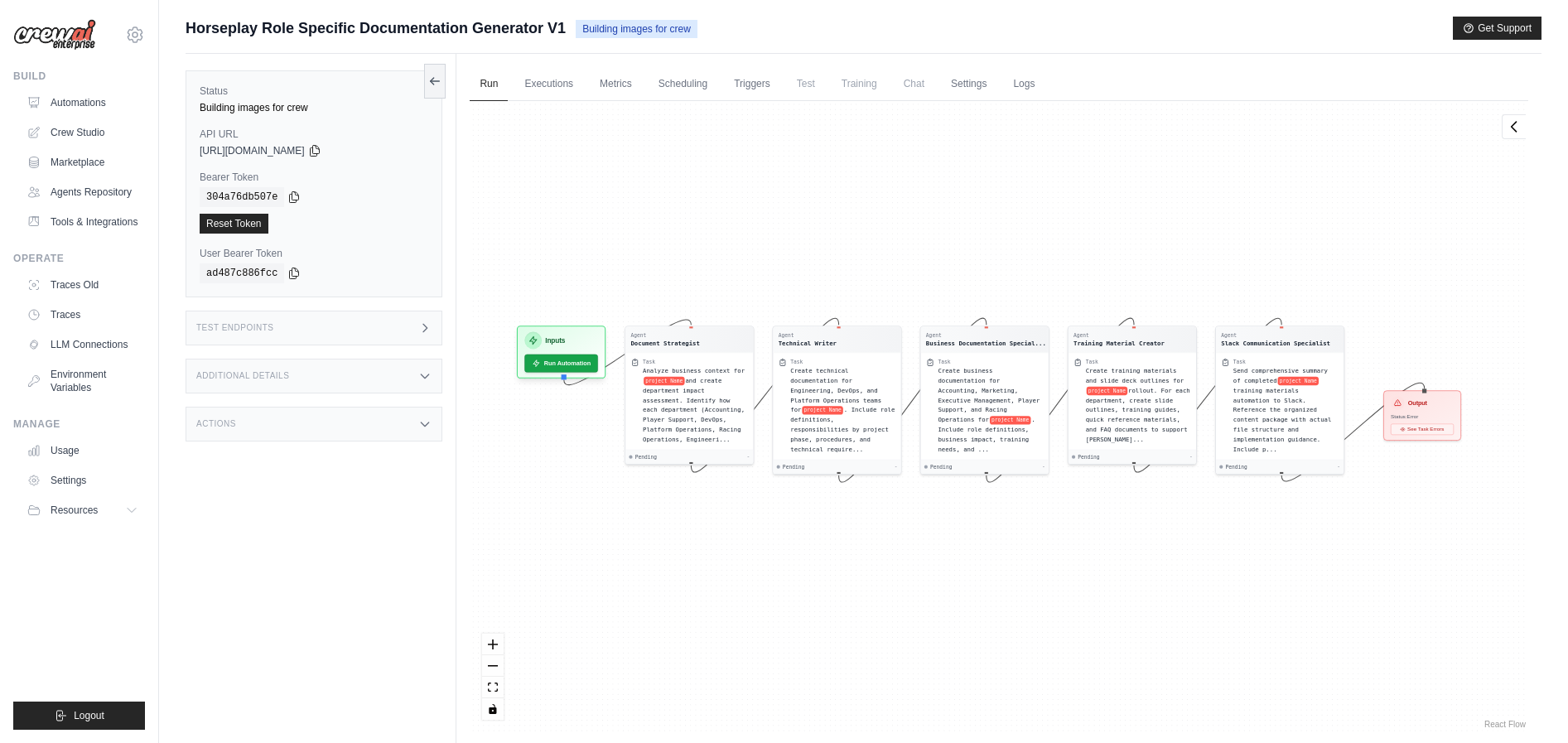
click at [1190, 512] on div "Agent Document Strategist Task Analyze business context for project Name and cr…" at bounding box center [999, 417] width 1059 height 631
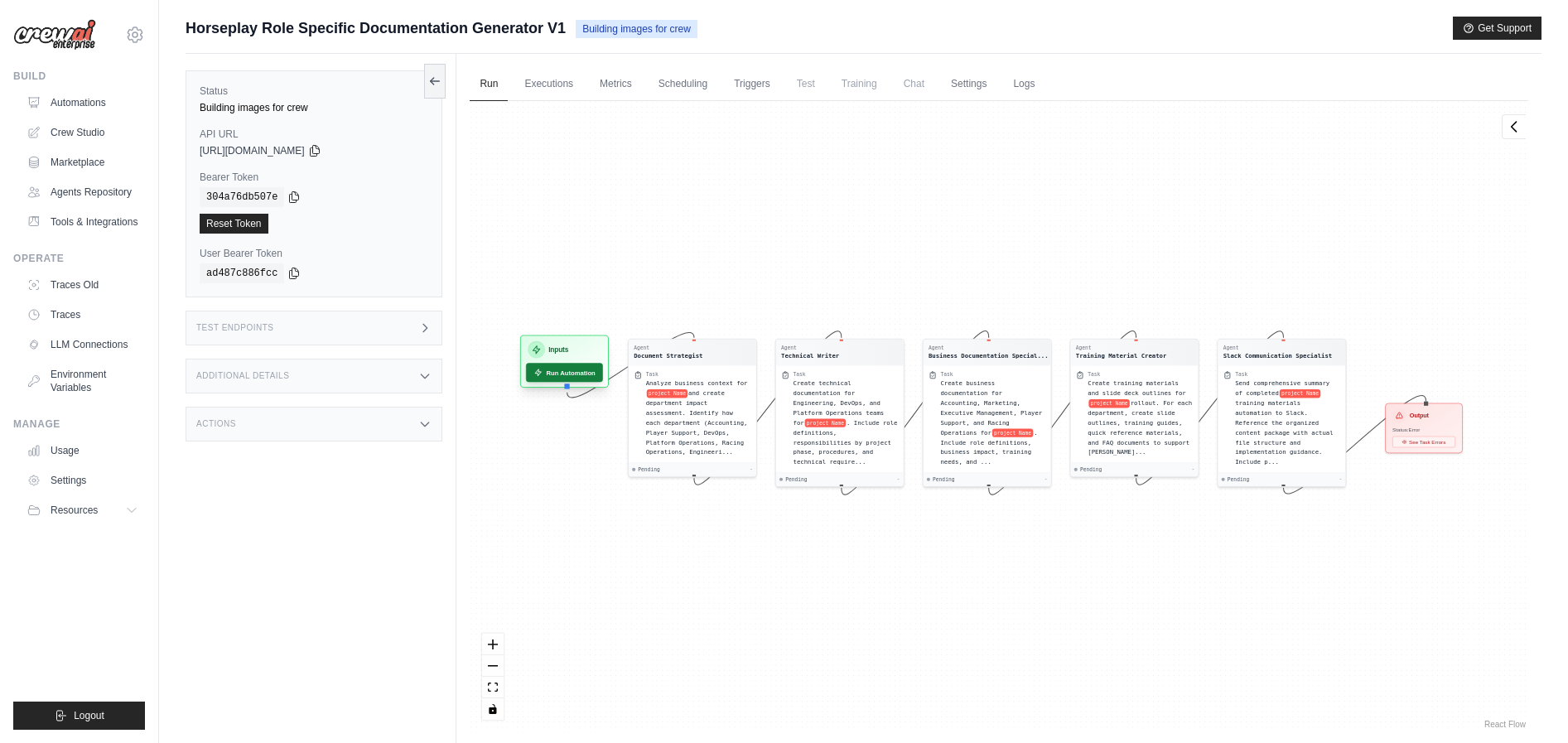
click at [557, 368] on button "Run Automation" at bounding box center [564, 373] width 77 height 19
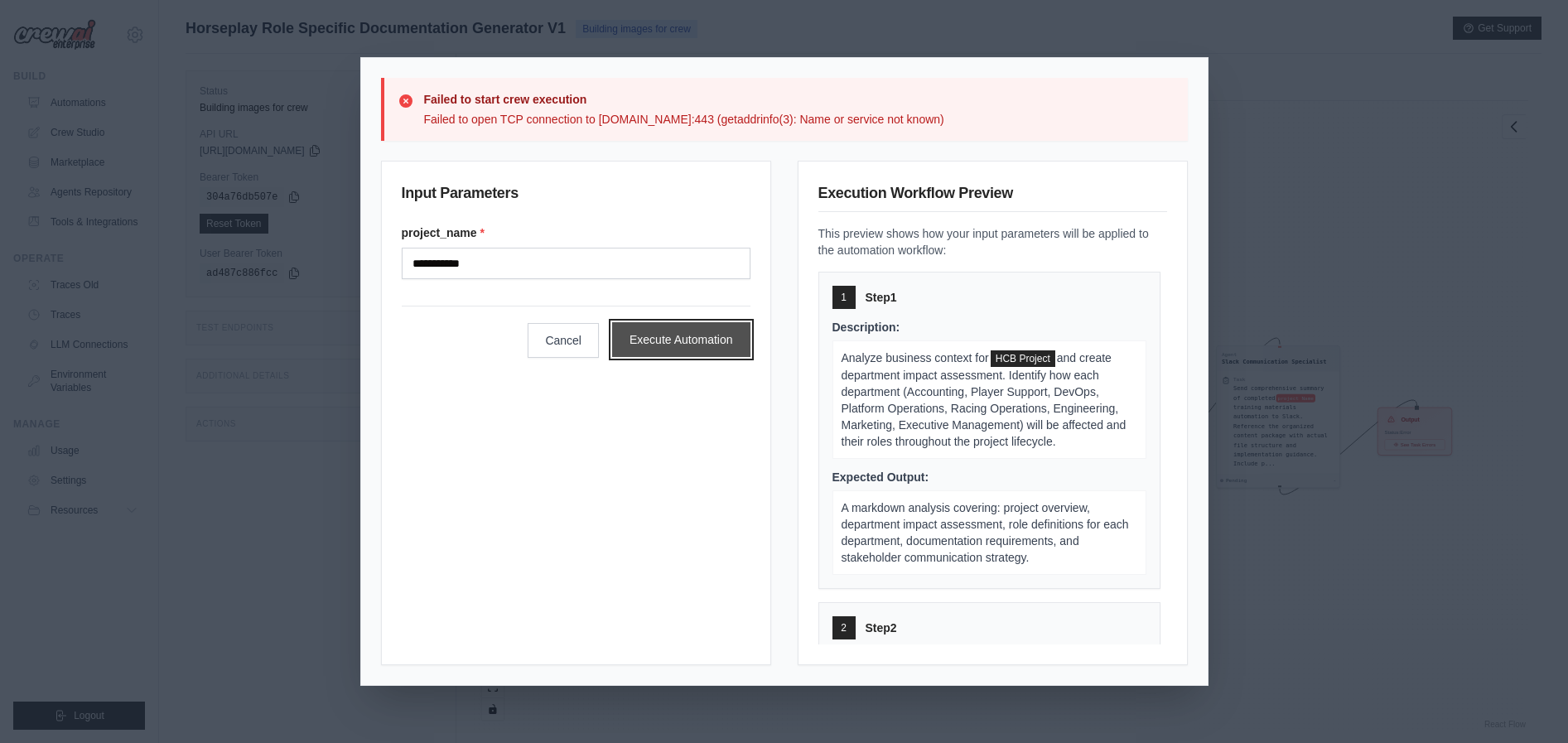
click at [727, 357] on button "Execute Automation" at bounding box center [682, 340] width 138 height 35
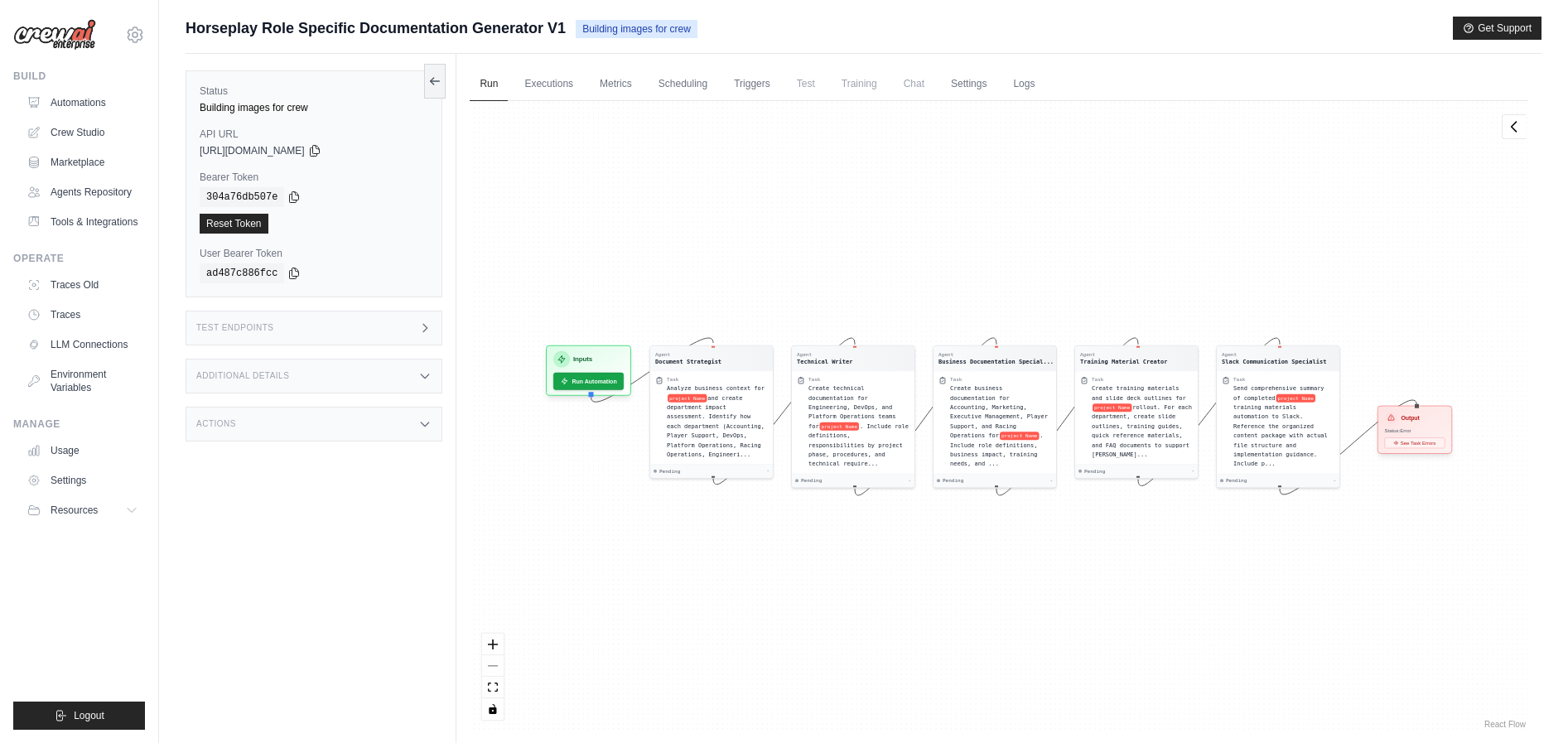
click at [1399, 432] on span "Status: Error" at bounding box center [1398, 431] width 27 height 6
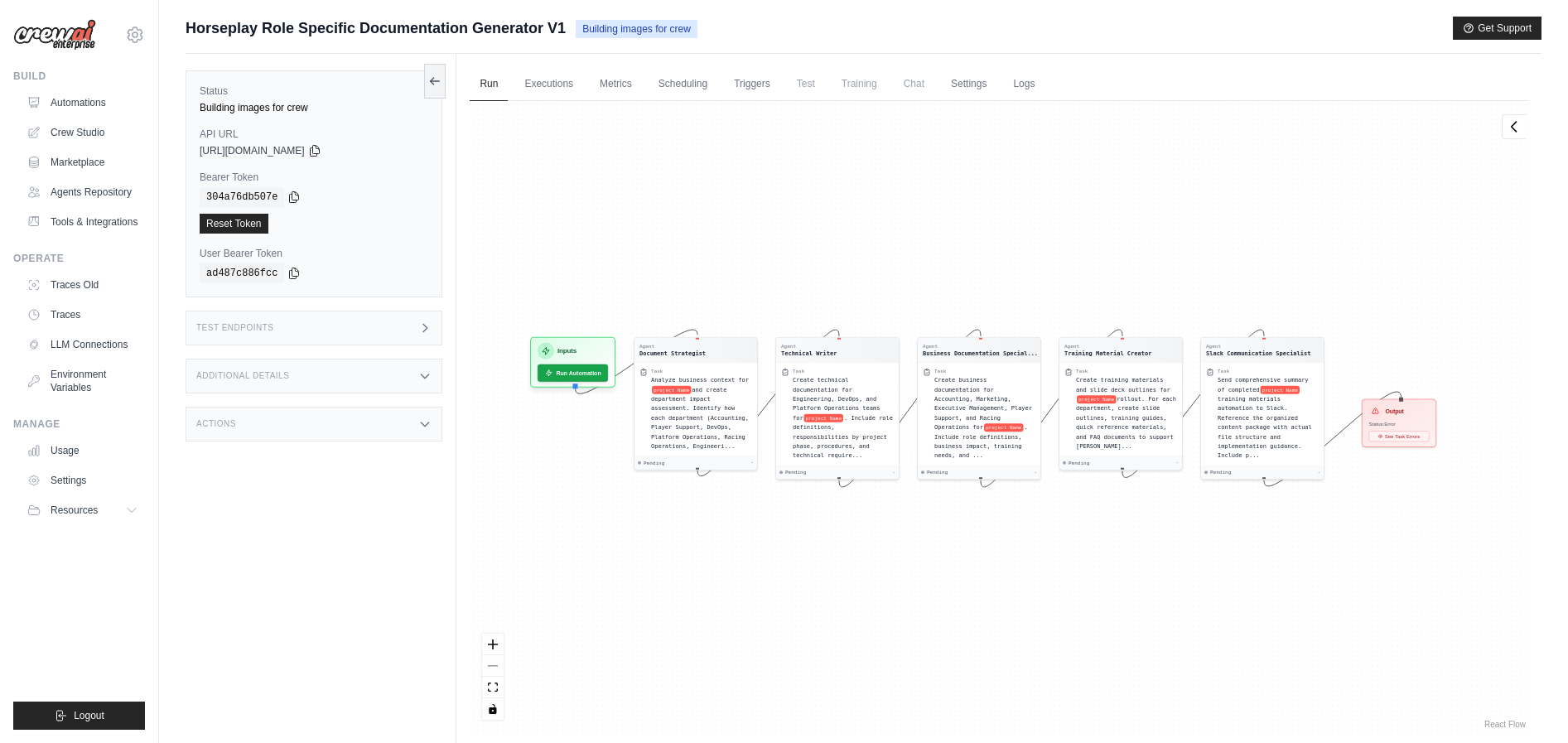
click at [911, 249] on div "Agent Document Strategist Task Analyze business context for project Name and cr…" at bounding box center [999, 417] width 1059 height 631
click at [1390, 439] on div "See Task Errors" at bounding box center [1400, 434] width 61 height 10
click at [1395, 441] on div "Output Status: Error See Task Errors" at bounding box center [1399, 422] width 74 height 48
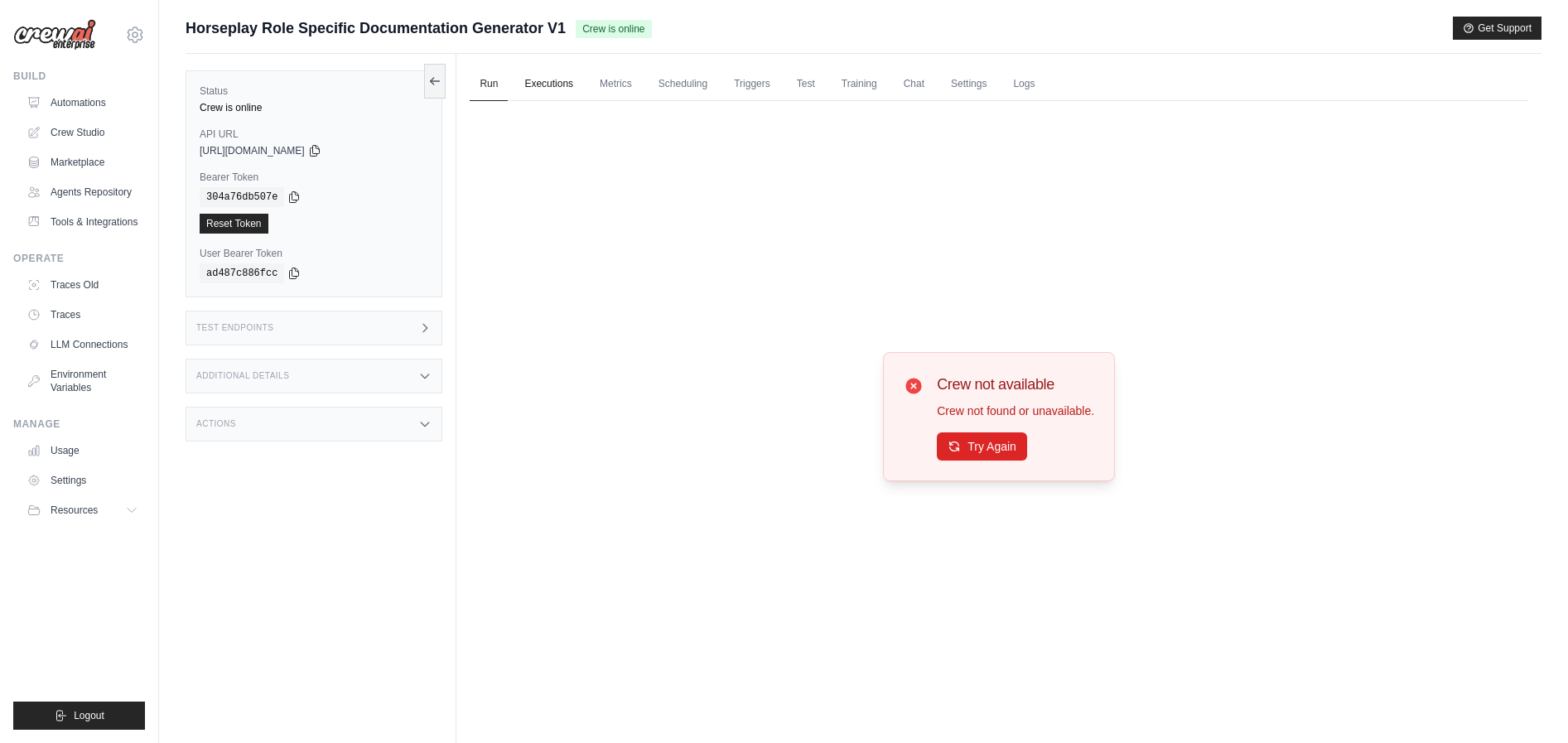
click at [542, 89] on link "Executions" at bounding box center [549, 85] width 69 height 35
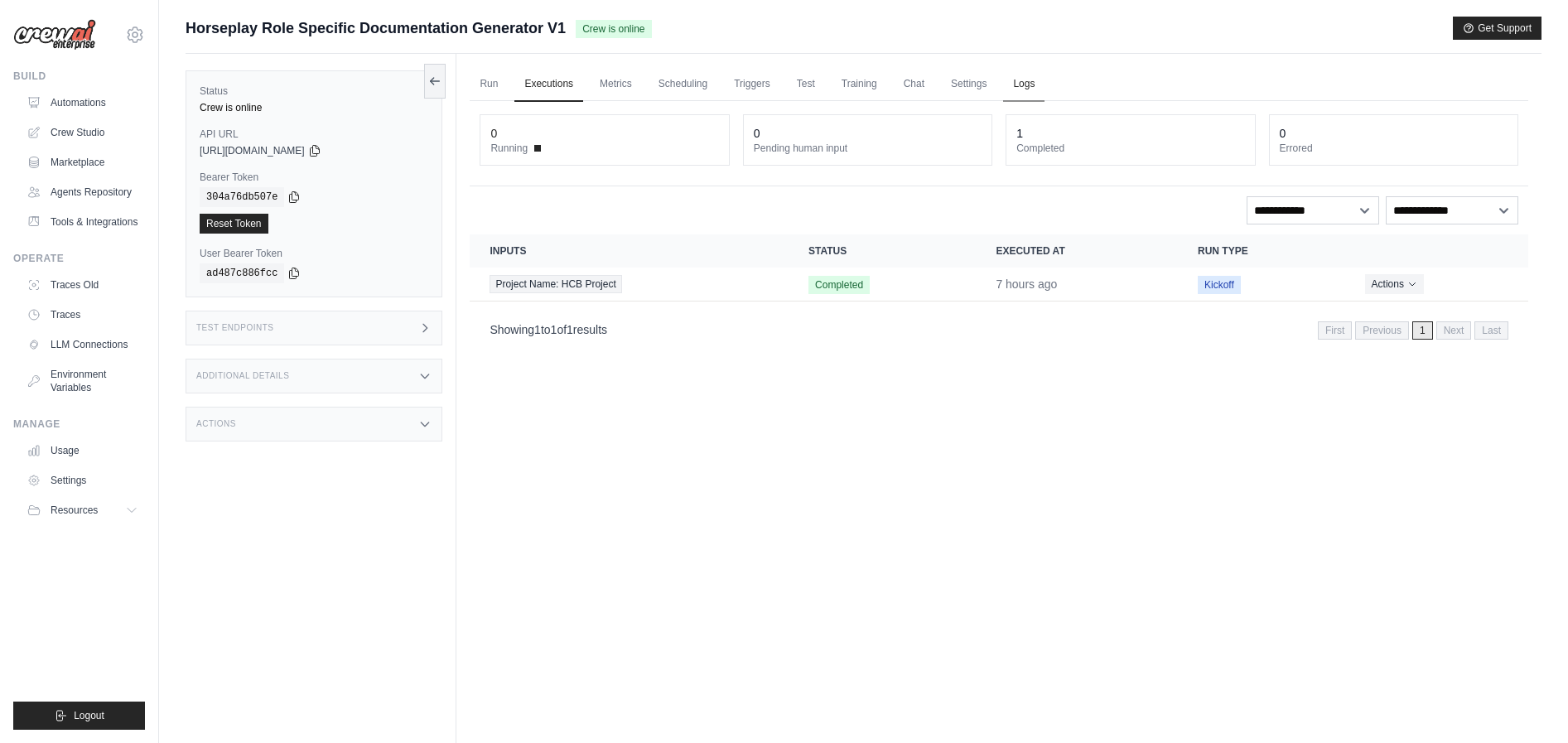
click at [1015, 78] on link "Logs" at bounding box center [1024, 85] width 42 height 35
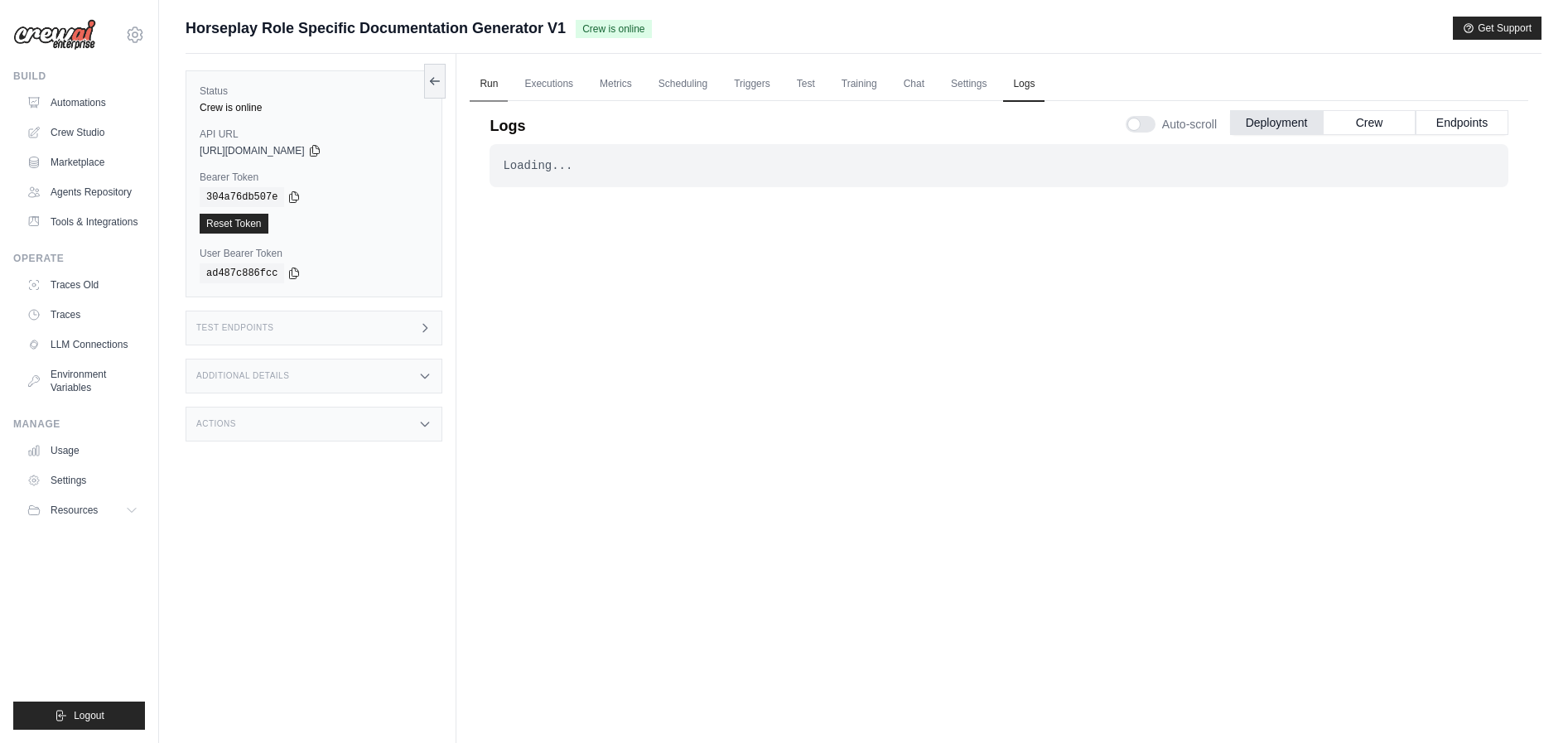
click at [494, 83] on link "Run" at bounding box center [489, 85] width 38 height 35
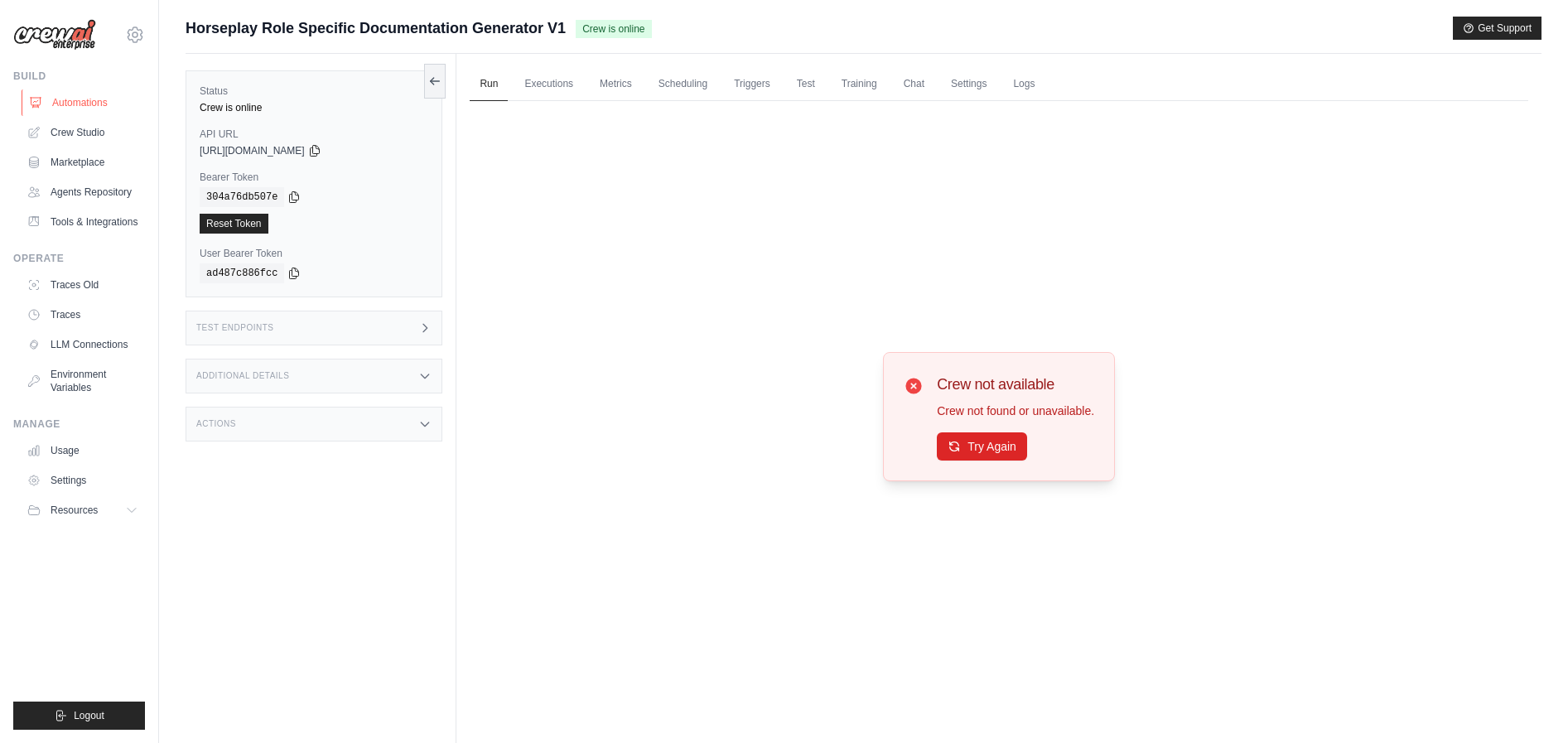
click at [82, 109] on link "Automations" at bounding box center [84, 102] width 125 height 27
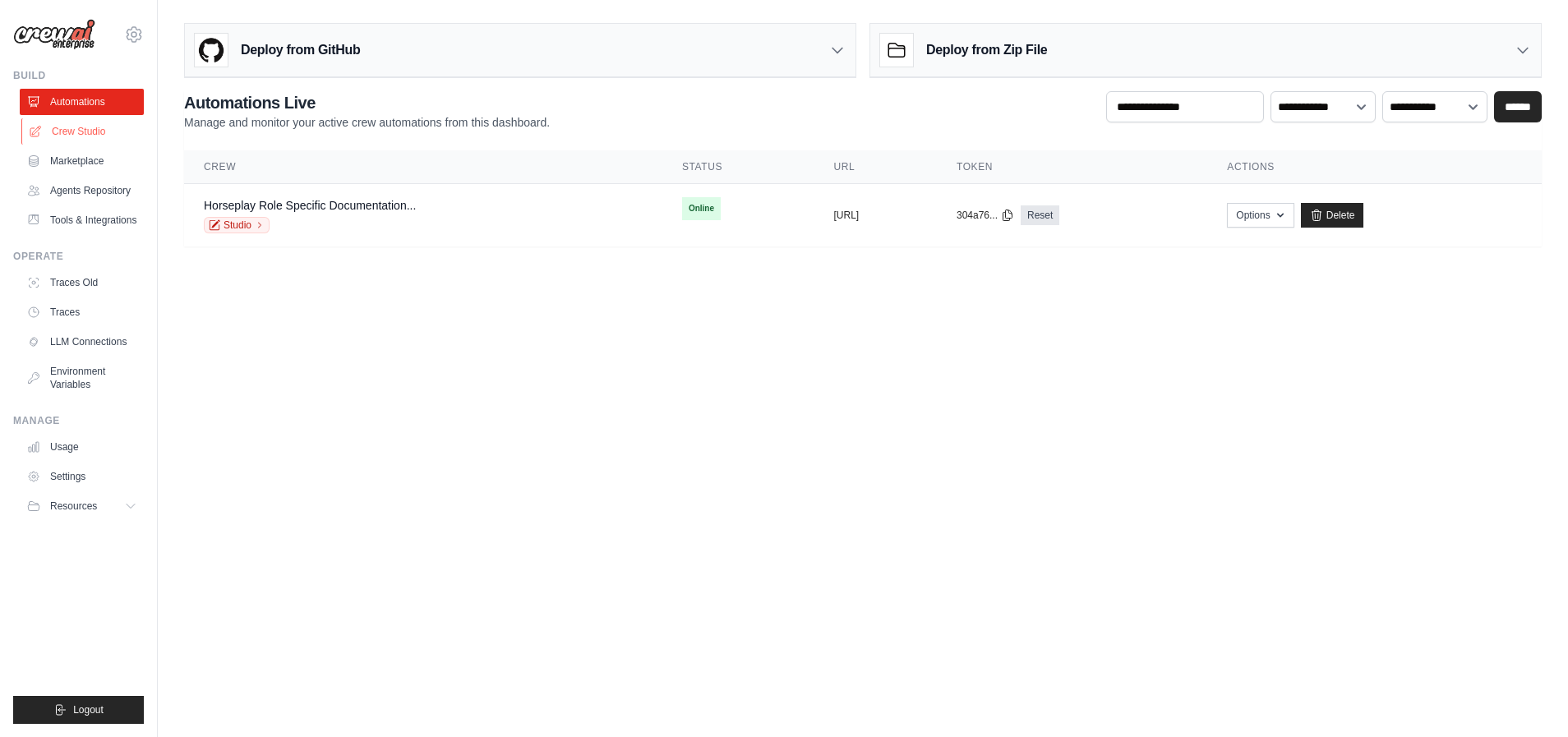
click at [81, 125] on link "Crew Studio" at bounding box center [83, 131] width 124 height 27
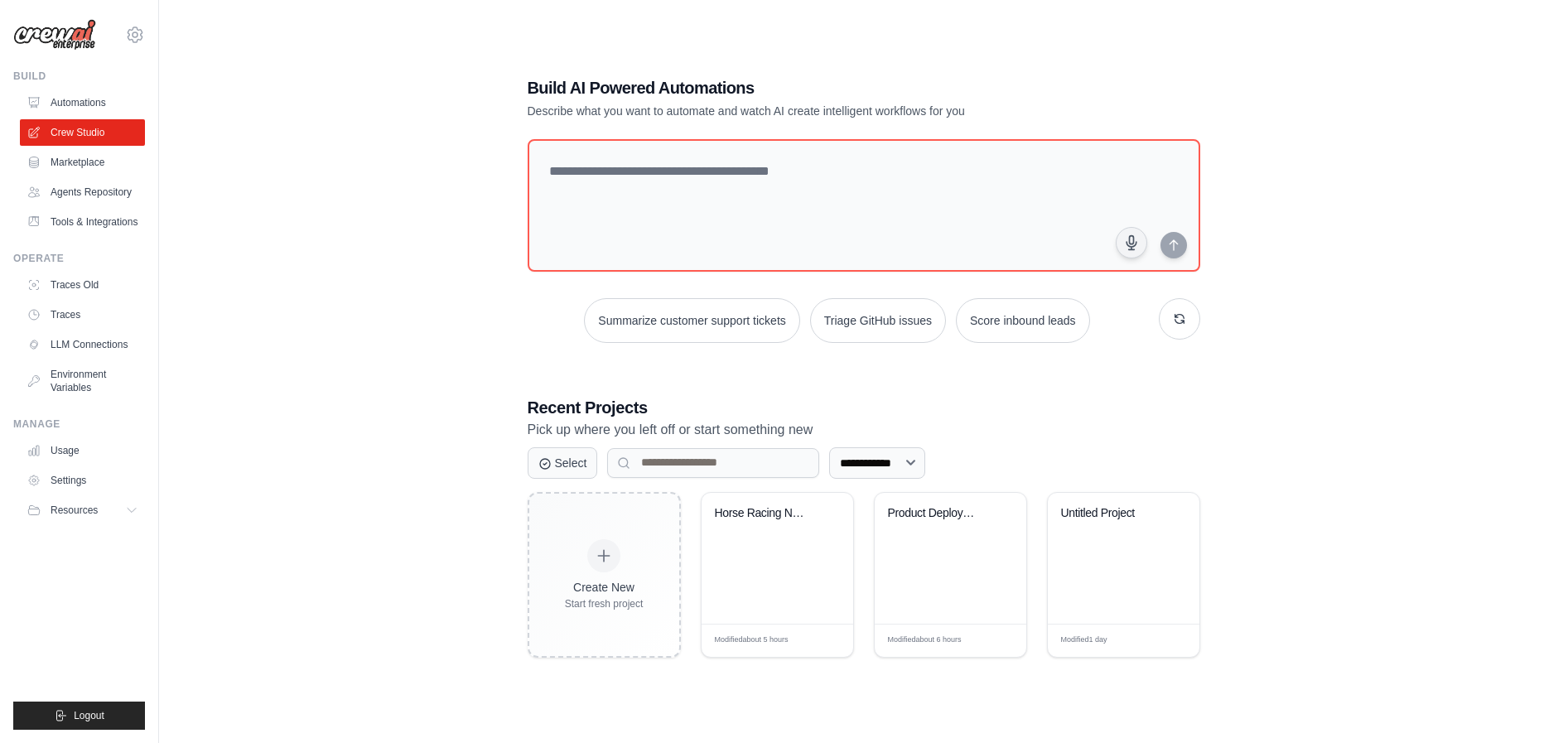
scroll to position [33, 0]
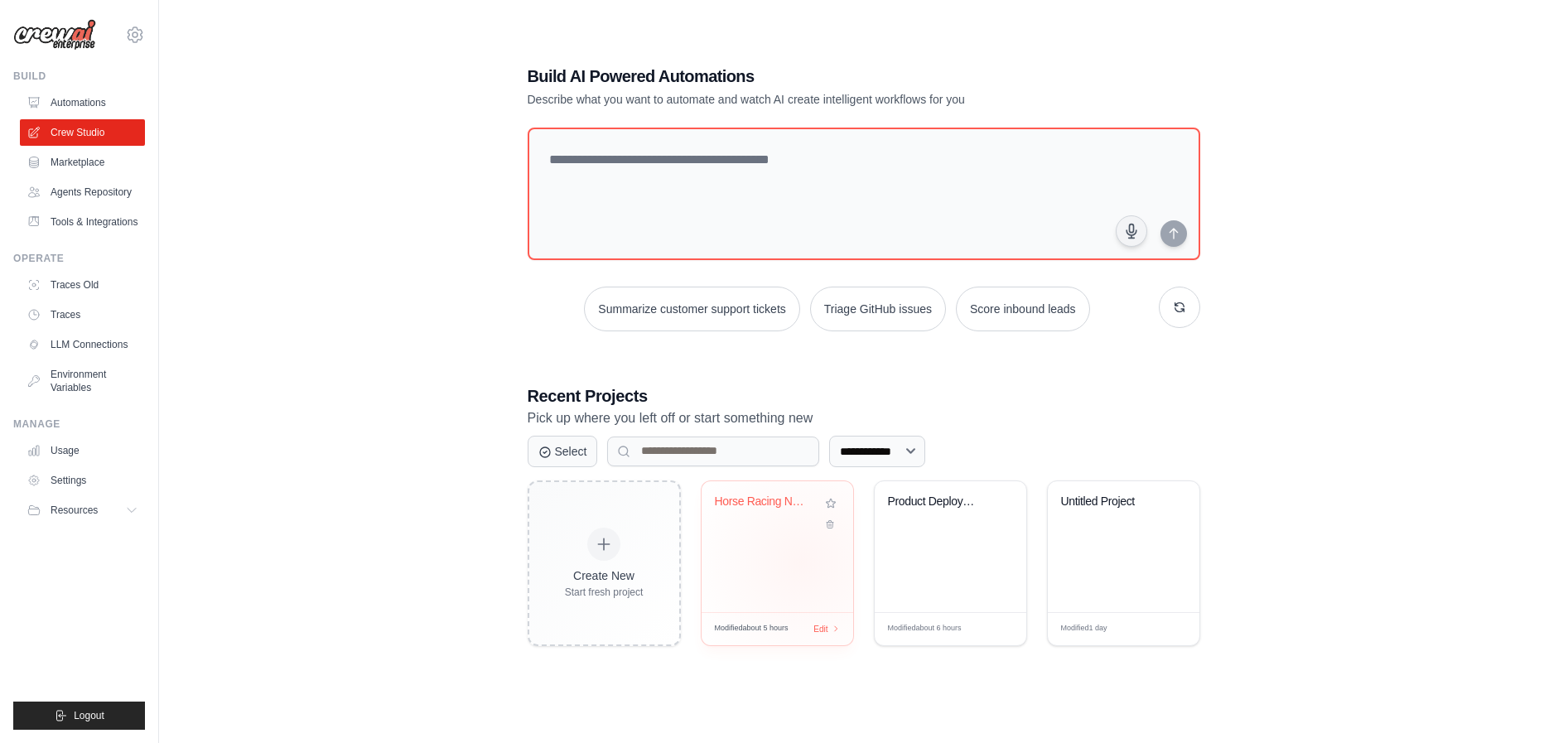
click at [801, 562] on div "Horse Racing News & Calendar Manage..." at bounding box center [777, 547] width 151 height 131
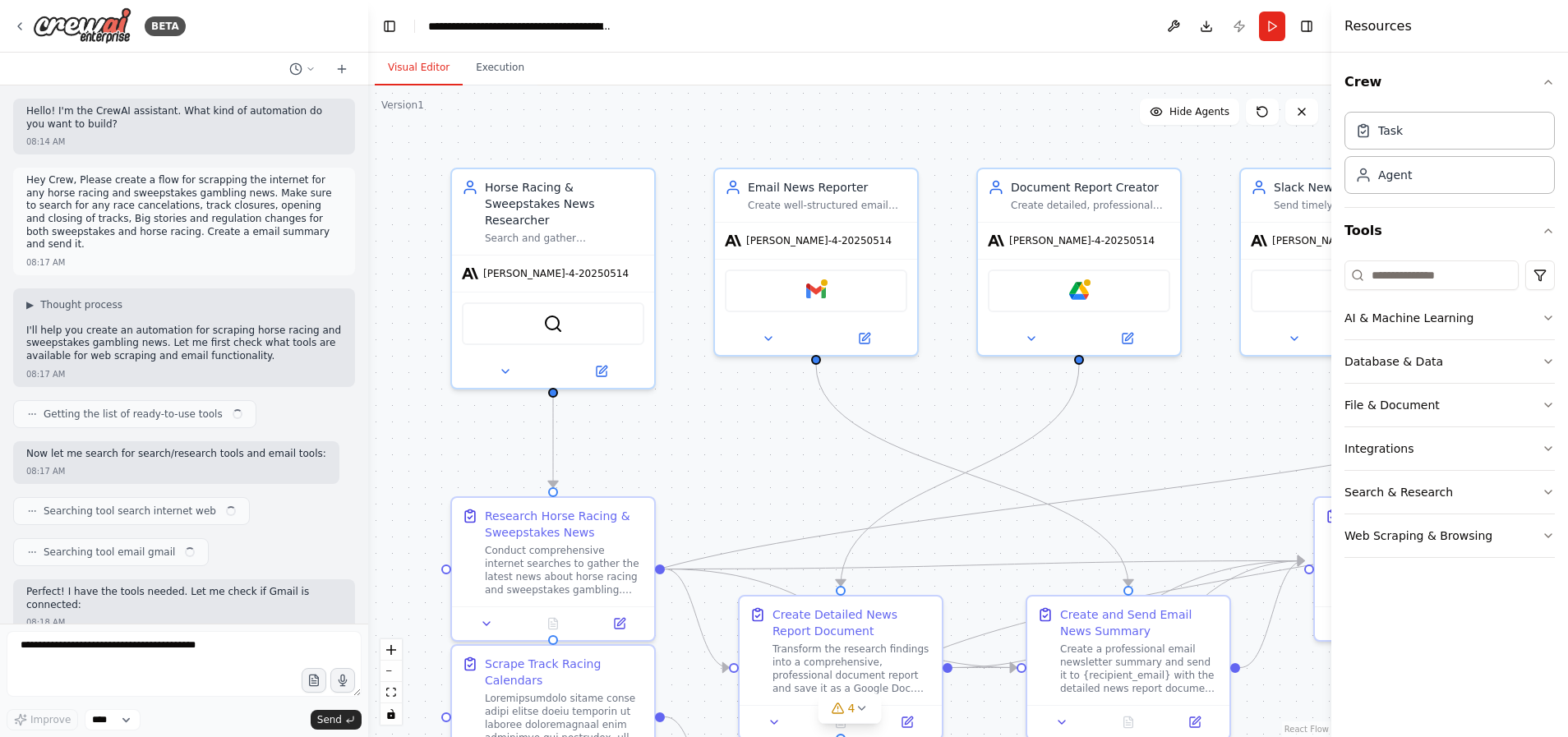
scroll to position [10555, 0]
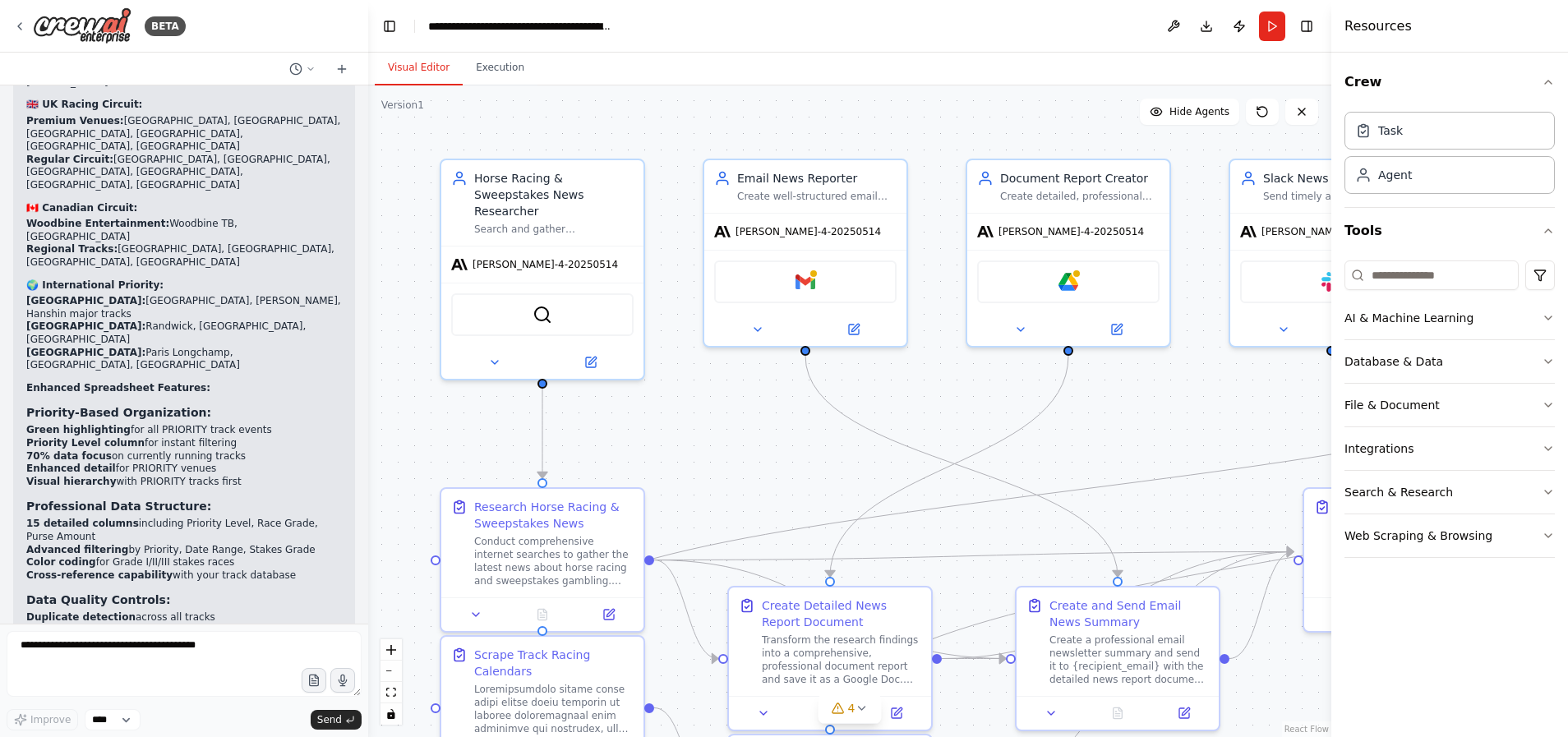
drag, startPoint x: 780, startPoint y: 464, endPoint x: 652, endPoint y: 382, distance: 152.0
click at [652, 382] on div ".deletable-edge-delete-btn { width: 20px; height: 20px; border: 0px solid #ffff…" at bounding box center [849, 412] width 963 height 652
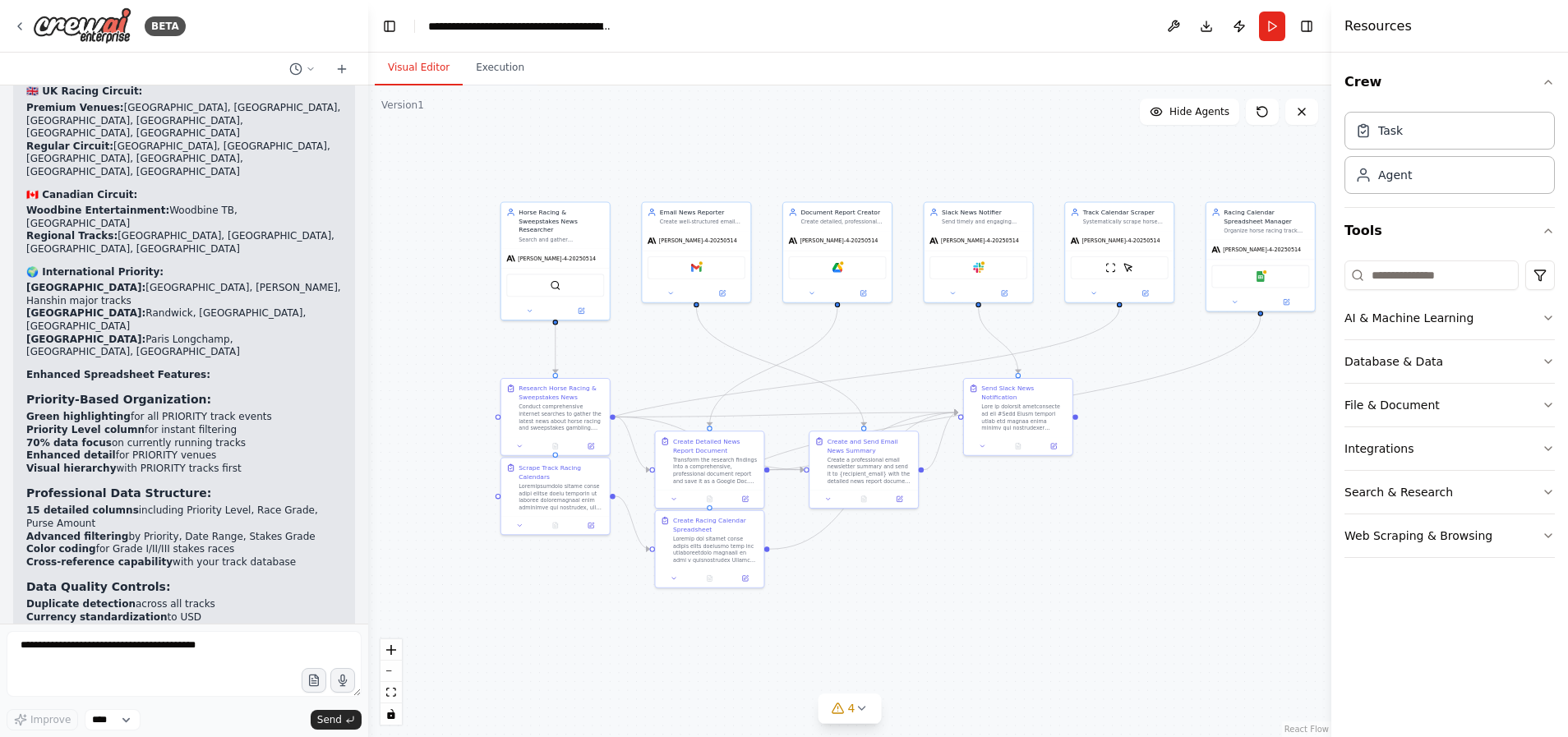
drag, startPoint x: 1022, startPoint y: 597, endPoint x: 1046, endPoint y: 505, distance: 95.1
click at [1045, 510] on div ".deletable-edge-delete-btn { width: 20px; height: 20px; border: 0px solid #ffff…" at bounding box center [849, 412] width 963 height 652
click at [1030, 519] on div ".deletable-edge-delete-btn { width: 20px; height: 20px; border: 0px solid #ffff…" at bounding box center [849, 412] width 963 height 652
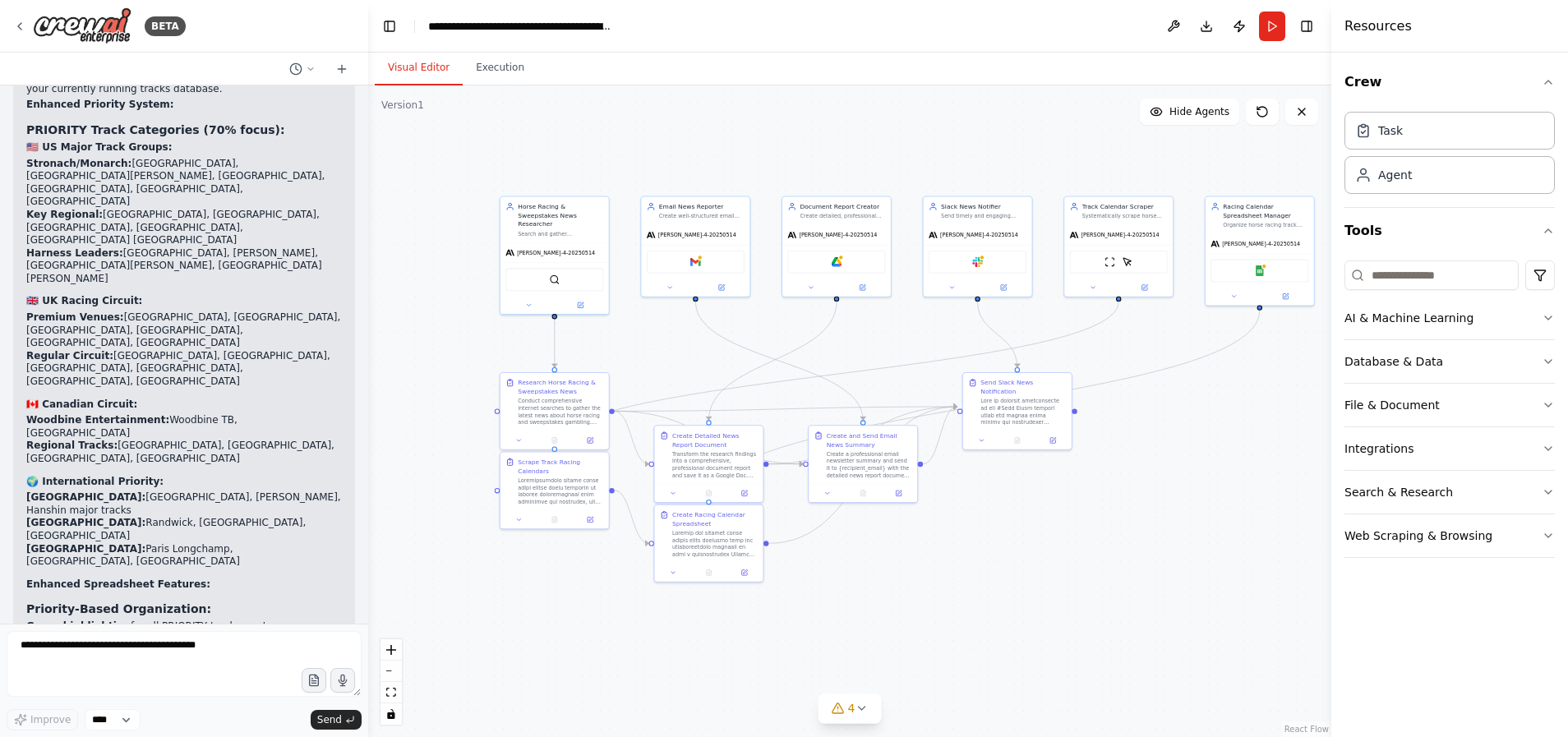
scroll to position [10143, 0]
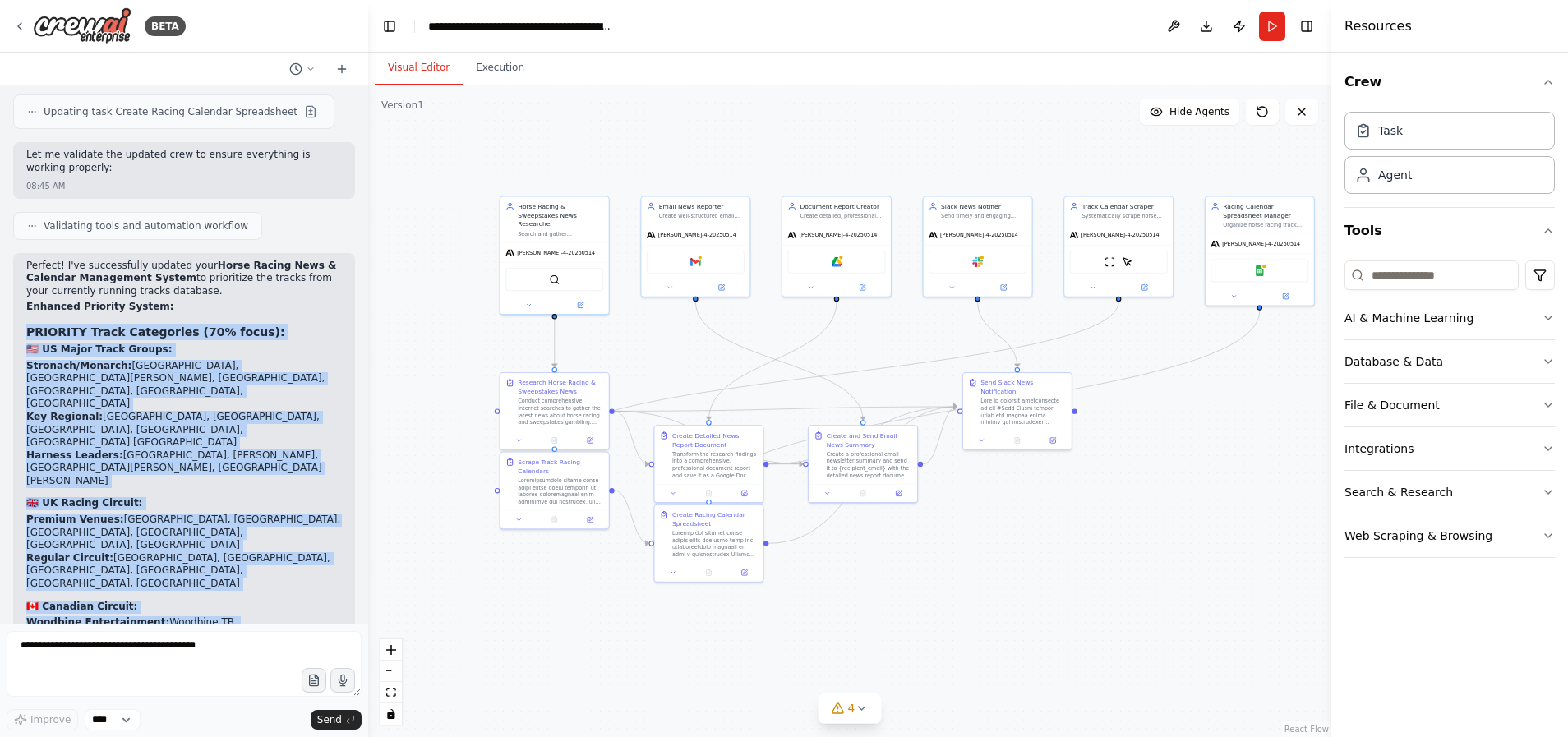
drag, startPoint x: 31, startPoint y: 217, endPoint x: 192, endPoint y: 495, distance: 321.3
click at [192, 496] on div "Perfect! I've successfully updated your Horse Racing News & Calendar Management…" at bounding box center [184, 699] width 316 height 879
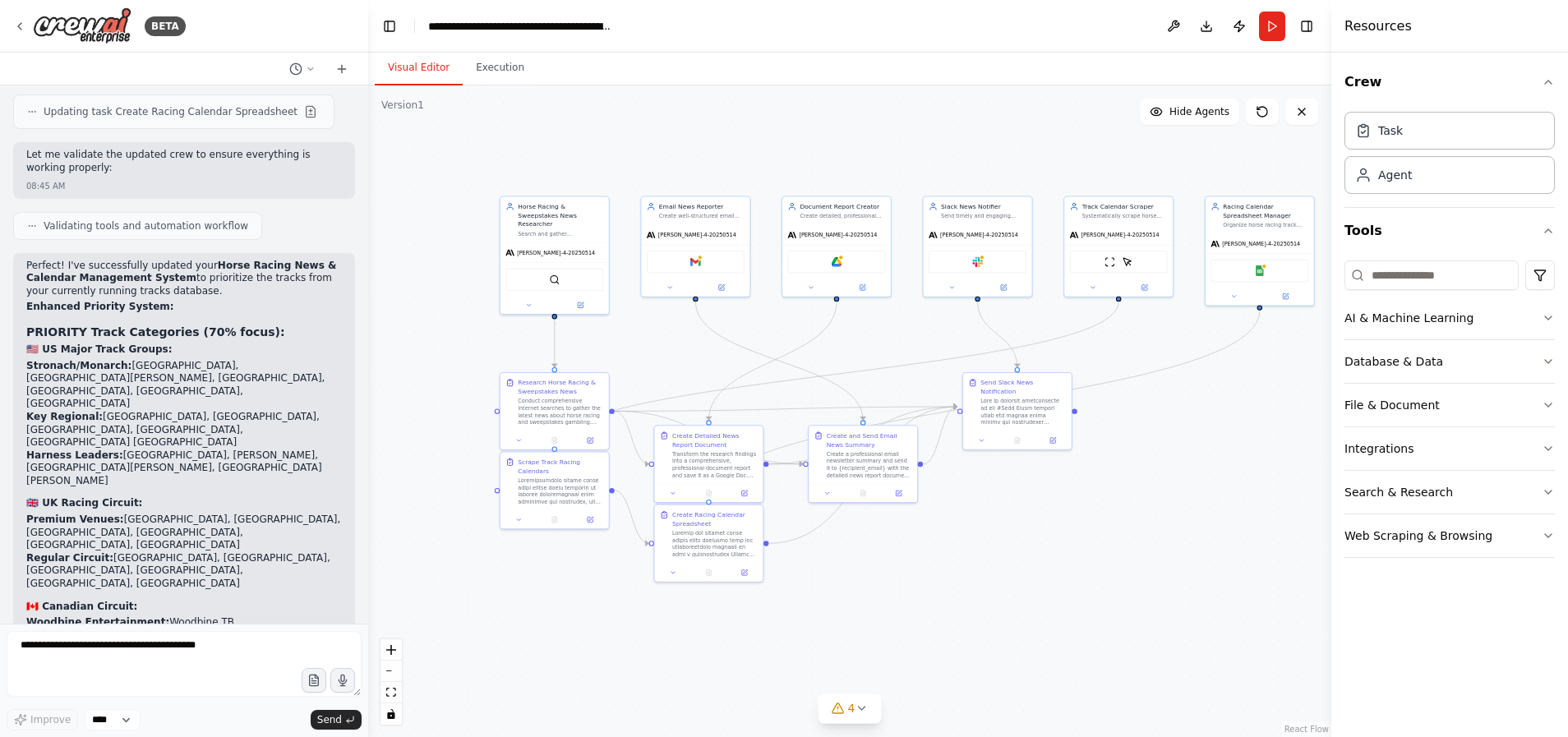
drag, startPoint x: 244, startPoint y: 495, endPoint x: 275, endPoint y: 498, distance: 31.1
click at [244, 678] on p "🌍 International Priority:" at bounding box center [184, 684] width 316 height 13
click at [1238, 30] on button "Publish" at bounding box center [1239, 26] width 27 height 29
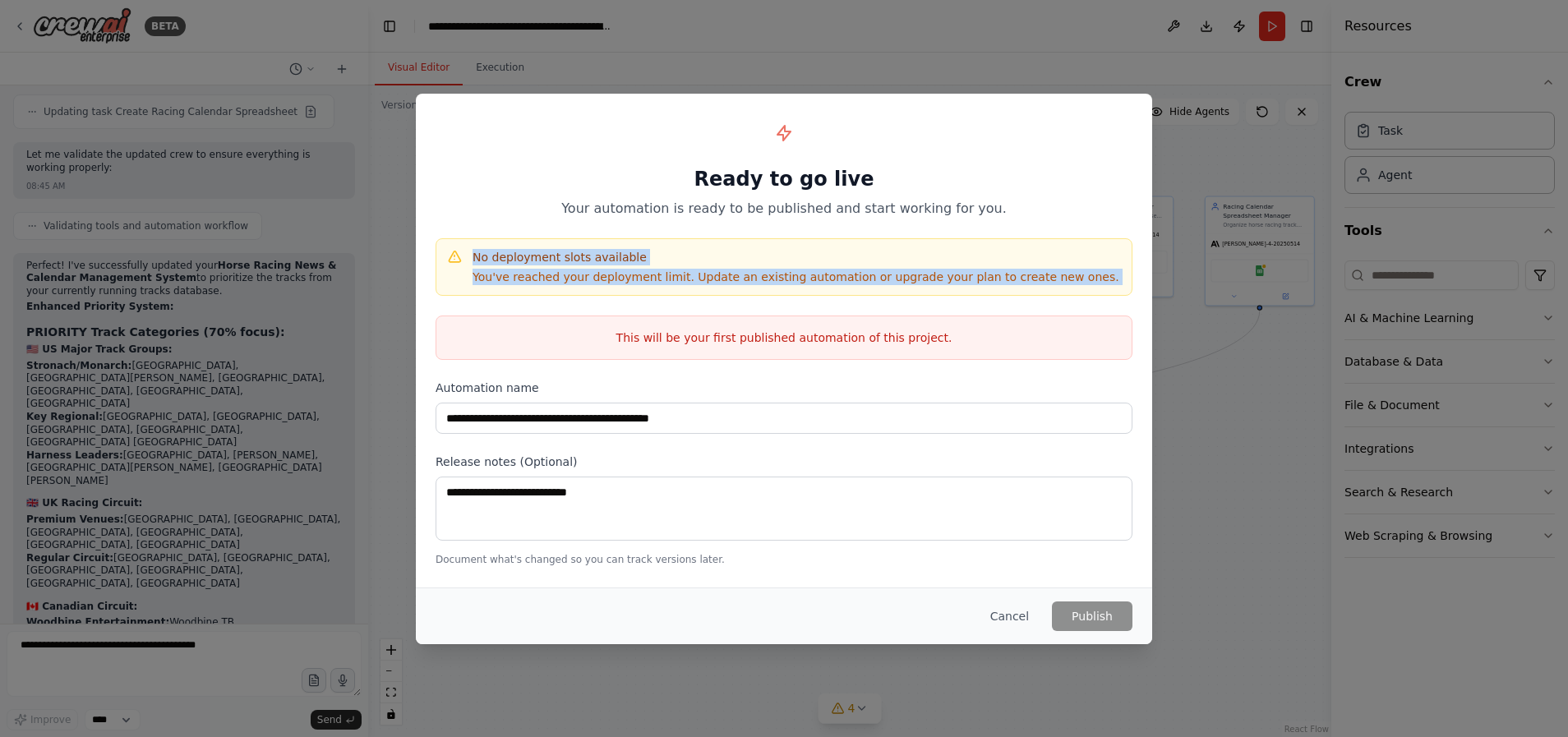
drag, startPoint x: 474, startPoint y: 255, endPoint x: 1089, endPoint y: 300, distance: 616.6
click at [1089, 300] on div "**********" at bounding box center [784, 340] width 736 height 492
click at [1040, 296] on div "**********" at bounding box center [784, 340] width 736 height 492
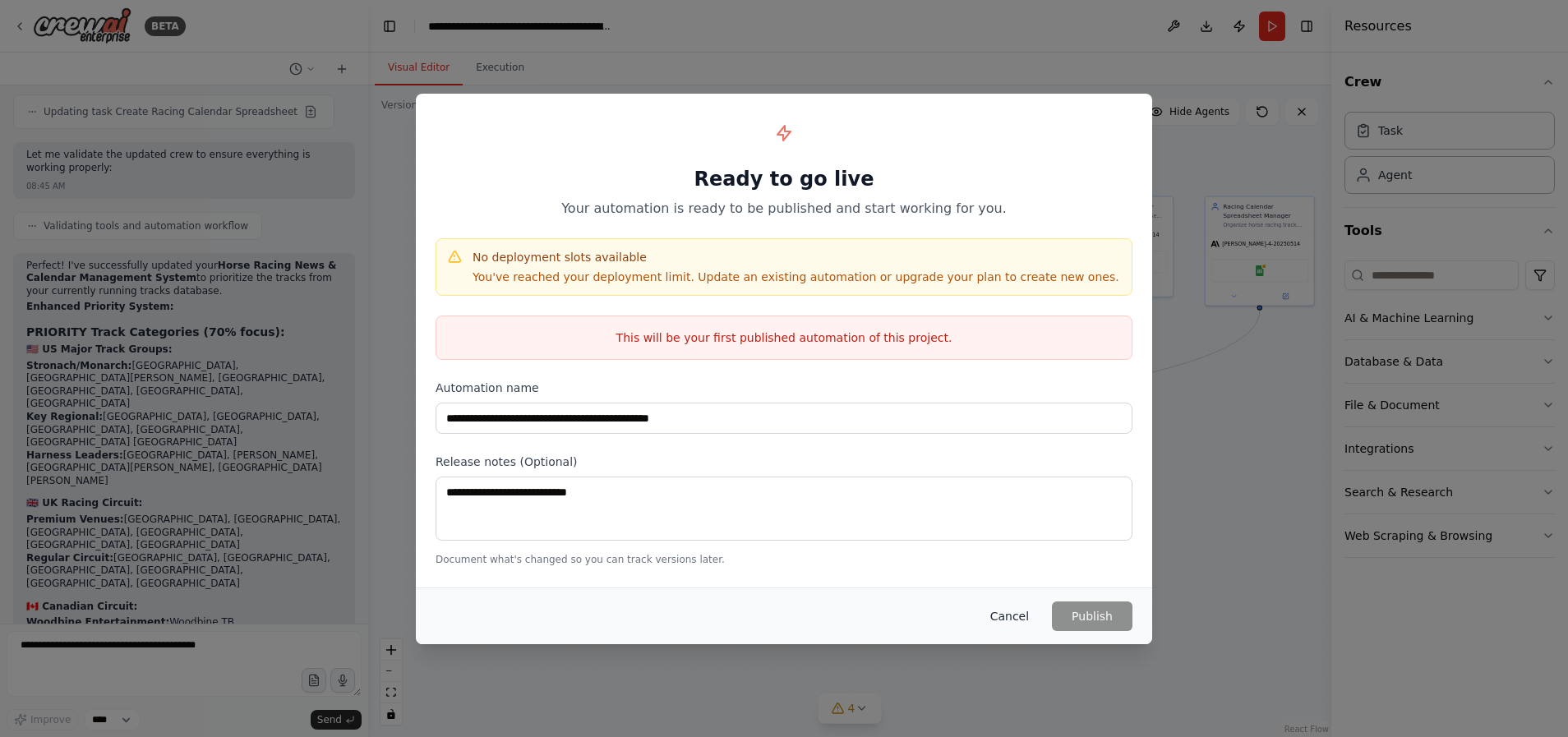
click at [1008, 619] on button "Cancel" at bounding box center [1010, 616] width 65 height 29
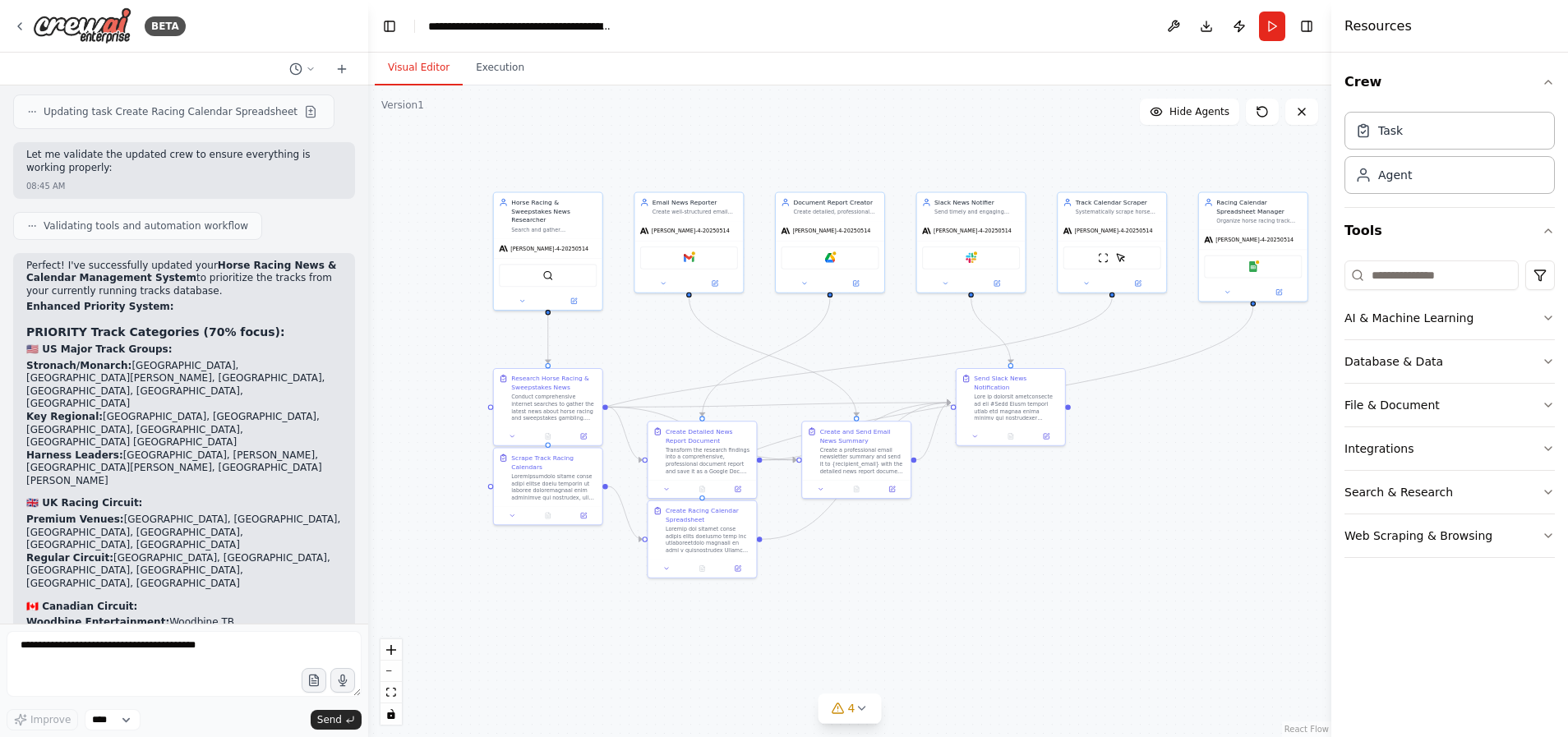
click at [1215, 435] on div ".deletable-edge-delete-btn { width: 20px; height: 20px; border: 0px solid #ffff…" at bounding box center [849, 412] width 963 height 652
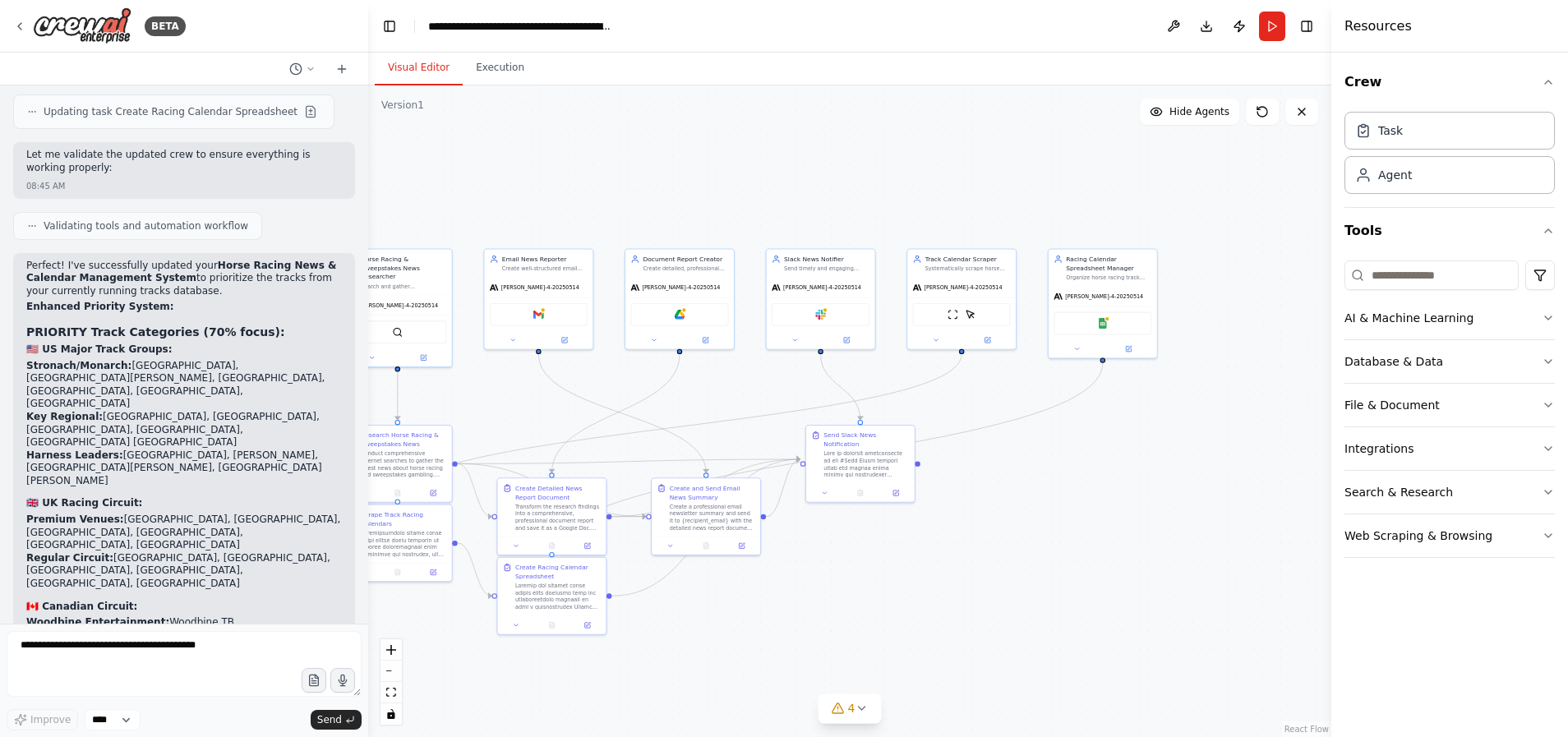
drag, startPoint x: 1152, startPoint y: 409, endPoint x: 992, endPoint y: 467, distance: 170.2
click at [992, 468] on div ".deletable-edge-delete-btn { width: 20px; height: 20px; border: 0px solid #ffff…" at bounding box center [849, 412] width 963 height 652
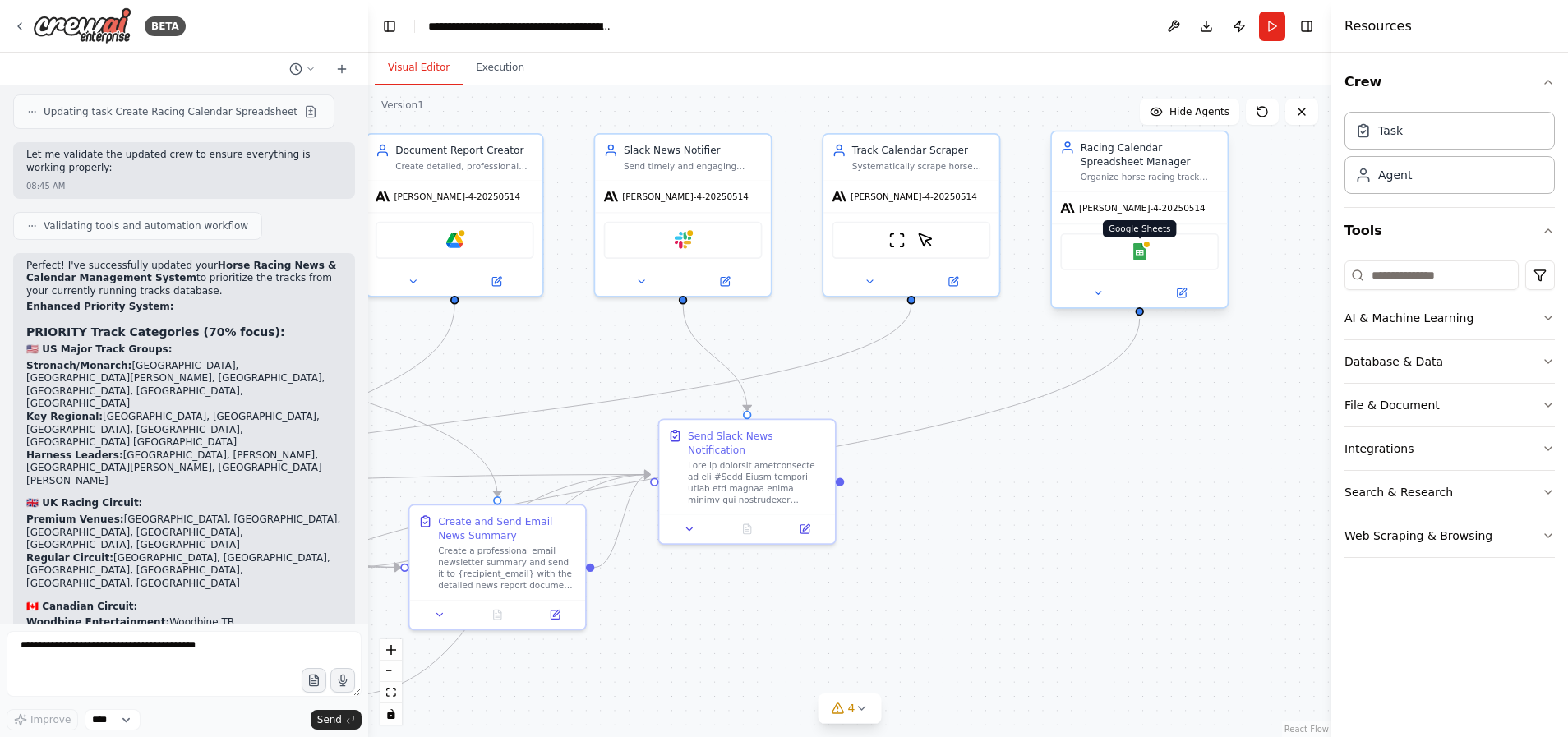
click at [1143, 247] on img at bounding box center [1139, 252] width 17 height 17
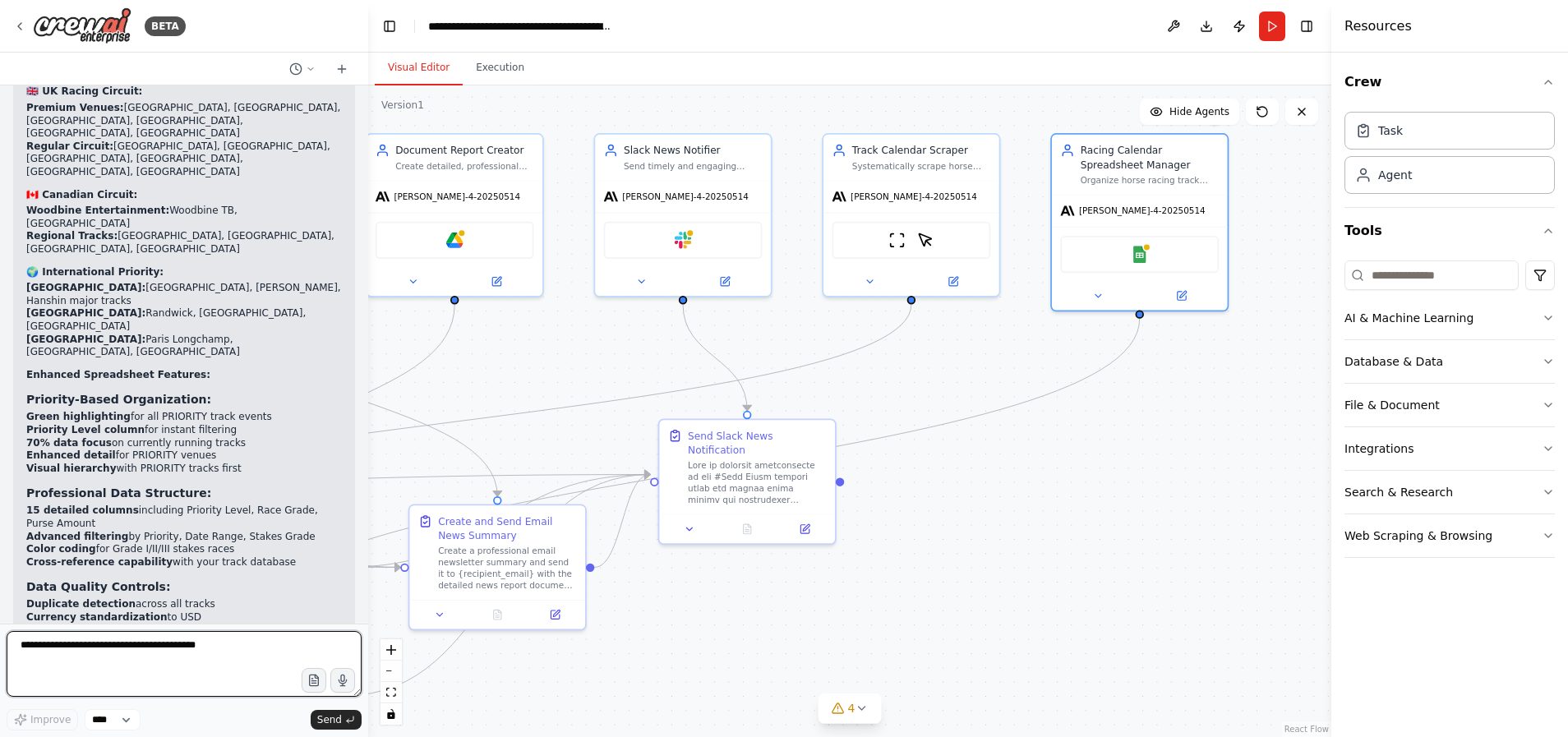
click at [184, 670] on textarea at bounding box center [184, 664] width 355 height 66
type textarea "**********"
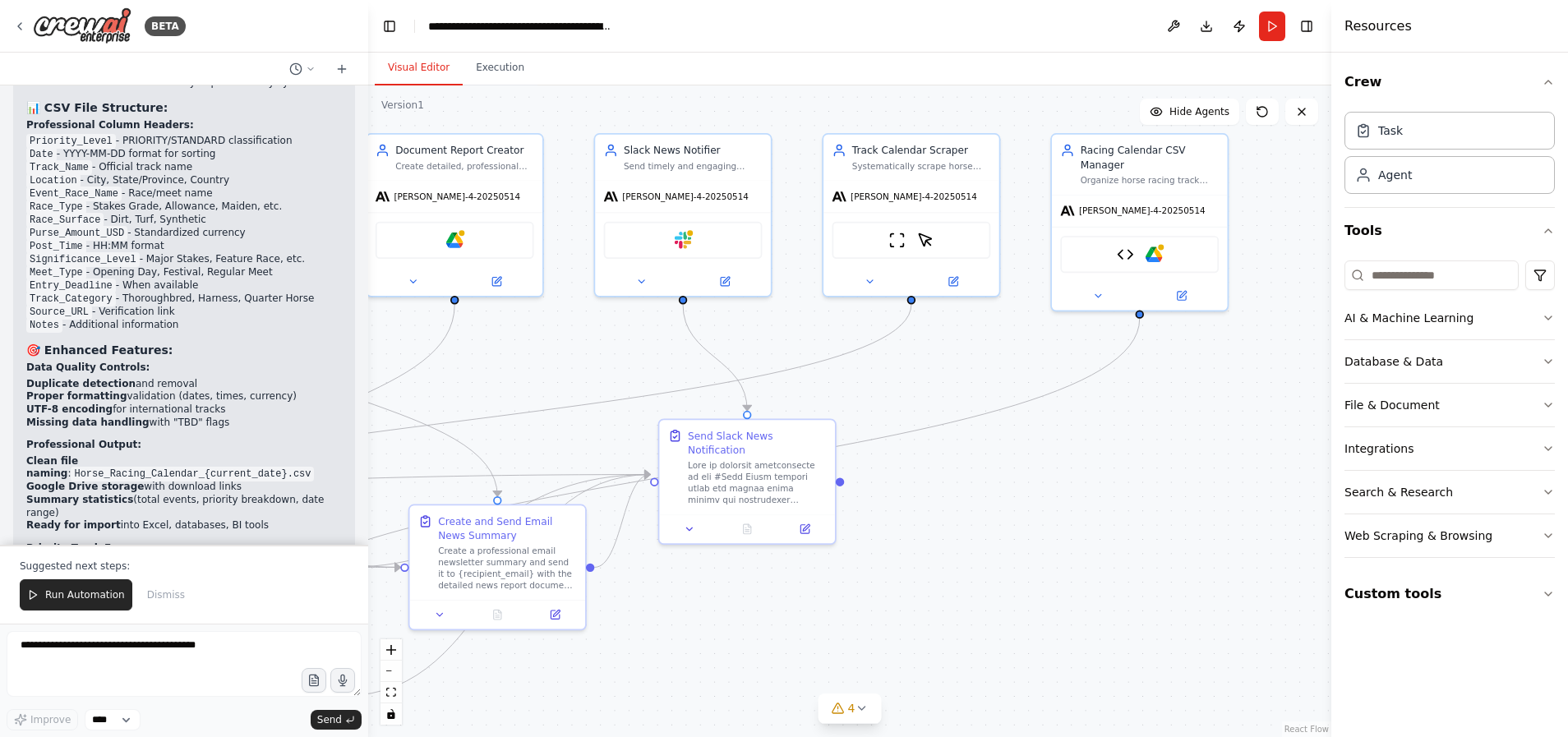
scroll to position [13496, 0]
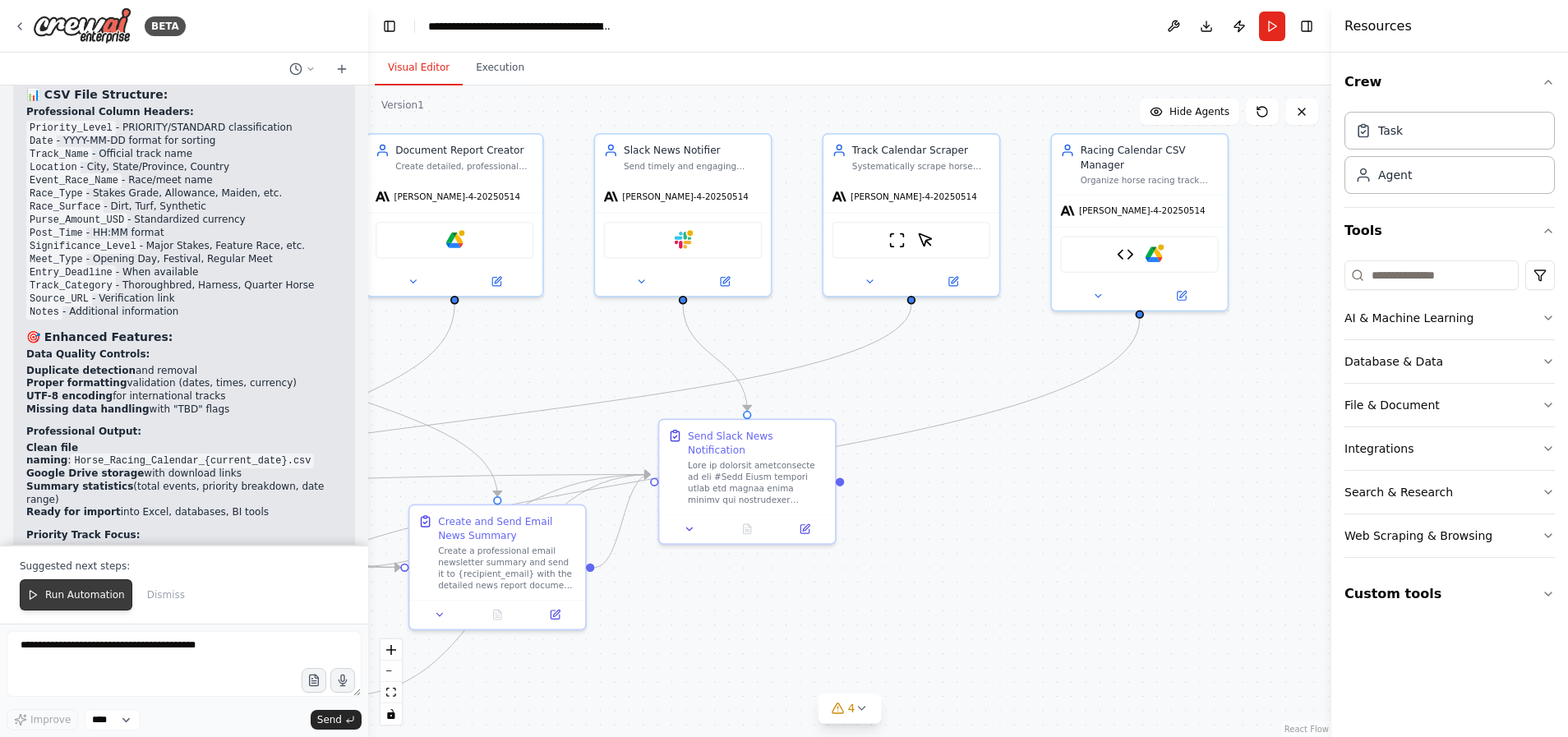
click at [66, 593] on span "Run Automation" at bounding box center [85, 595] width 80 height 13
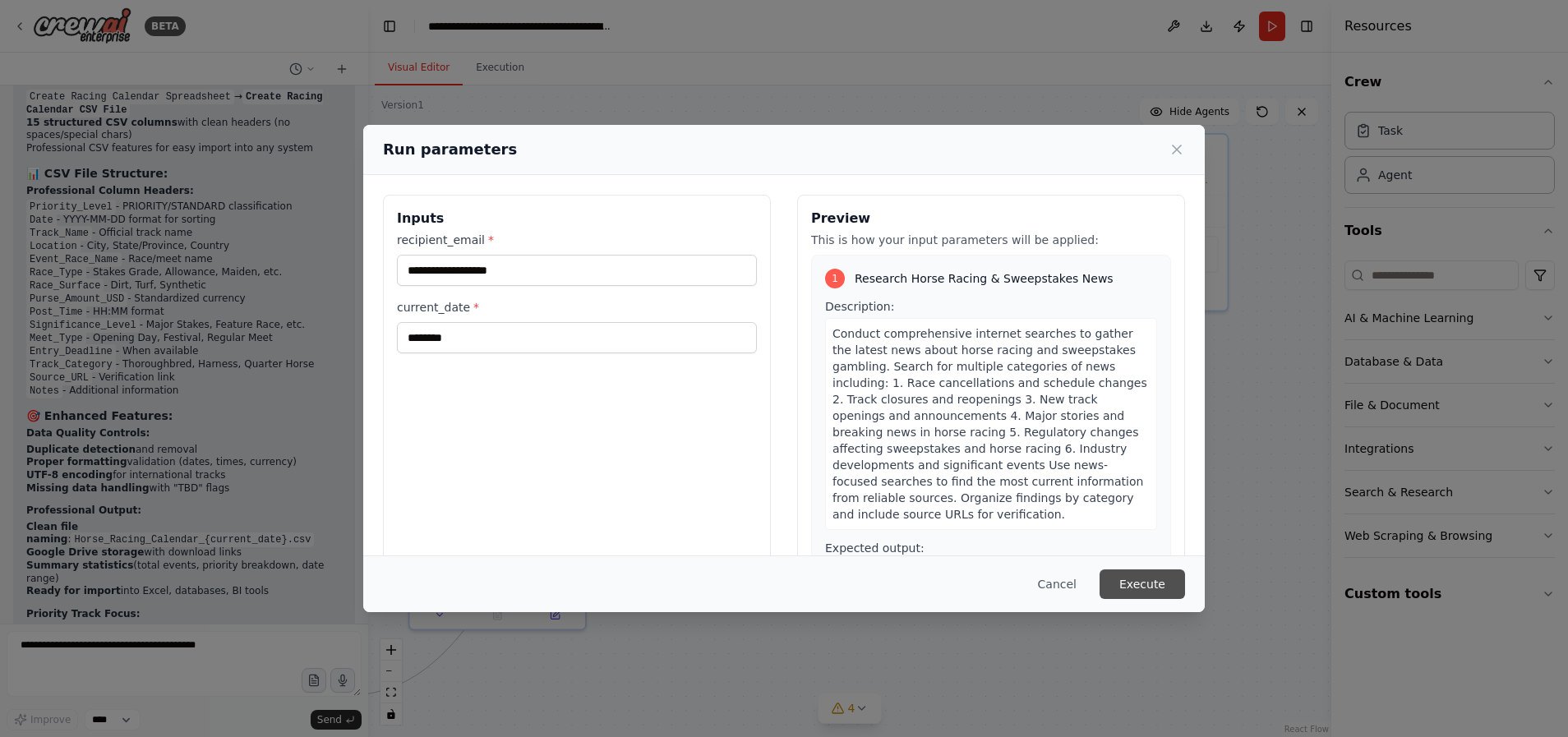
click at [1144, 579] on button "Execute" at bounding box center [1143, 584] width 86 height 29
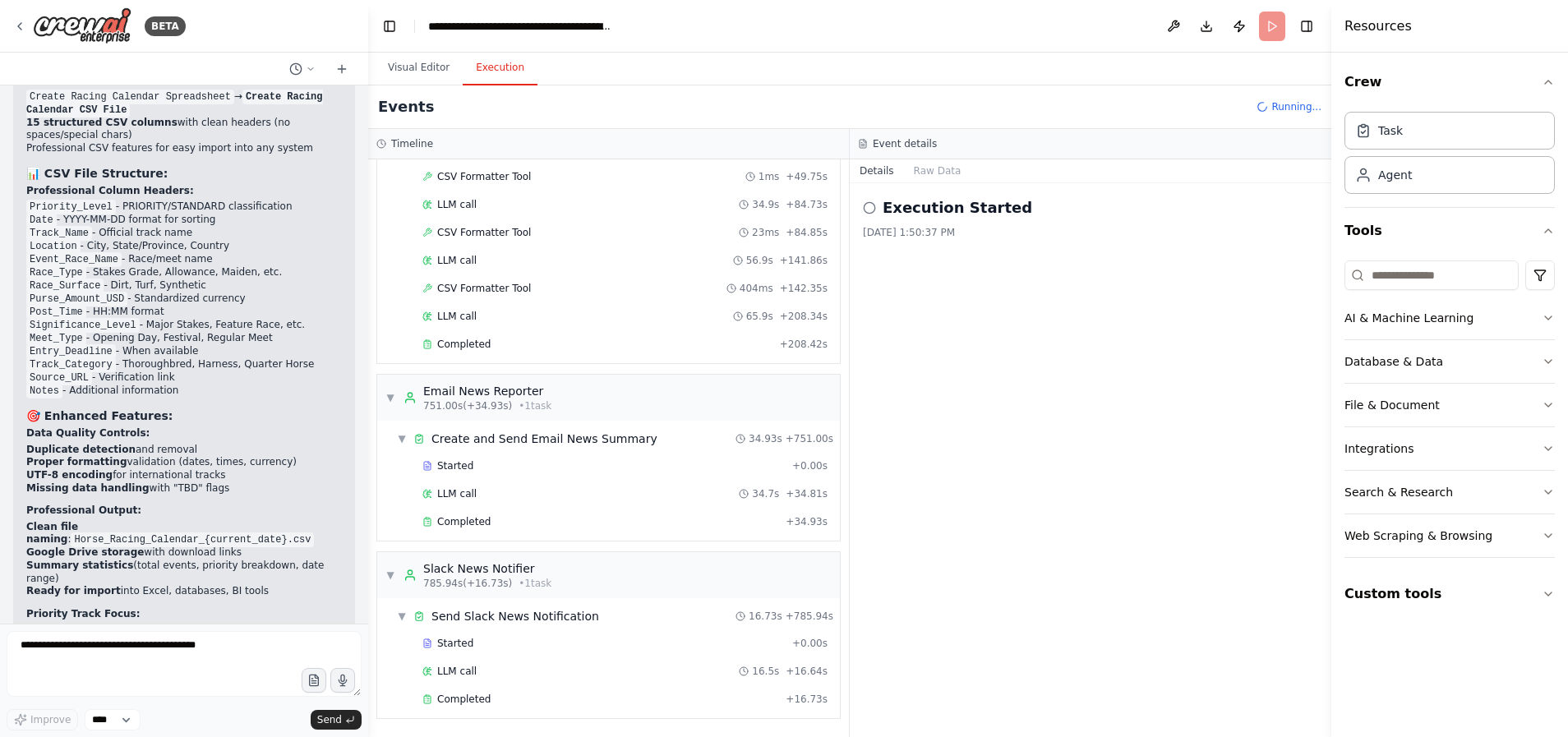
scroll to position [13496, 0]
